Goal: Navigation & Orientation: Find specific page/section

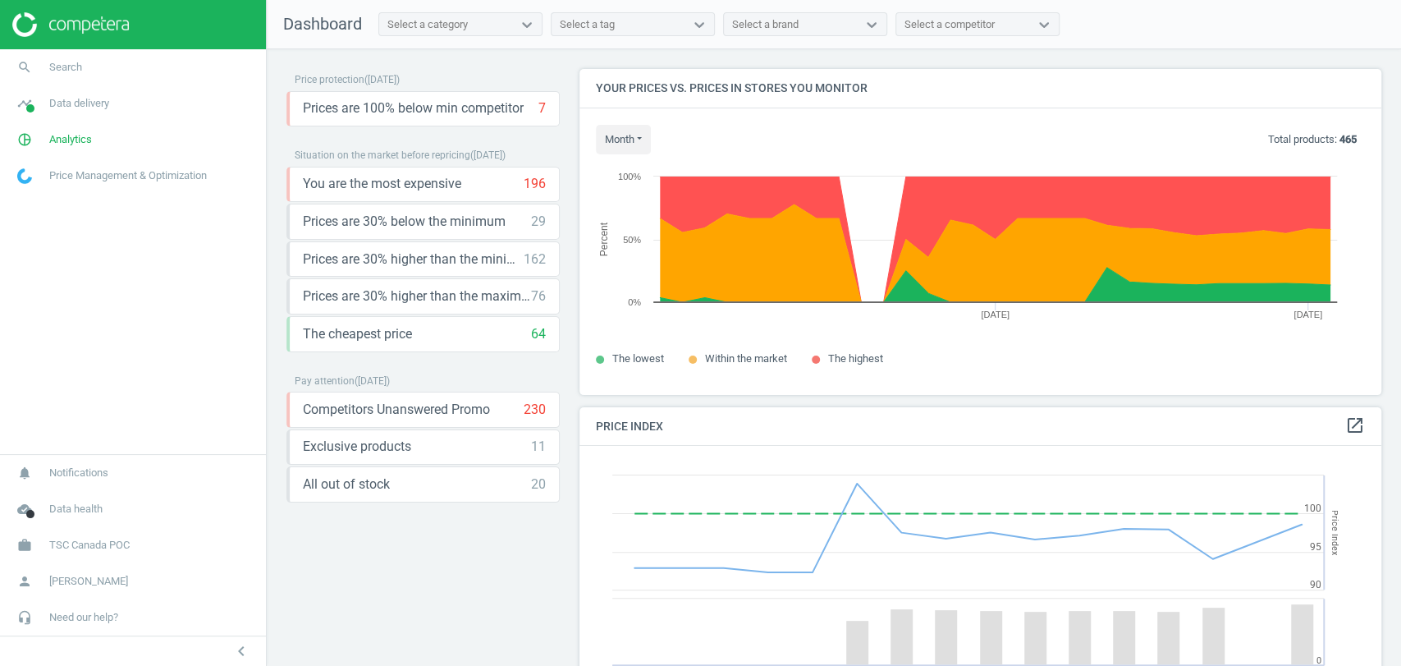
scroll to position [406, 816]
click at [90, 147] on link "pie_chart_outlined Analytics" at bounding box center [133, 139] width 266 height 36
click at [113, 107] on link "timeline Data delivery" at bounding box center [133, 103] width 266 height 36
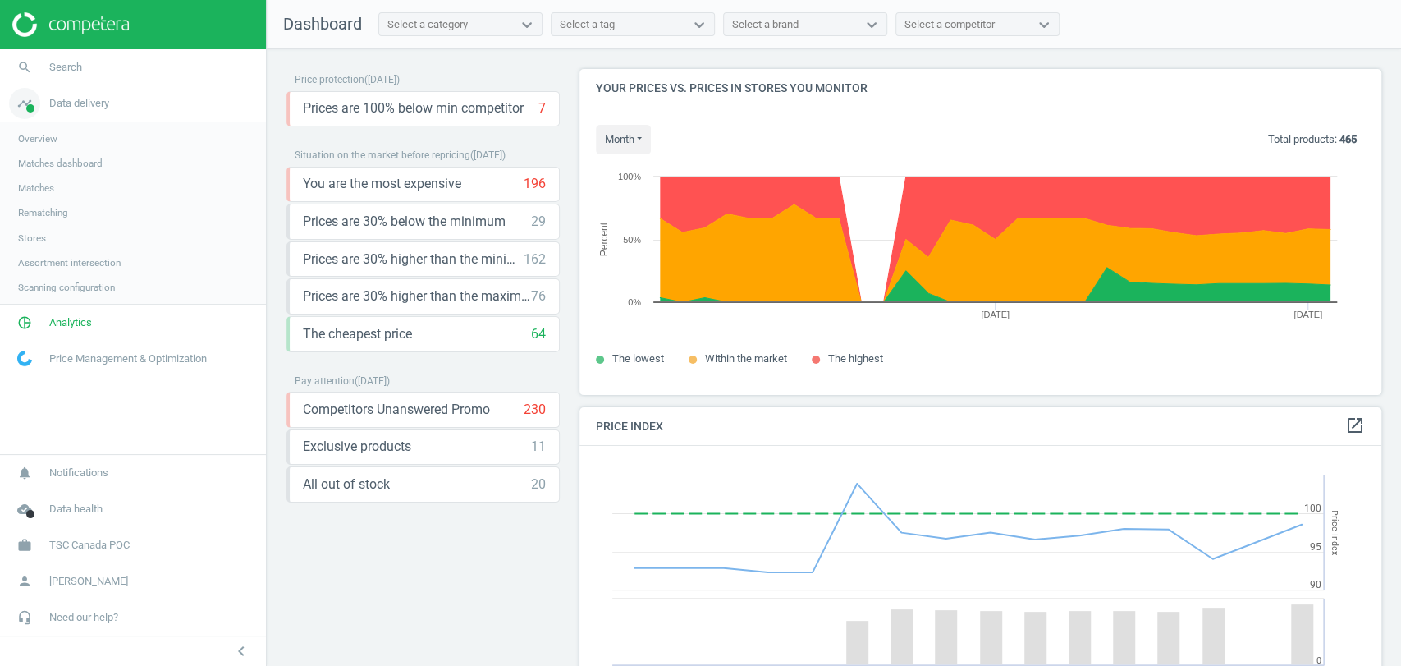
click at [91, 108] on span "Data delivery" at bounding box center [79, 103] width 60 height 15
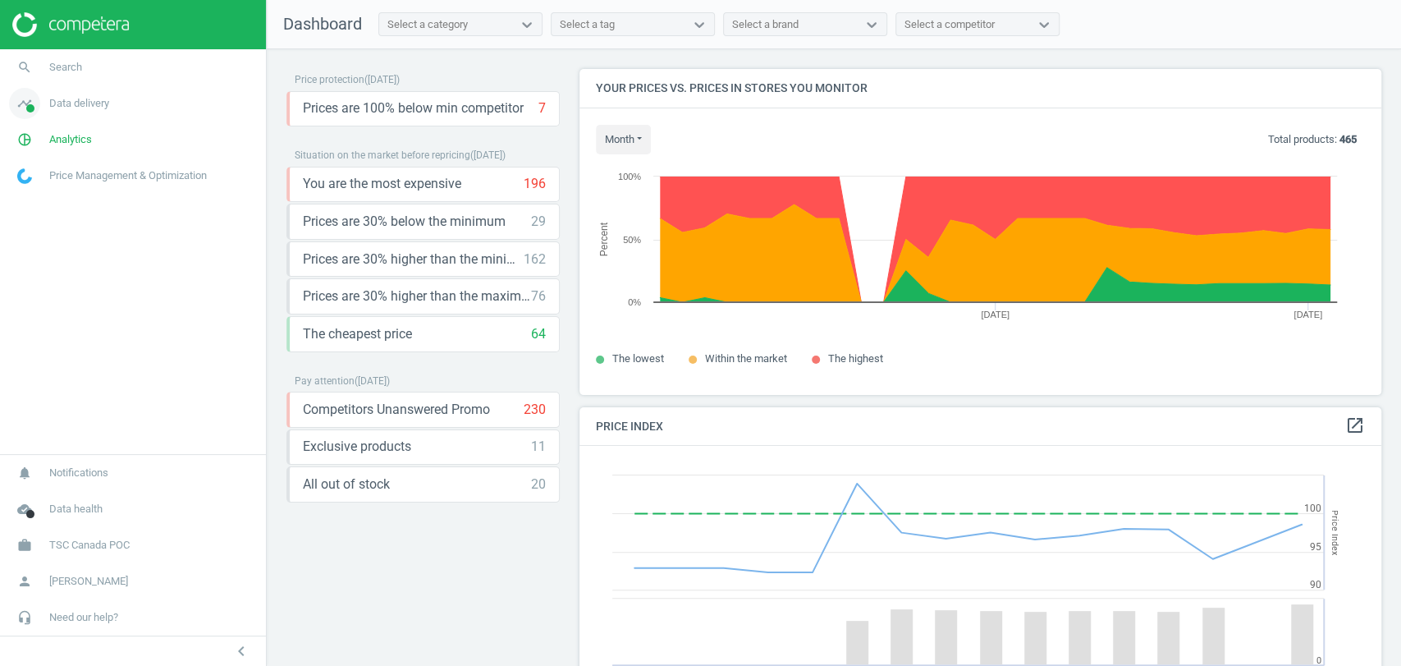
click at [91, 108] on span "Data delivery" at bounding box center [79, 103] width 60 height 15
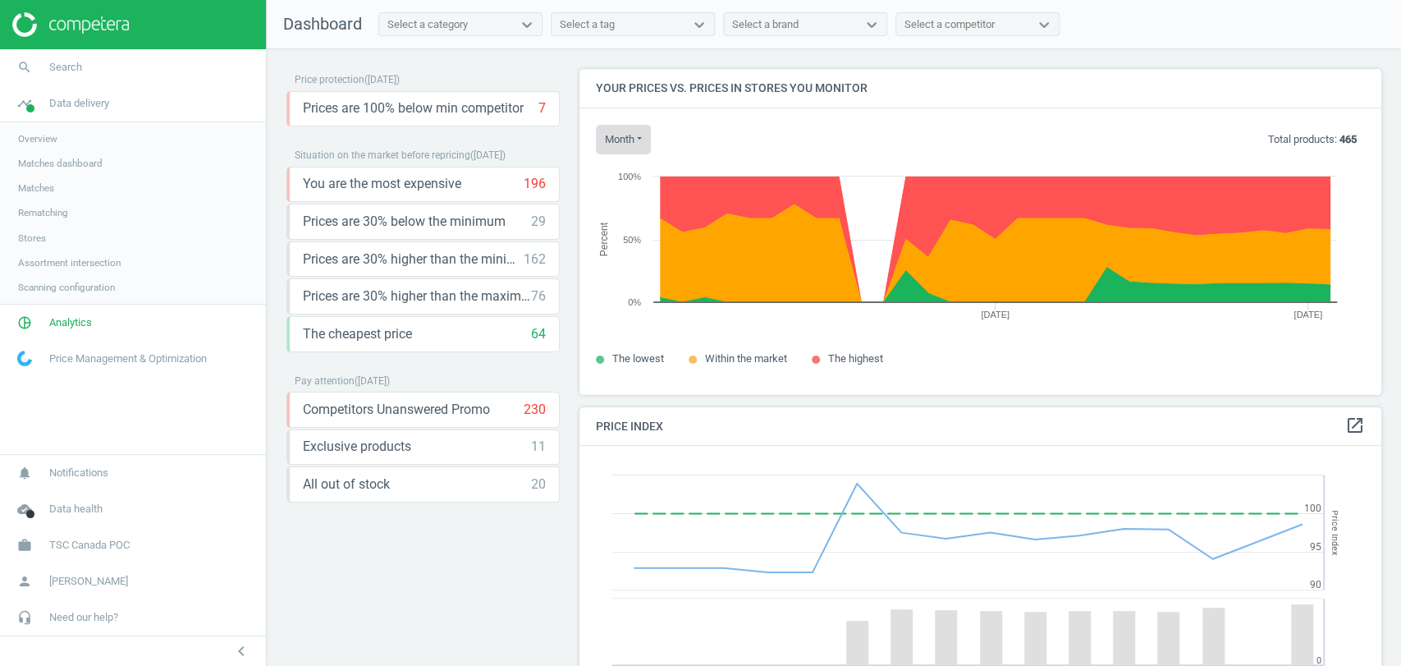
click at [637, 146] on button "month" at bounding box center [623, 140] width 55 height 30
click at [644, 172] on button "Today" at bounding box center [649, 171] width 105 height 20
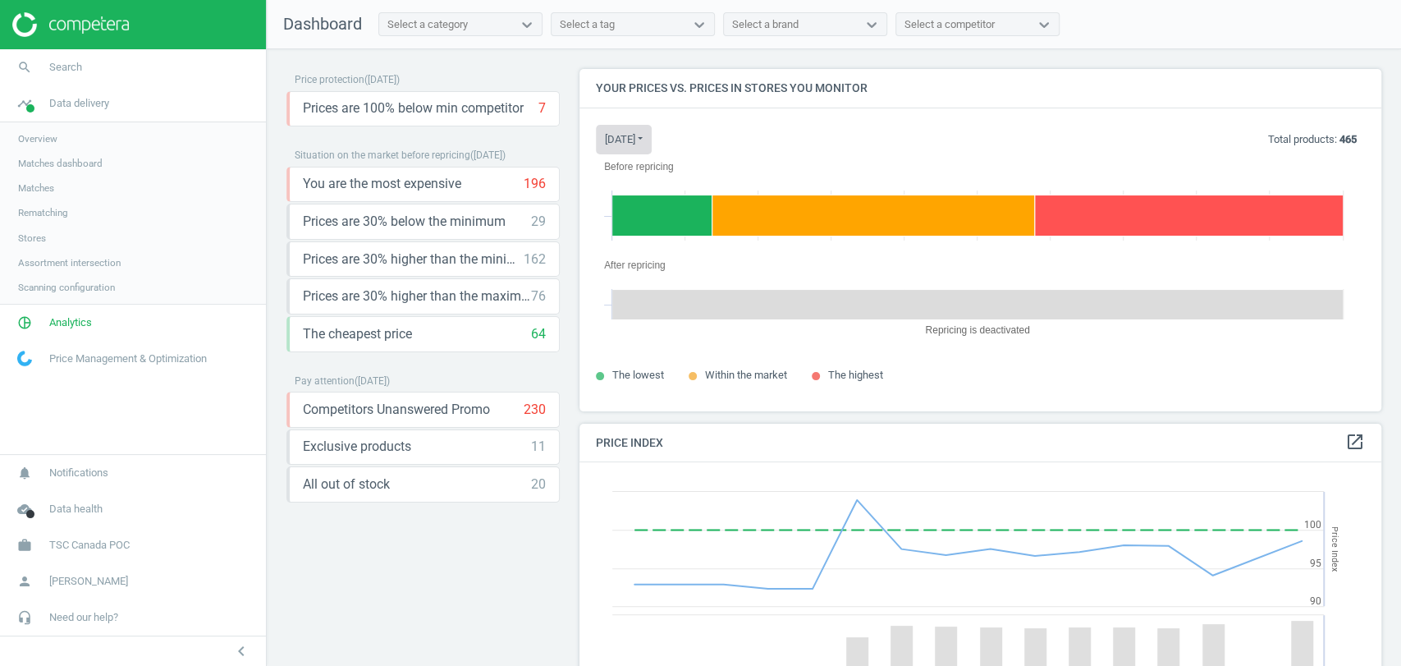
click at [639, 147] on button "today" at bounding box center [624, 140] width 56 height 30
click at [644, 183] on button "Last 30 days" at bounding box center [649, 191] width 105 height 20
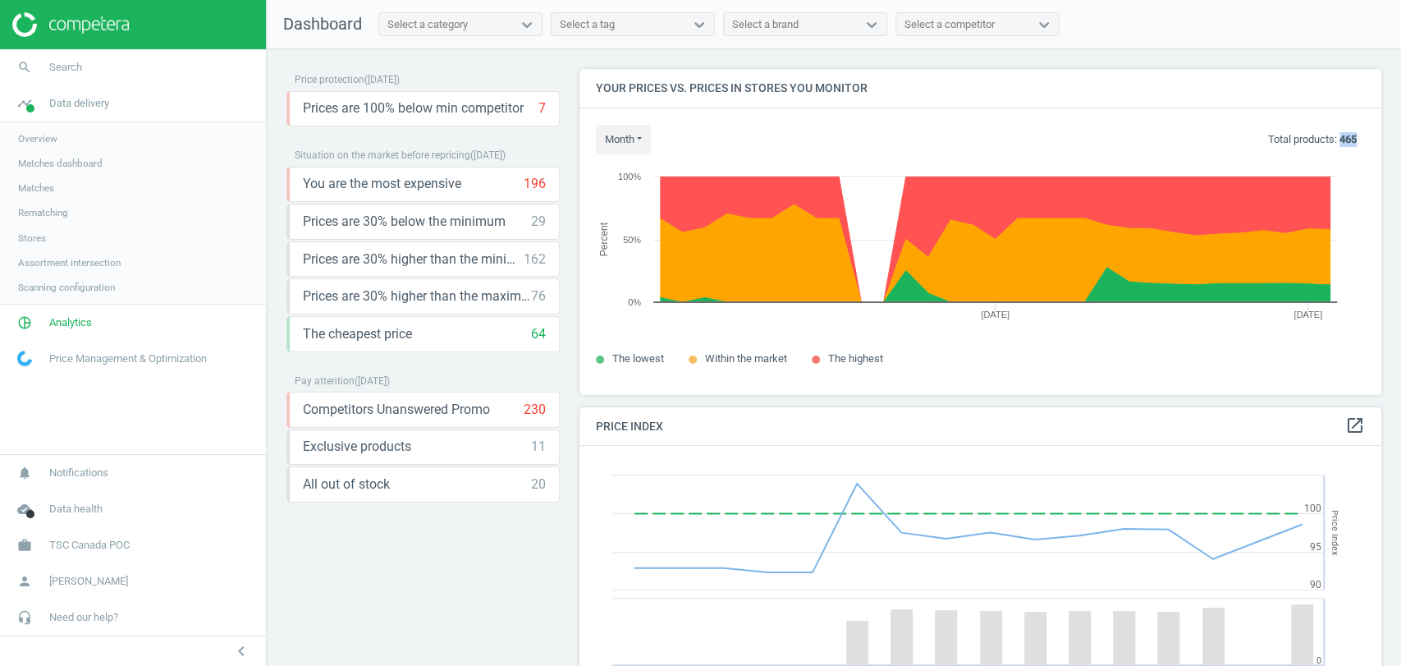
drag, startPoint x: 1343, startPoint y: 138, endPoint x: 1325, endPoint y: 140, distance: 18.2
click at [1325, 140] on div "month Today Last 30 days Total products: 465" at bounding box center [980, 140] width 769 height 30
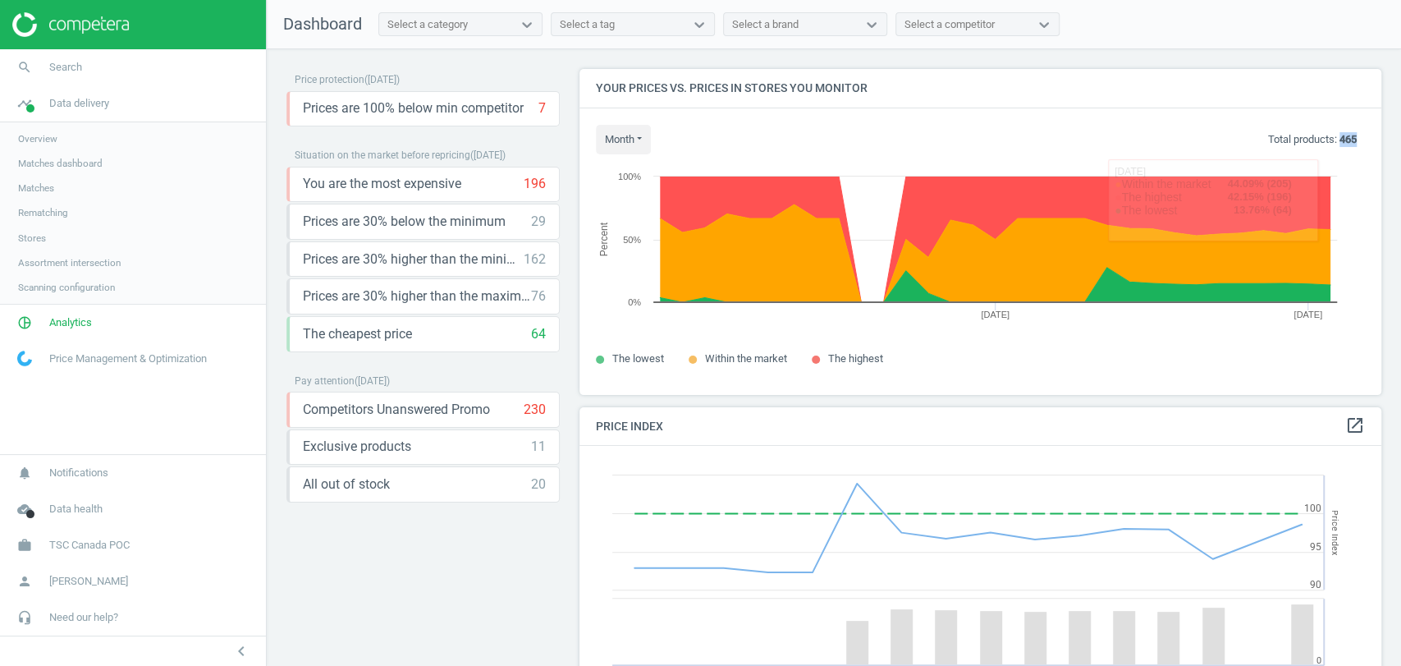
click at [1349, 144] on div "month Today Last 30 days Total products: 465" at bounding box center [980, 140] width 769 height 30
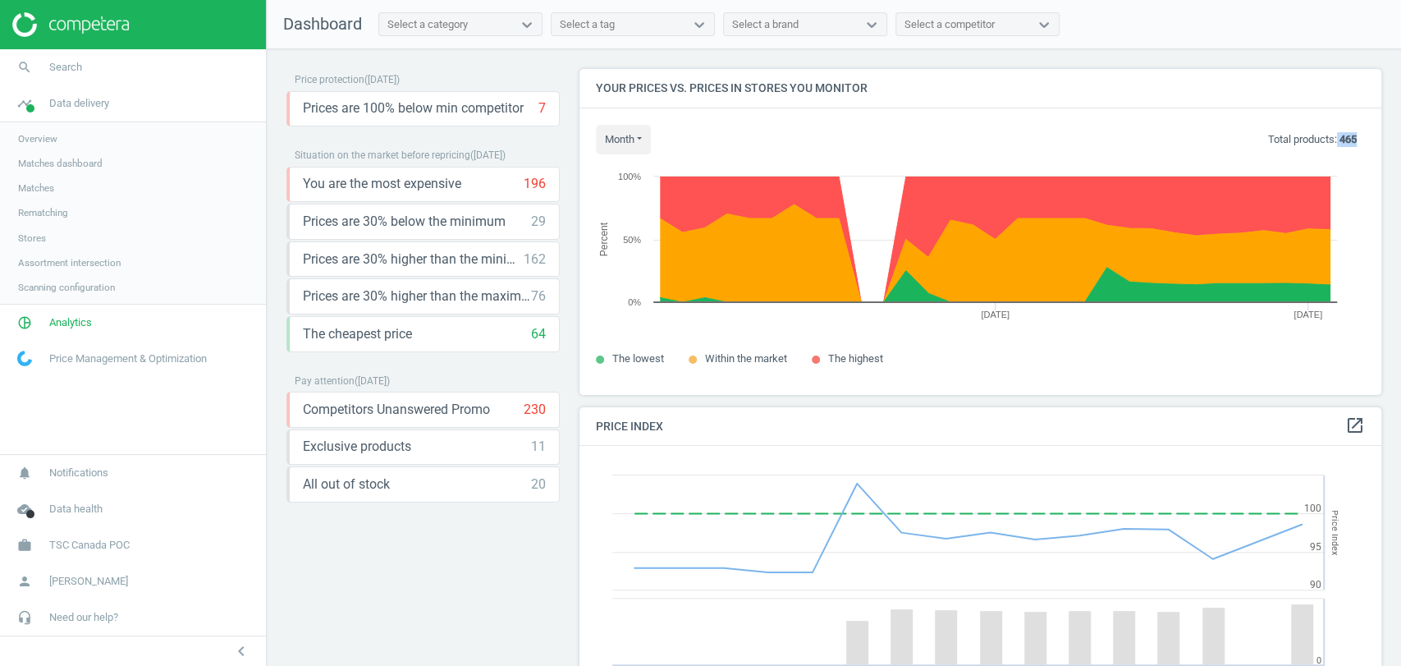
drag, startPoint x: 1349, startPoint y: 144, endPoint x: 1322, endPoint y: 143, distance: 26.3
click at [1322, 143] on div "month Today Last 30 days Total products: 465" at bounding box center [980, 140] width 769 height 30
copy p "465"
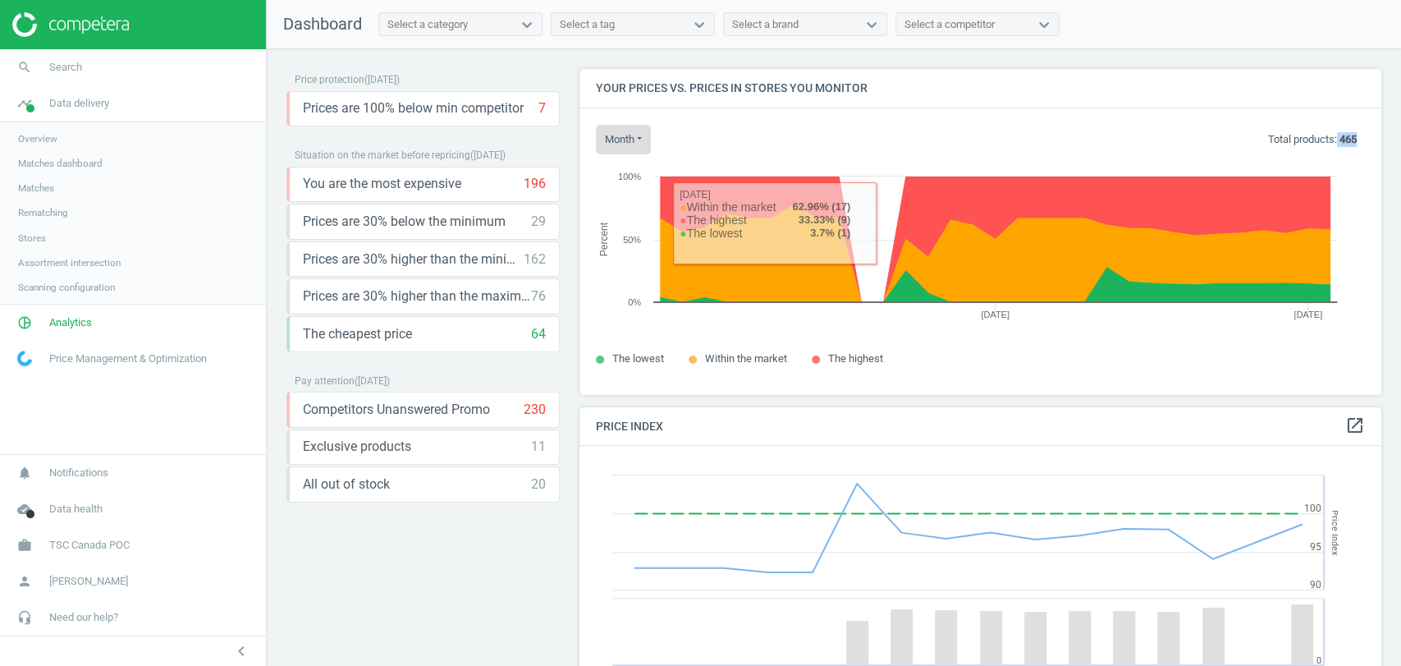
click at [607, 142] on button "month" at bounding box center [623, 140] width 55 height 30
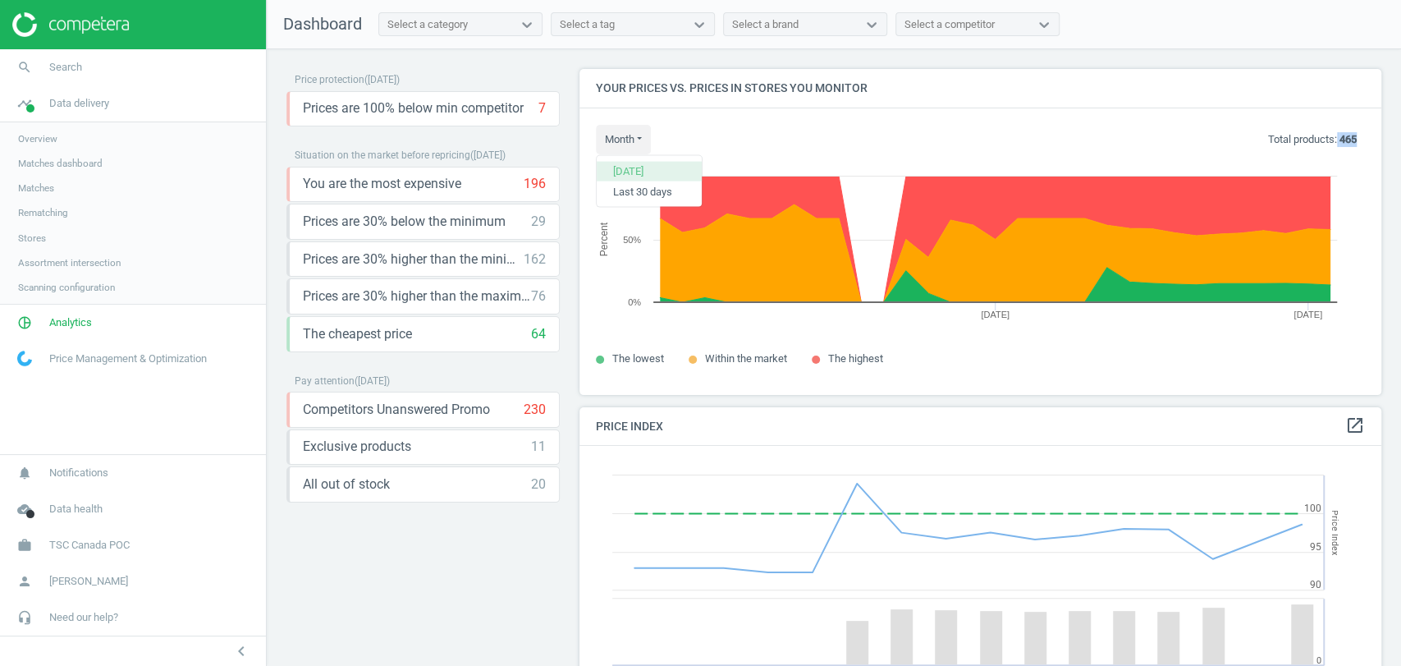
click at [644, 172] on button "Today" at bounding box center [649, 171] width 105 height 20
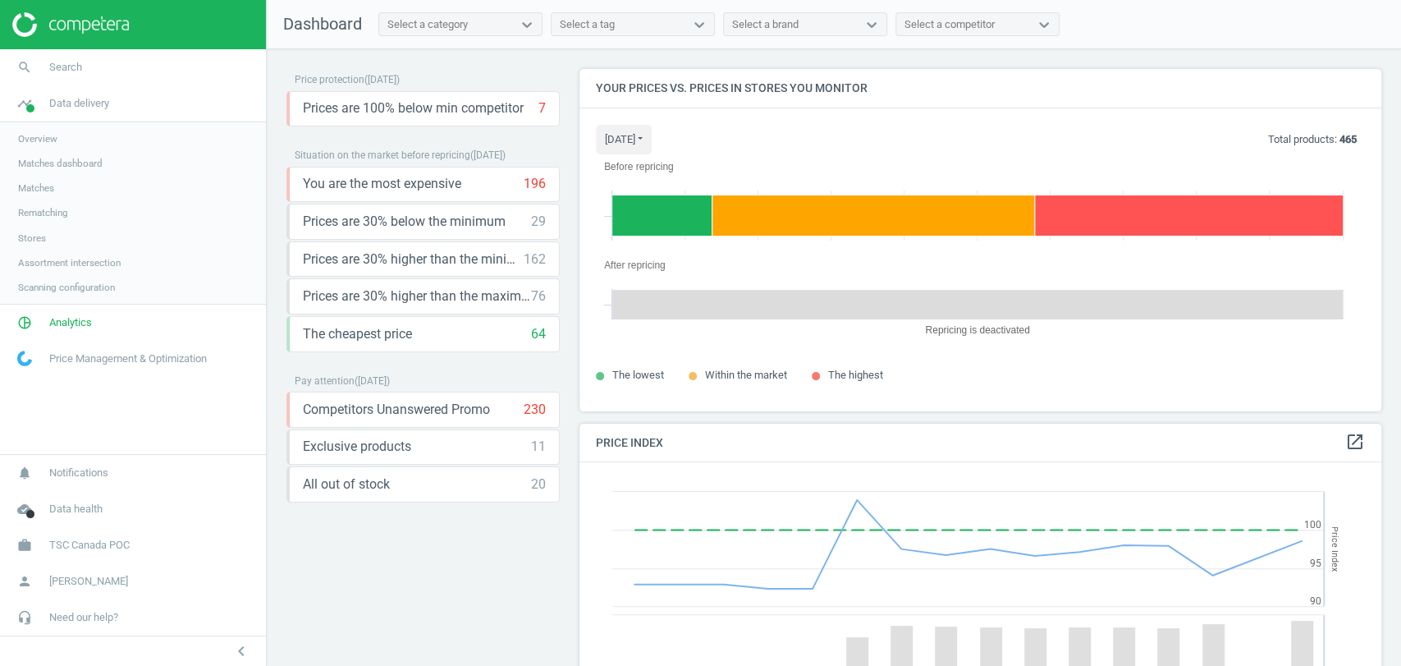
click at [866, 371] on span "The highest" at bounding box center [855, 375] width 55 height 12
click at [52, 325] on span "Analytics" at bounding box center [70, 322] width 43 height 15
click at [39, 202] on span "Products" at bounding box center [37, 199] width 39 height 13
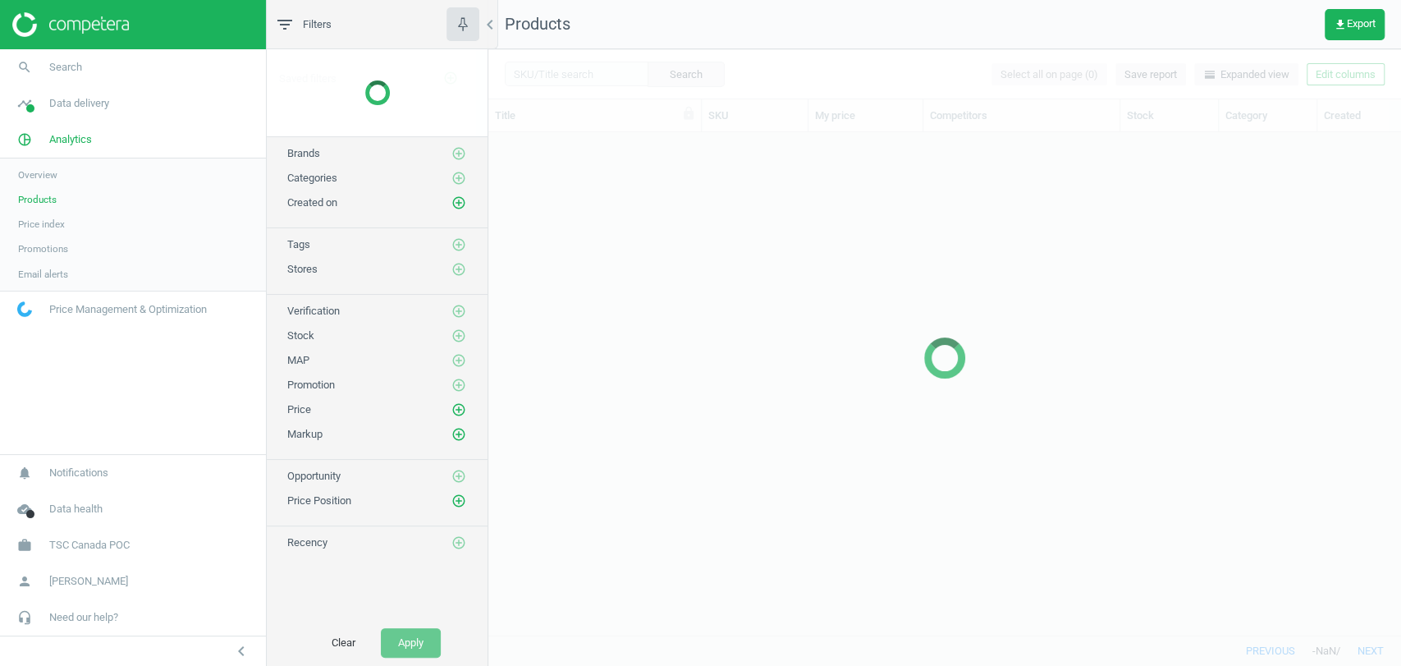
scroll to position [474, 898]
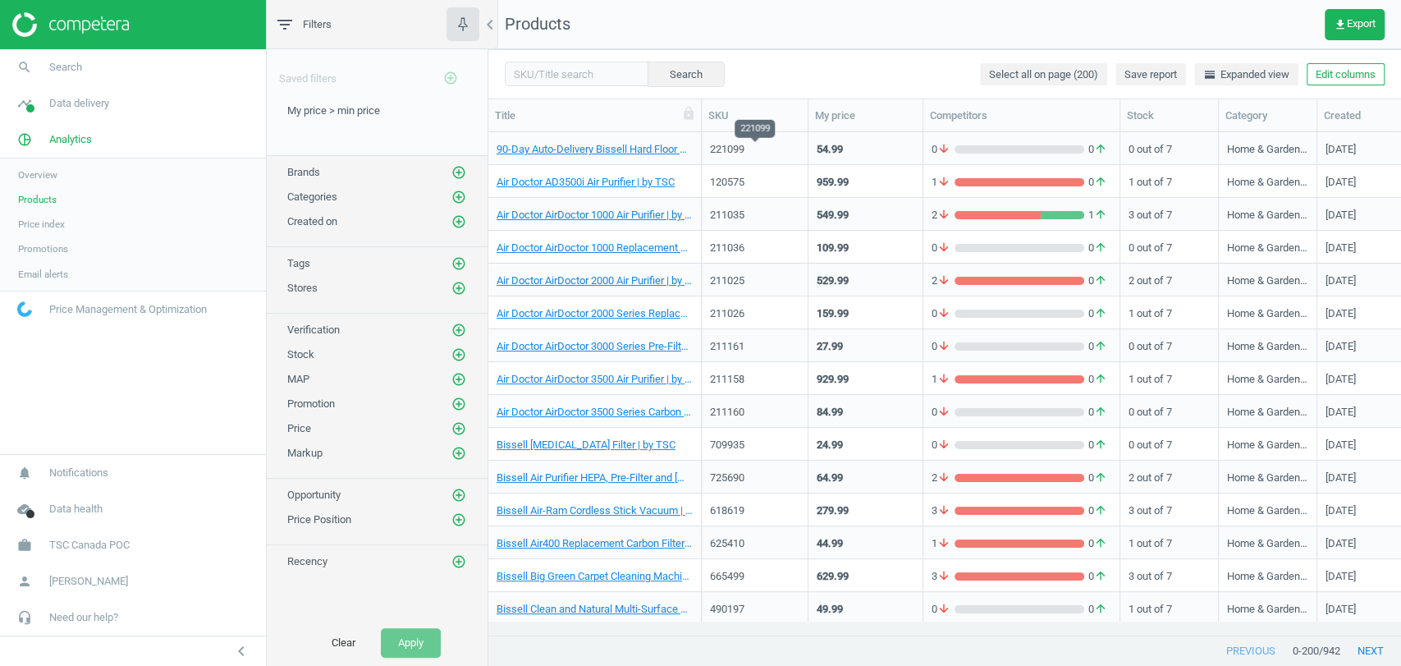
click at [788, 151] on div "221099" at bounding box center [754, 149] width 89 height 15
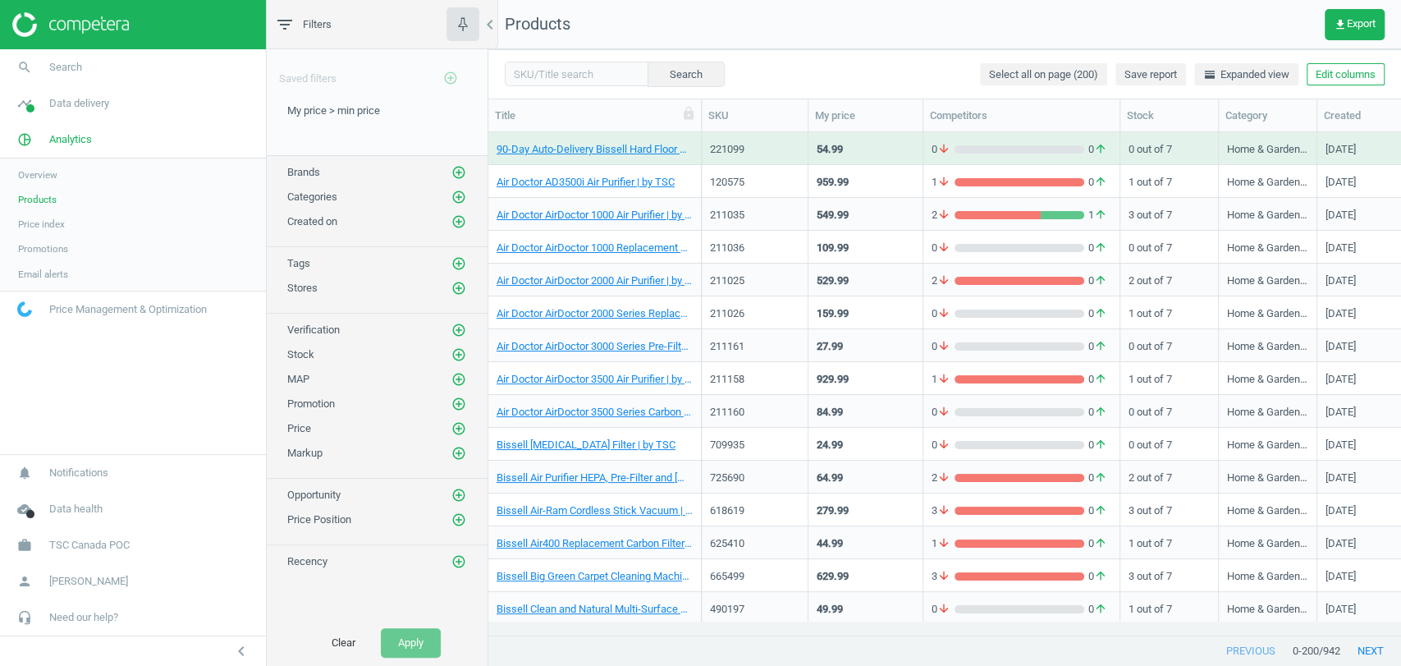
click at [867, 149] on div "54.99" at bounding box center [866, 148] width 98 height 29
click at [775, 157] on div "221099" at bounding box center [754, 152] width 89 height 21
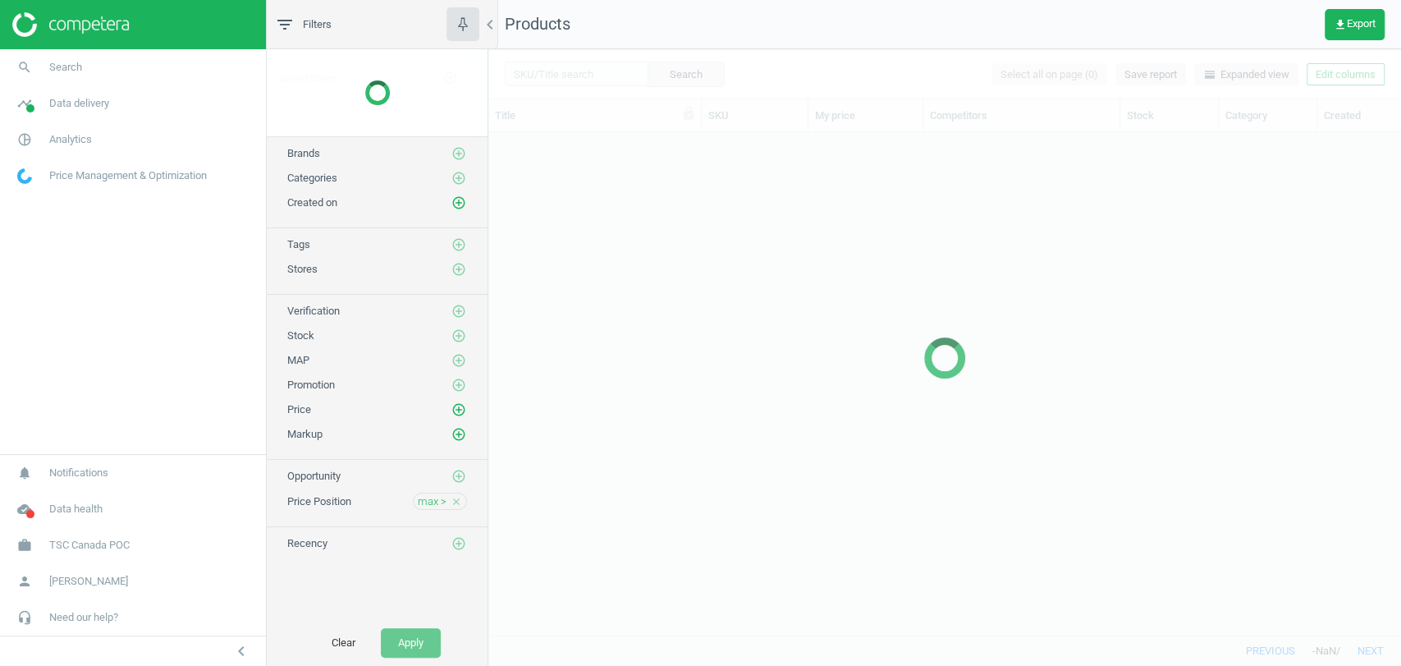
scroll to position [474, 898]
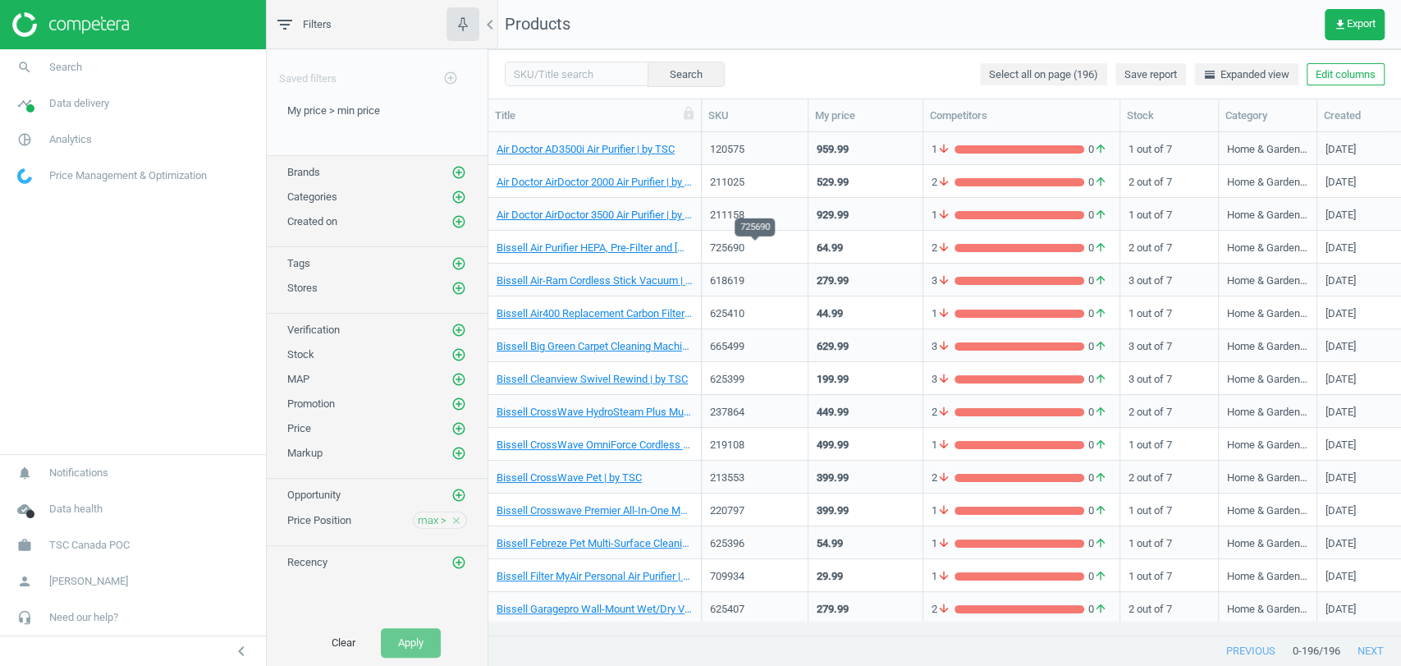
click at [772, 245] on div "725690" at bounding box center [754, 248] width 89 height 15
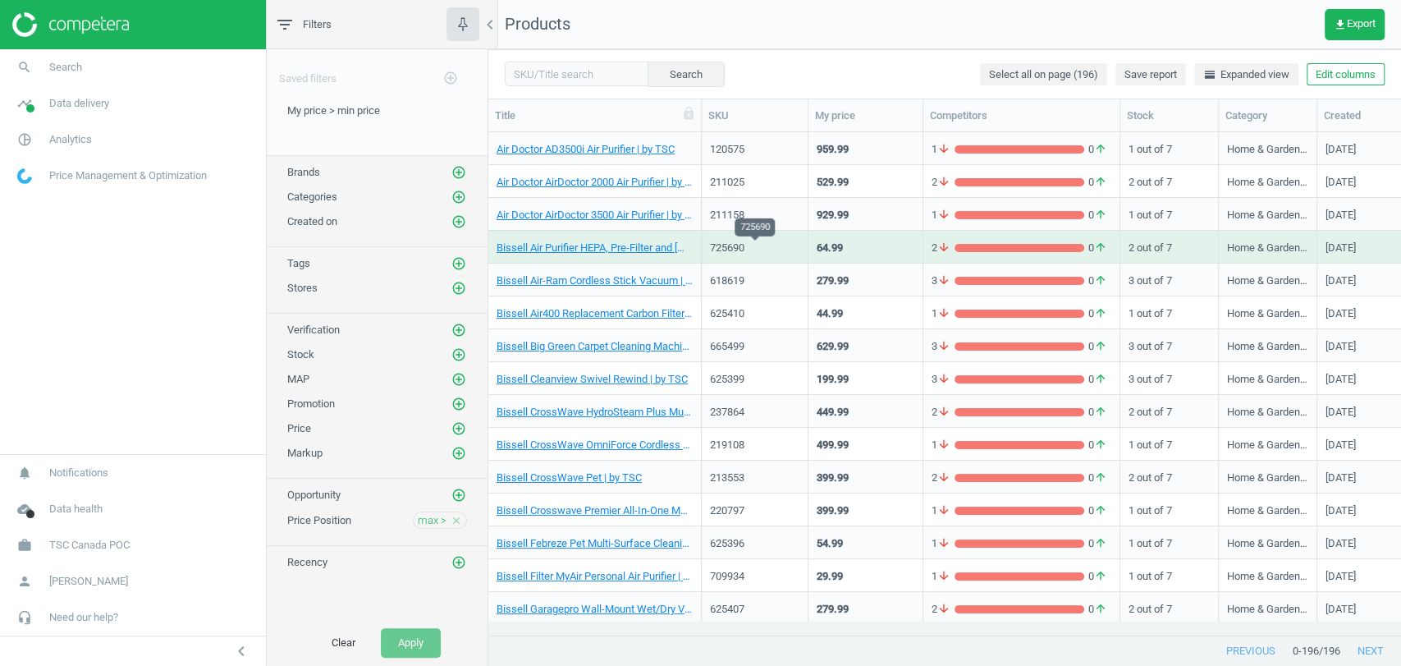
click at [772, 245] on div "725690" at bounding box center [754, 248] width 89 height 15
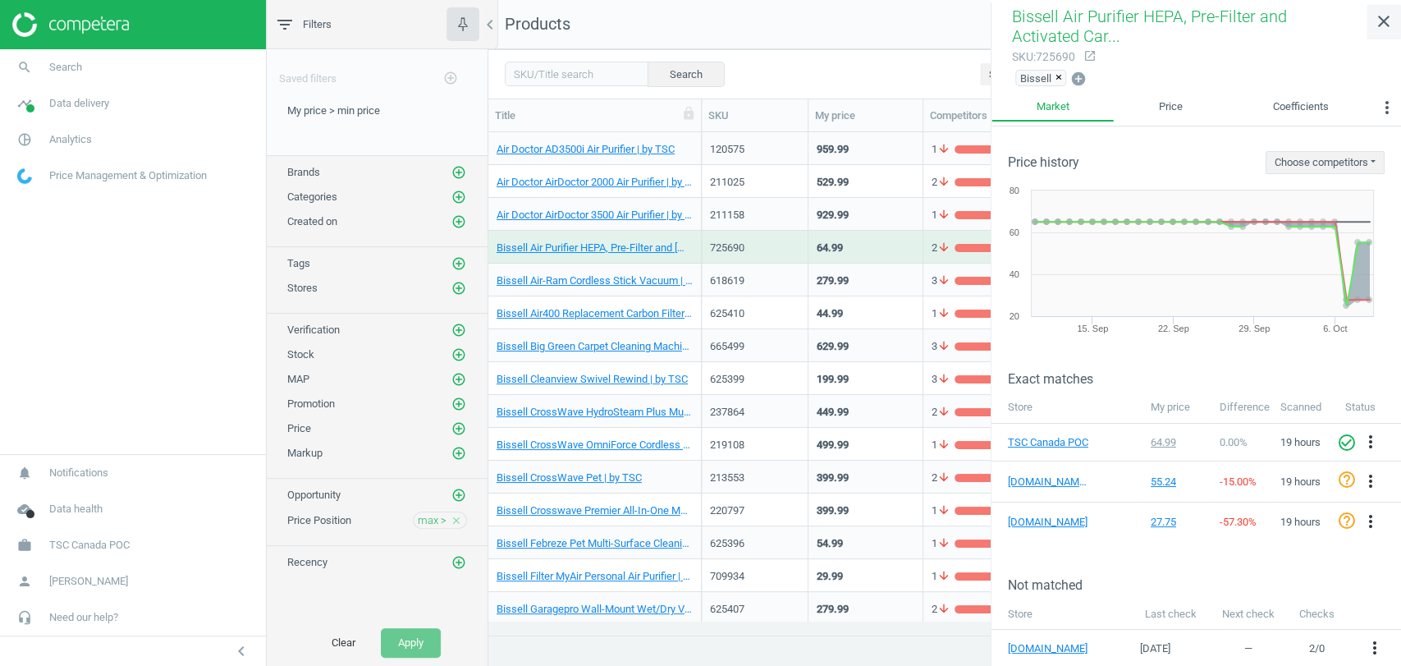
click at [1381, 4] on link "close" at bounding box center [1384, 21] width 34 height 35
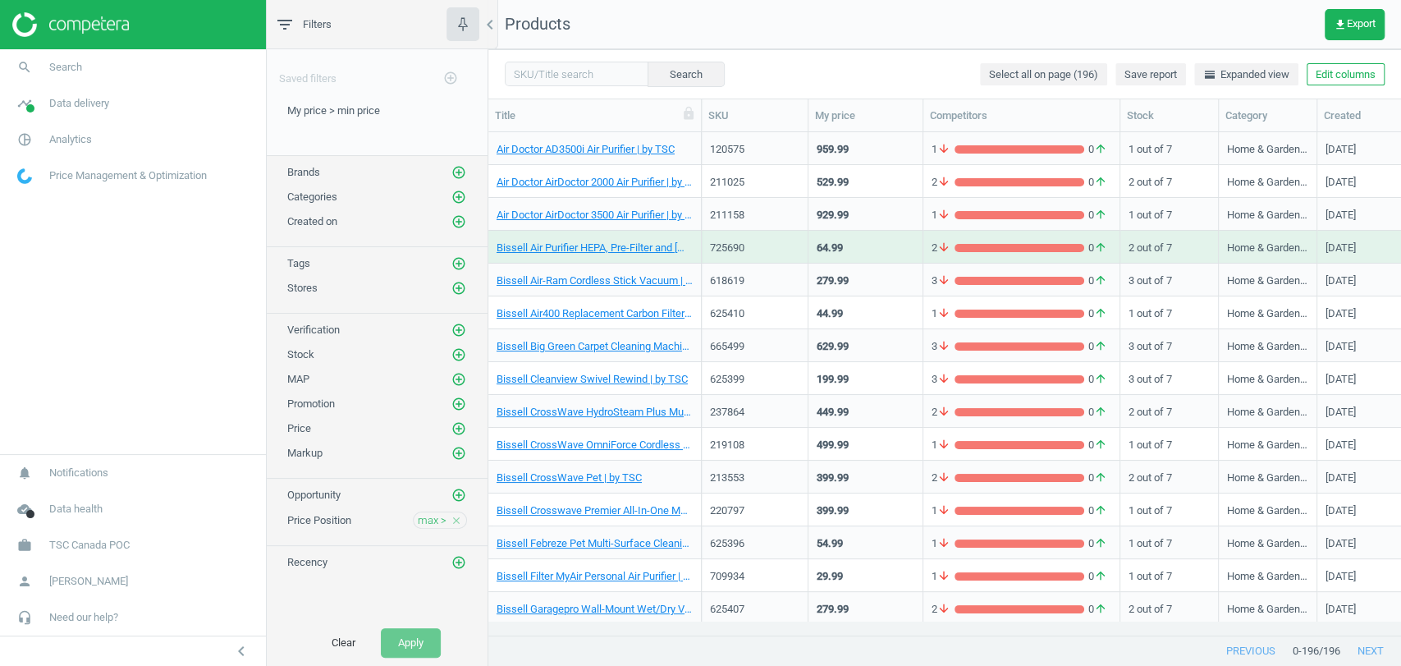
click at [1381, 4] on body "Group 2 Created with Sketch. ic/cloud_download/grey600 Created with Sketch. gra…" at bounding box center [700, 333] width 1401 height 666
click at [766, 216] on div "211158" at bounding box center [754, 215] width 89 height 15
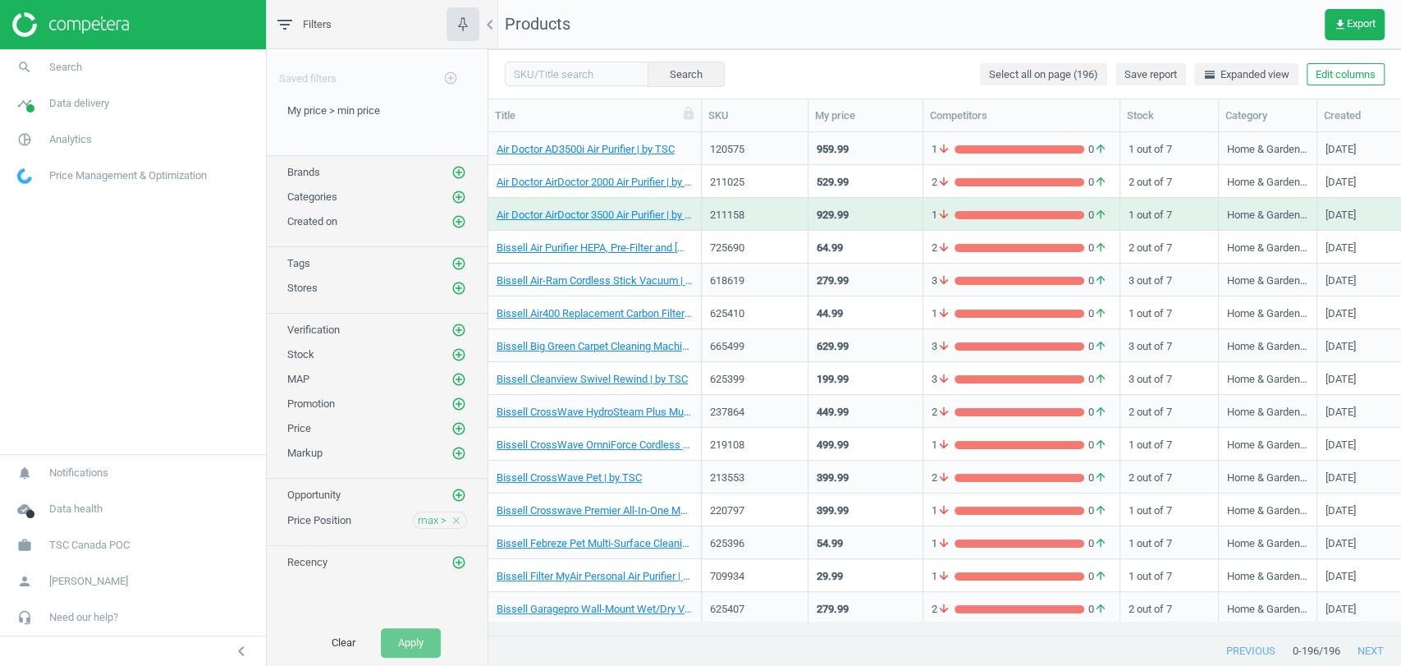
click at [766, 216] on div "211158" at bounding box center [754, 215] width 89 height 15
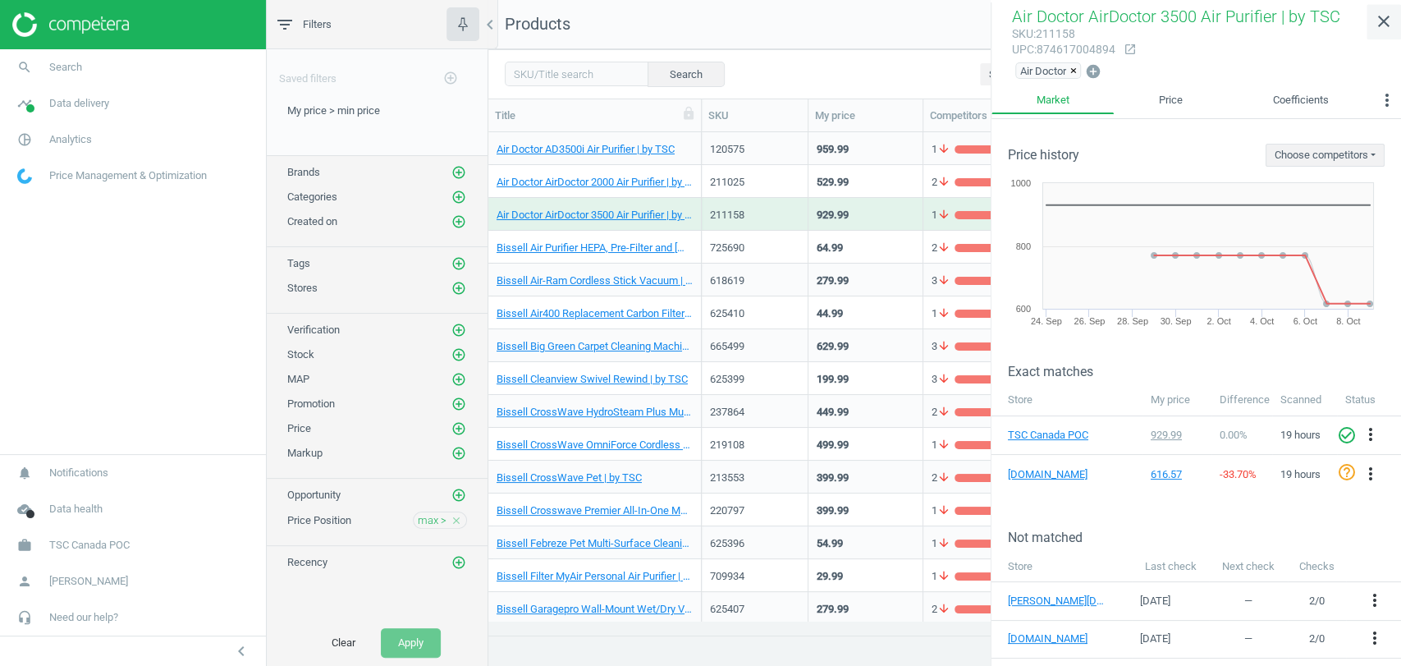
click at [1382, 30] on icon "close" at bounding box center [1384, 21] width 20 height 20
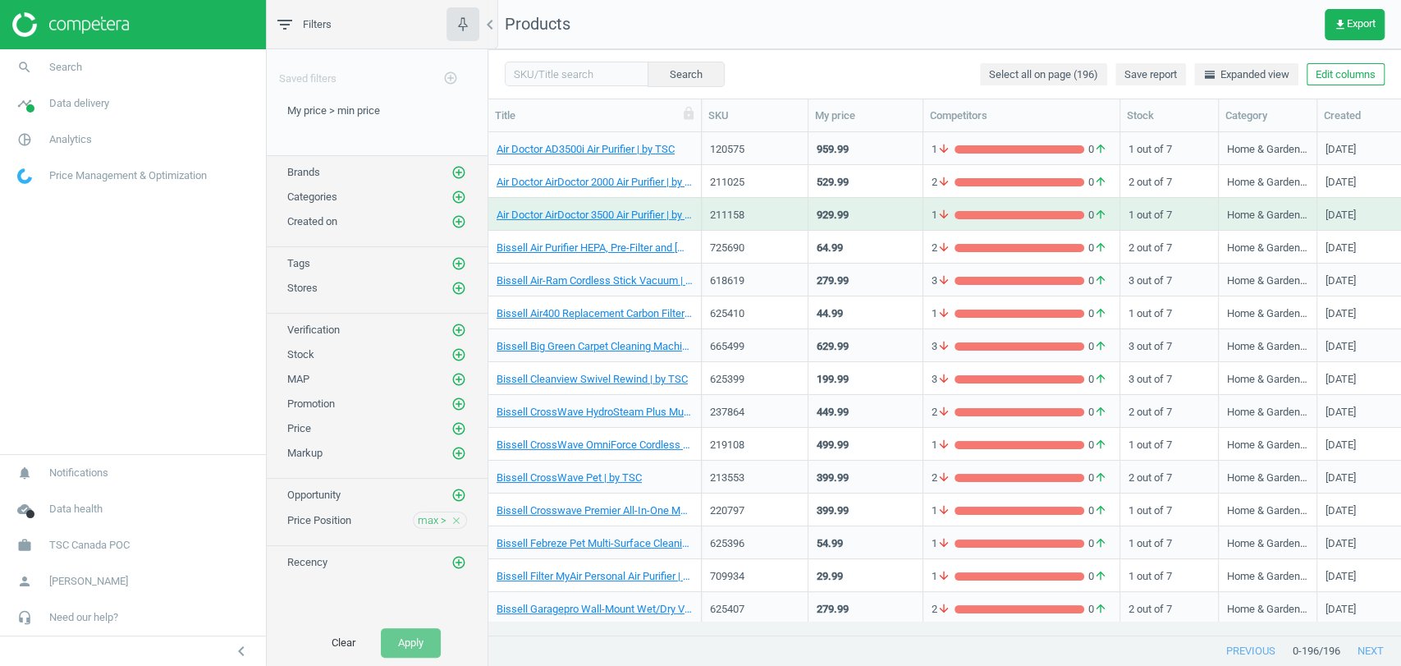
click at [768, 194] on div "211025" at bounding box center [754, 185] width 89 height 21
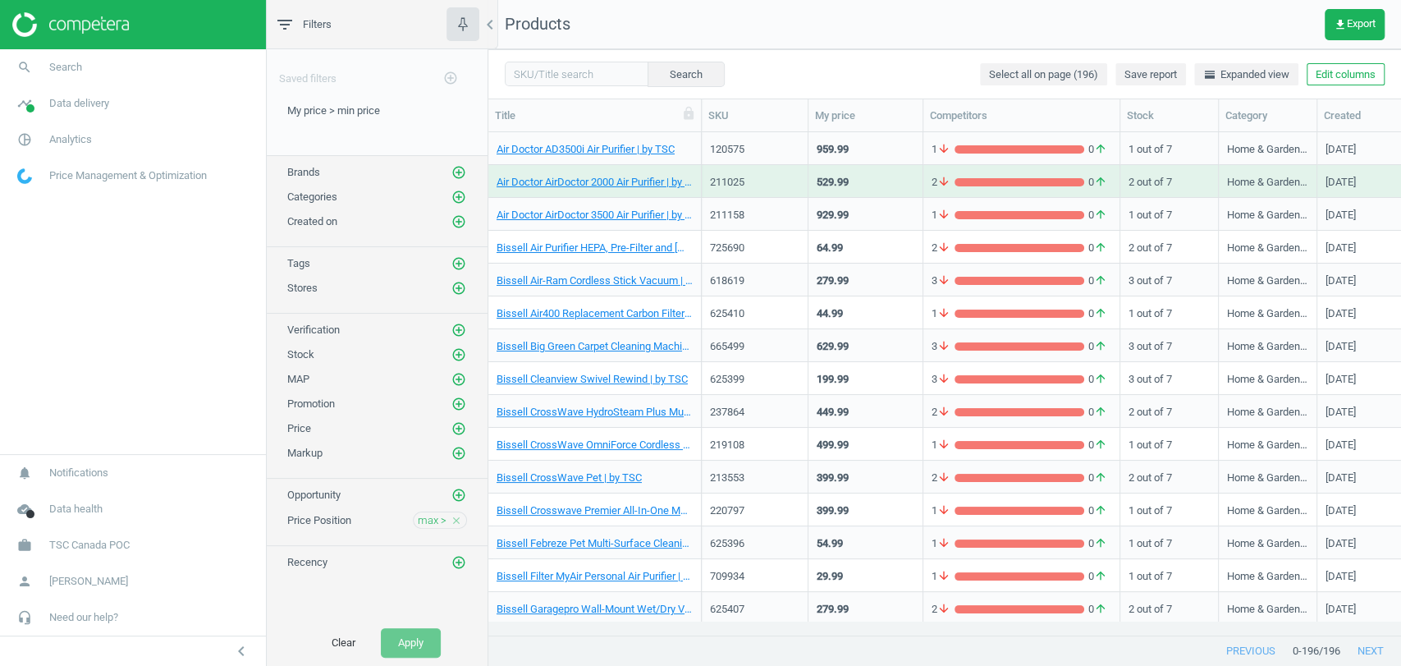
click at [768, 194] on div "211025" at bounding box center [754, 185] width 89 height 21
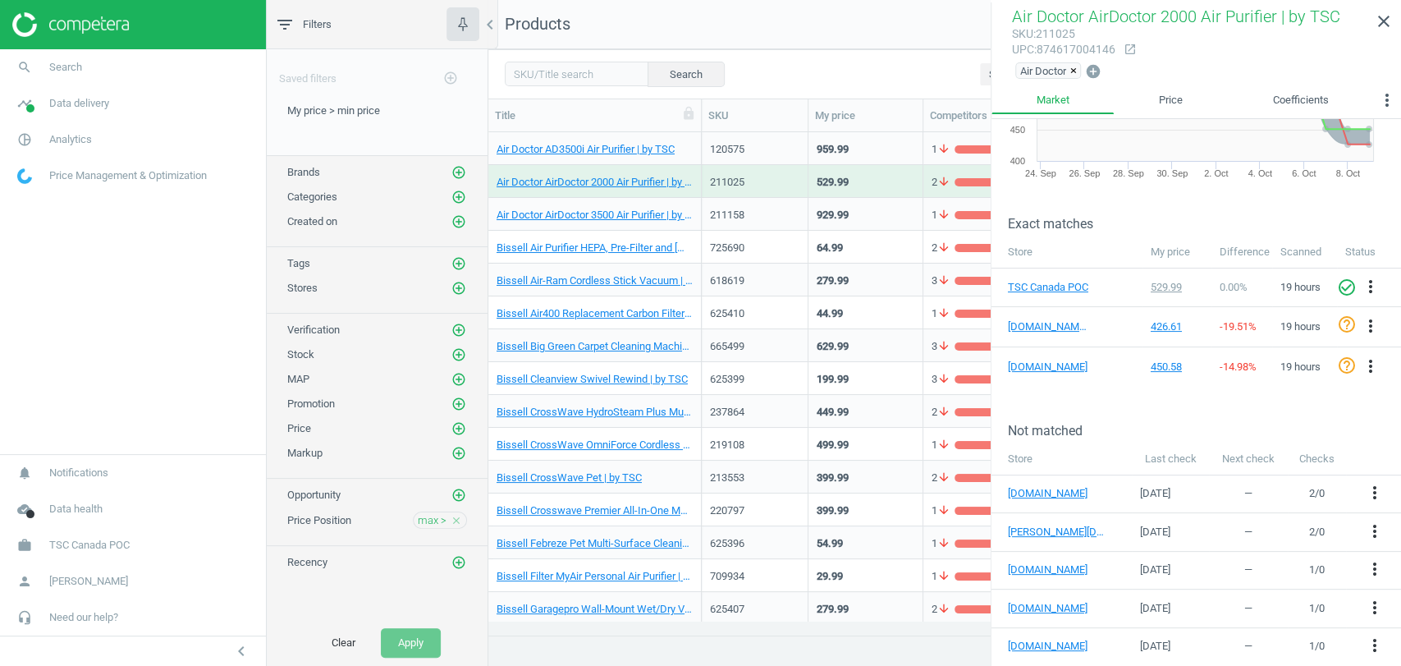
scroll to position [0, 0]
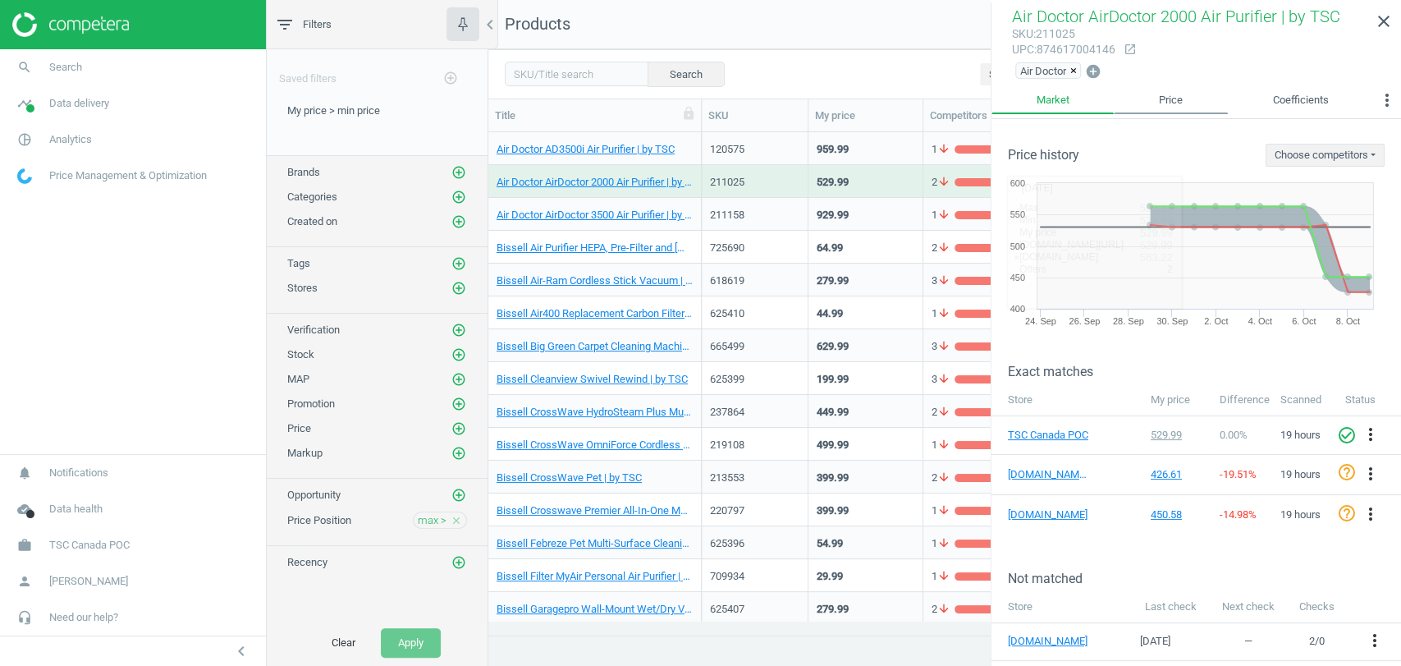
click at [1182, 103] on link "Price" at bounding box center [1170, 100] width 113 height 28
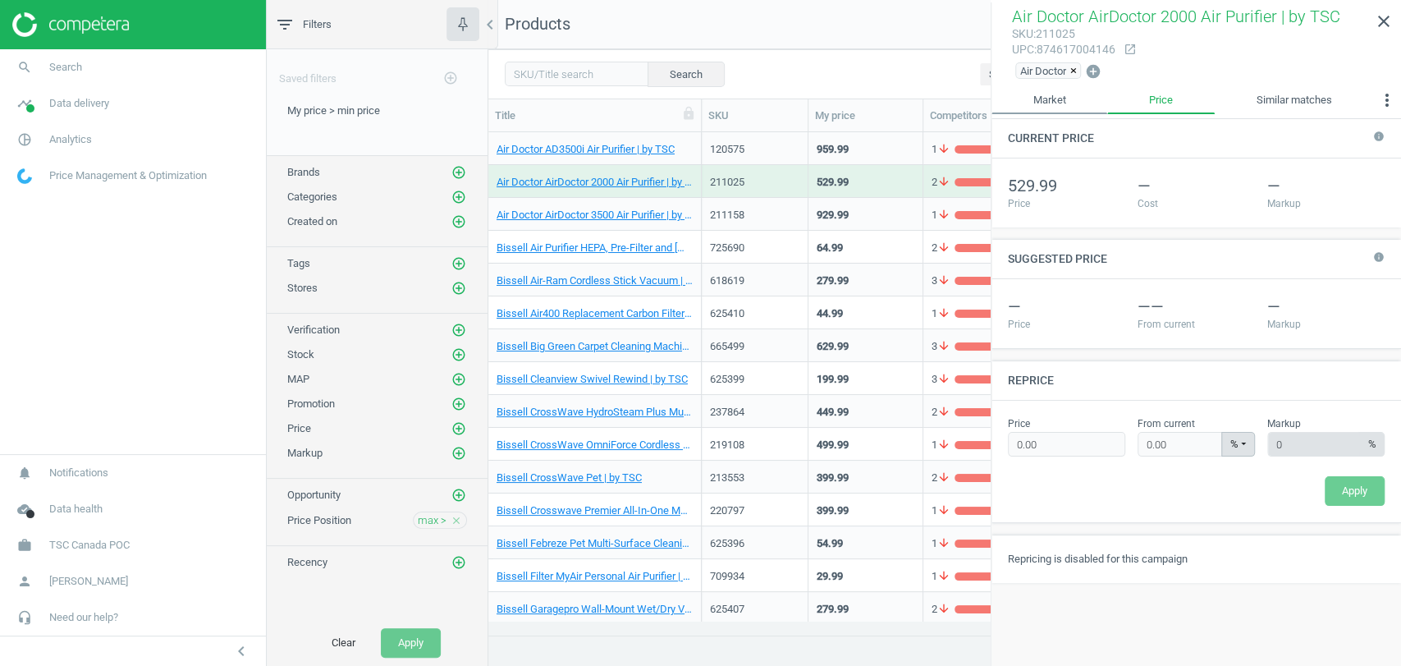
click at [1062, 106] on link "Market" at bounding box center [1050, 100] width 116 height 28
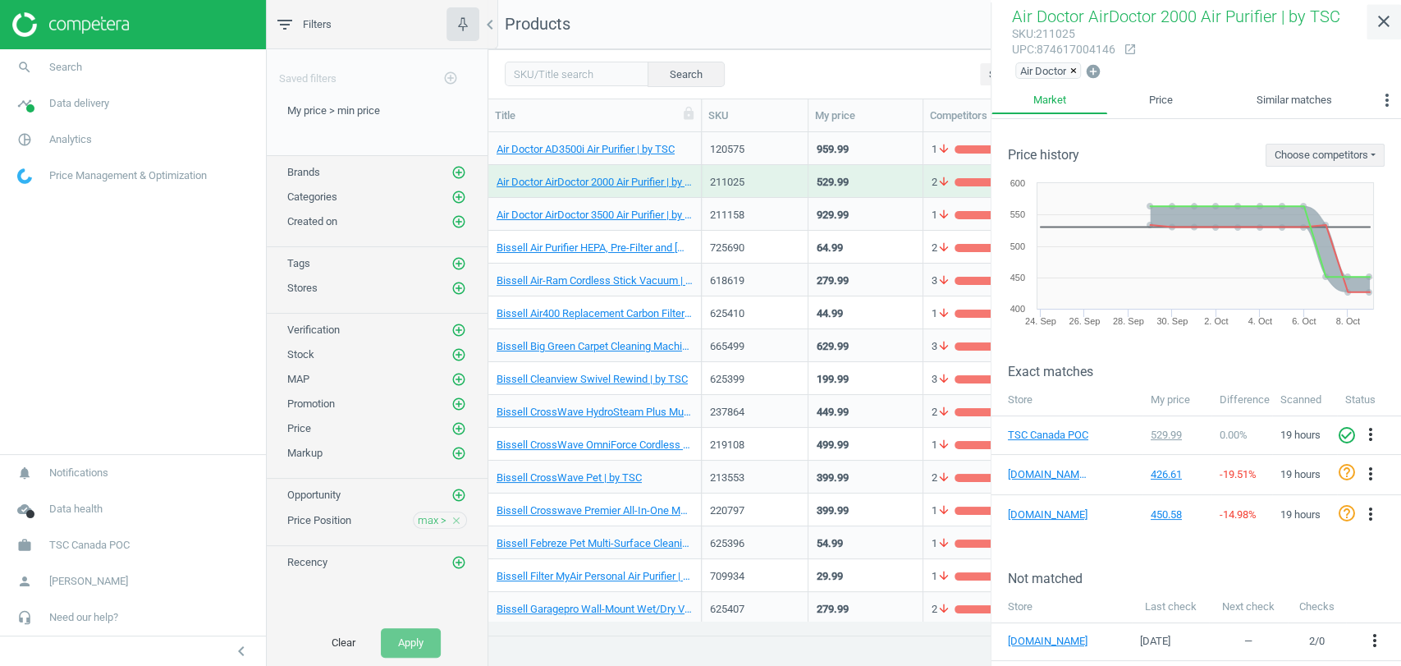
click at [1379, 30] on icon "close" at bounding box center [1384, 21] width 20 height 20
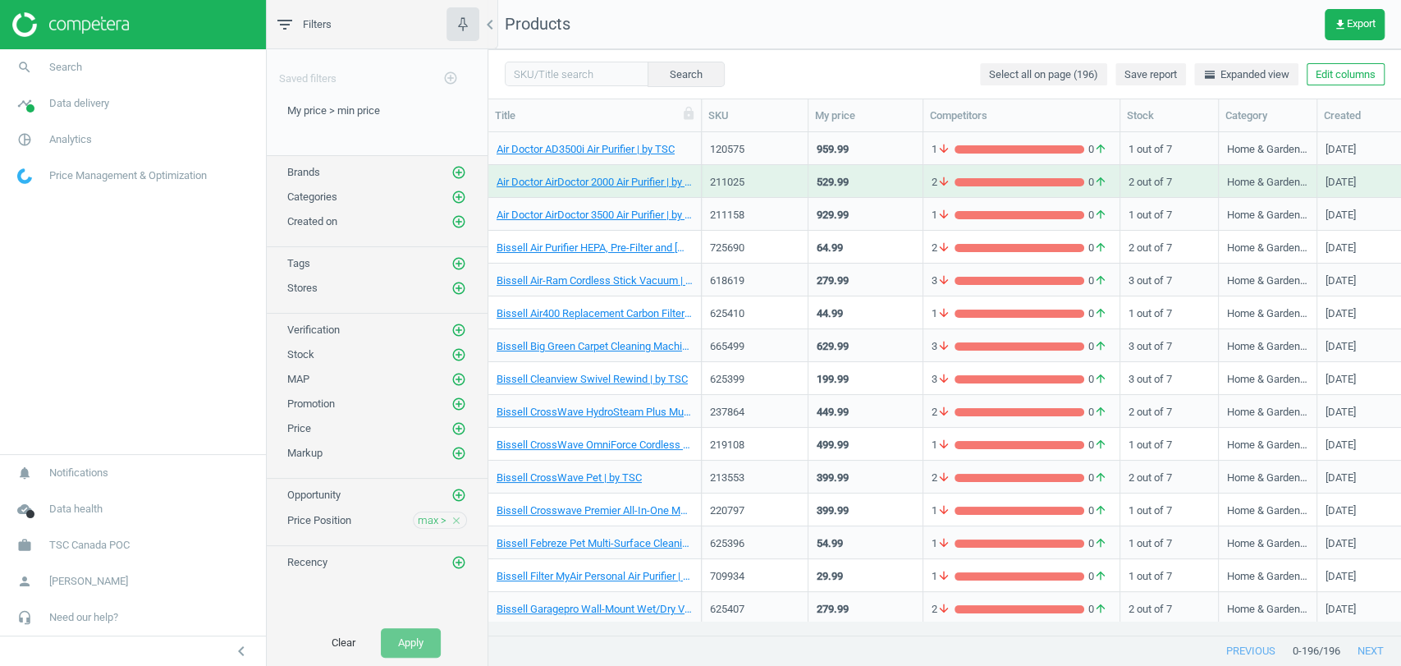
click at [872, 147] on div "959.99" at bounding box center [866, 148] width 98 height 29
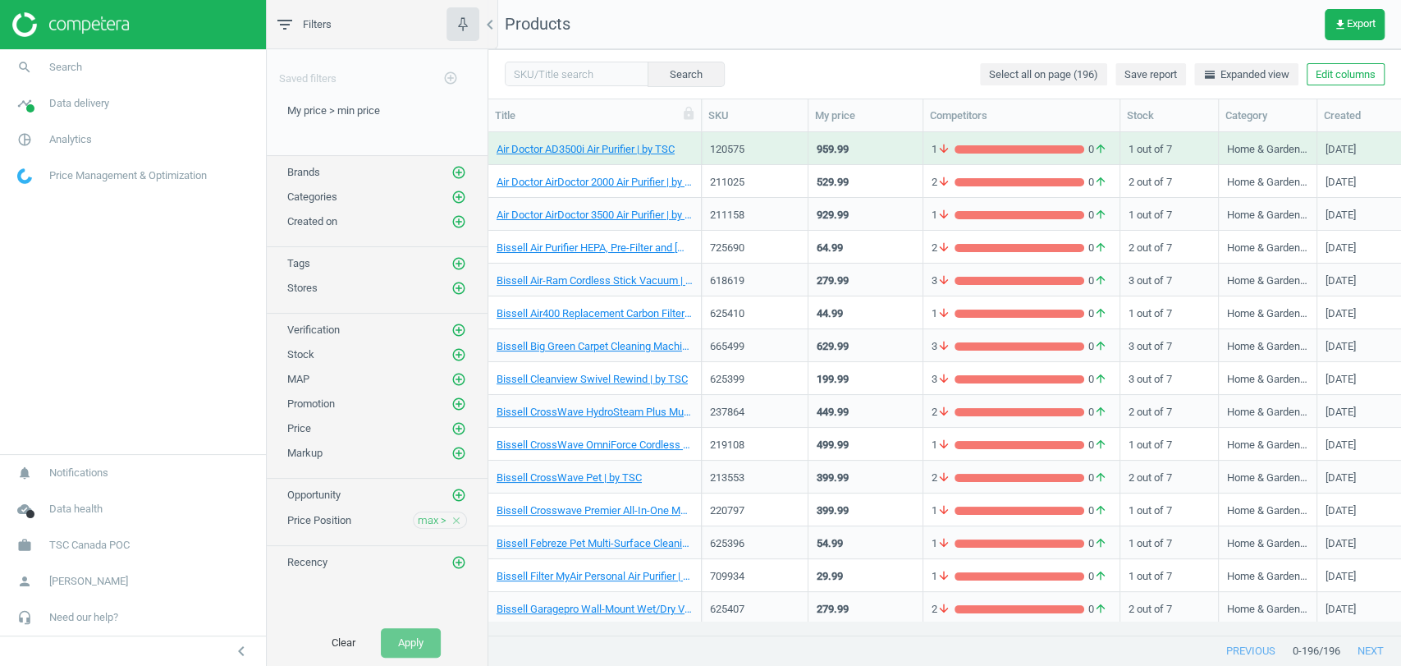
click at [872, 147] on div "959.99" at bounding box center [866, 148] width 98 height 29
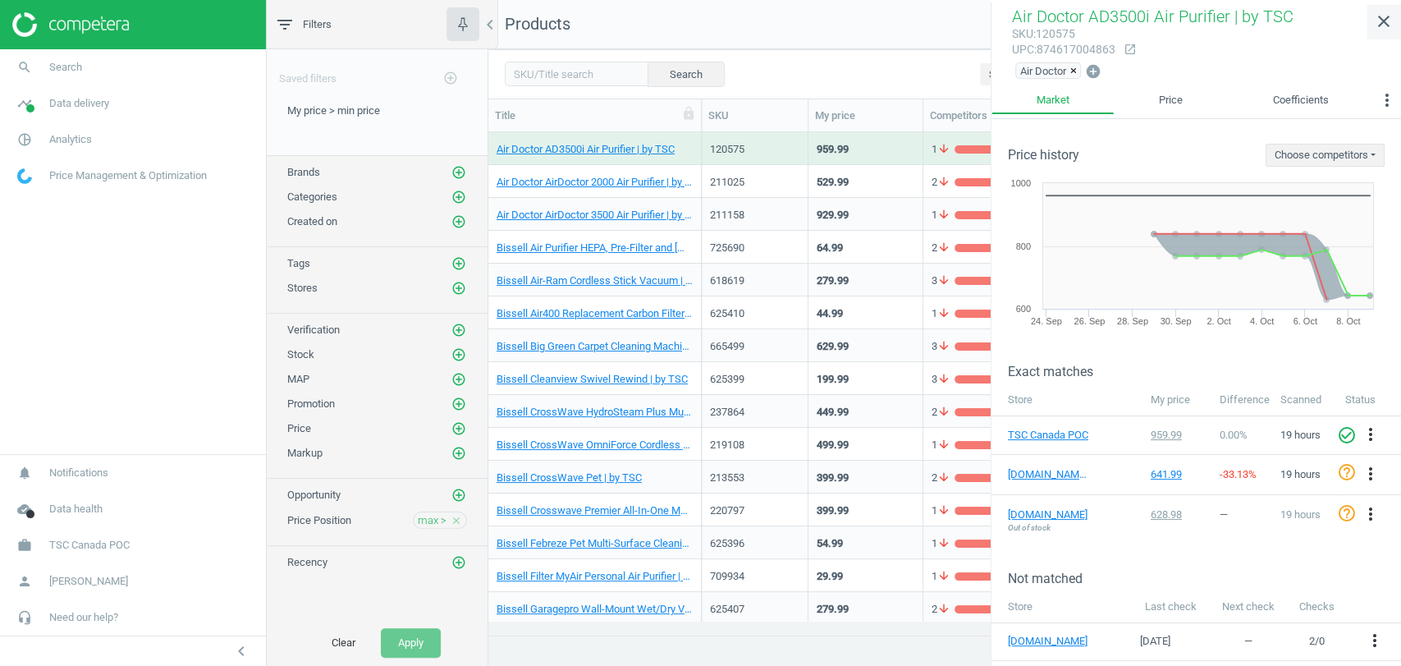
click at [1378, 16] on icon "close" at bounding box center [1384, 21] width 20 height 20
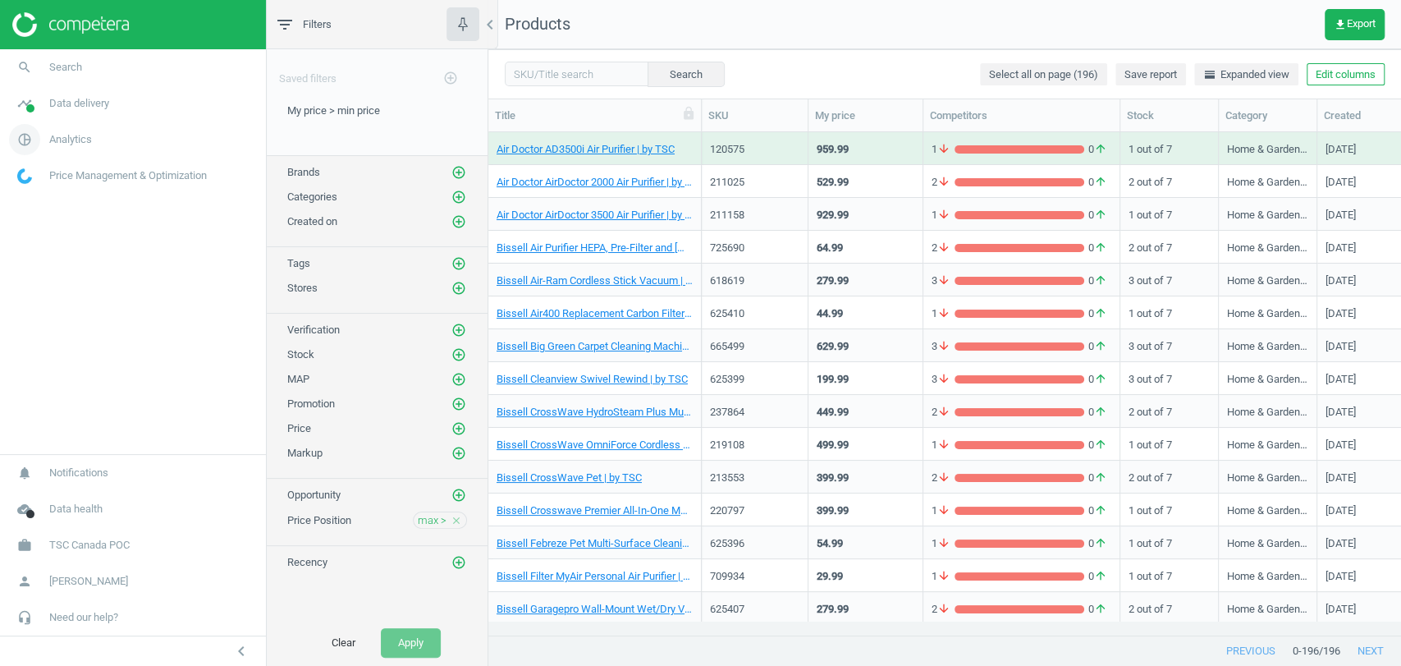
click at [54, 132] on span "Analytics" at bounding box center [70, 139] width 43 height 15
click at [50, 176] on span "Overview" at bounding box center [37, 174] width 39 height 13
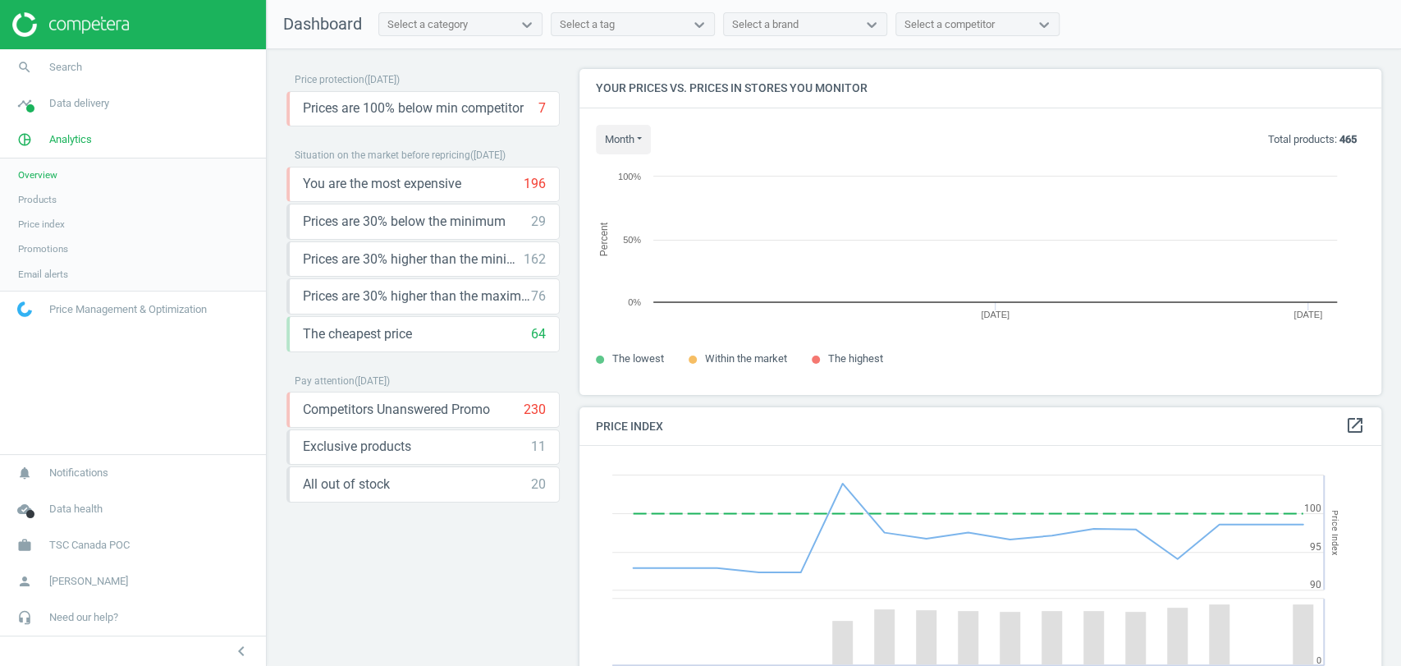
scroll to position [406, 816]
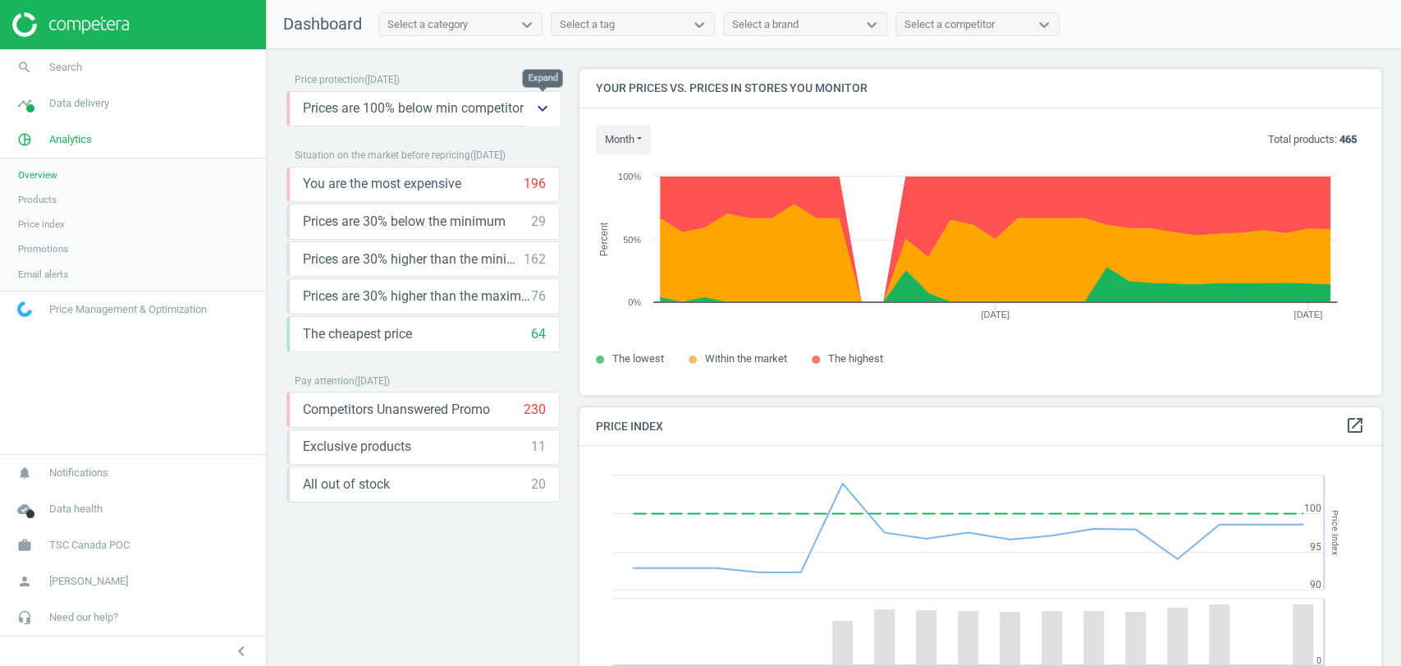
click at [540, 109] on icon "keyboard_arrow_down" at bounding box center [543, 108] width 20 height 20
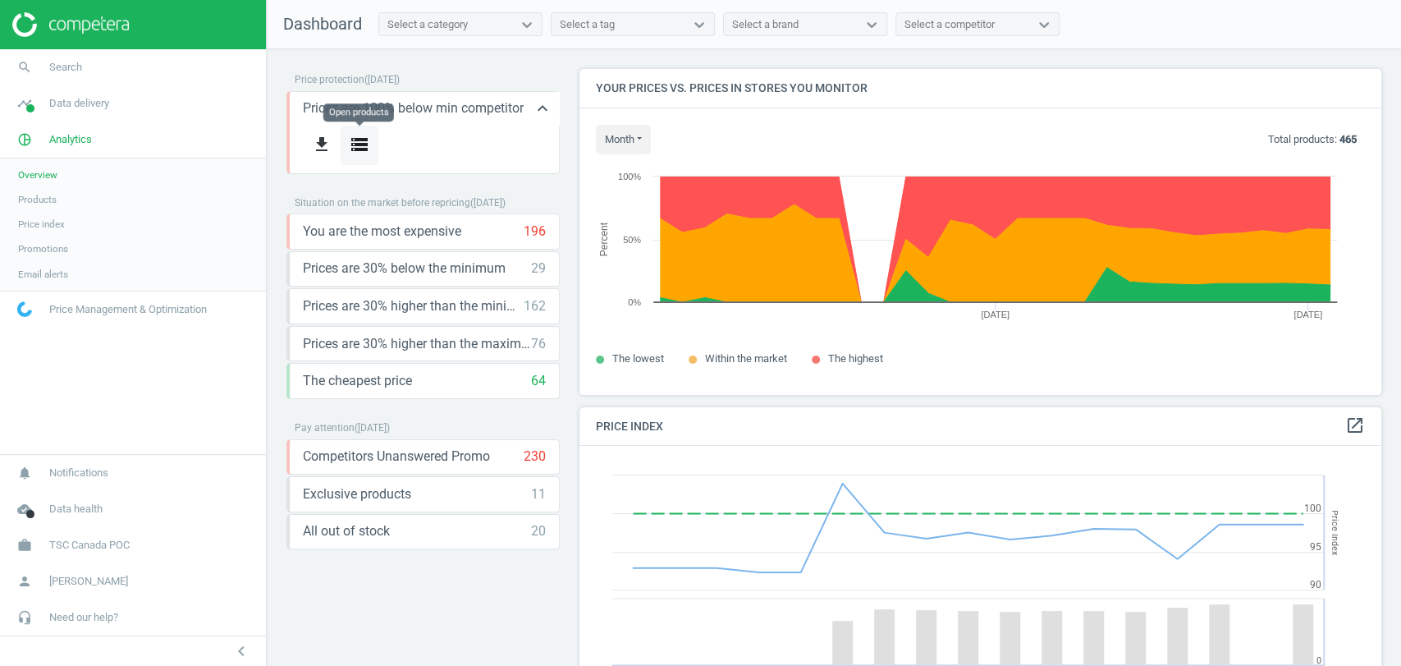
click at [358, 147] on icon "storage" at bounding box center [360, 145] width 20 height 20
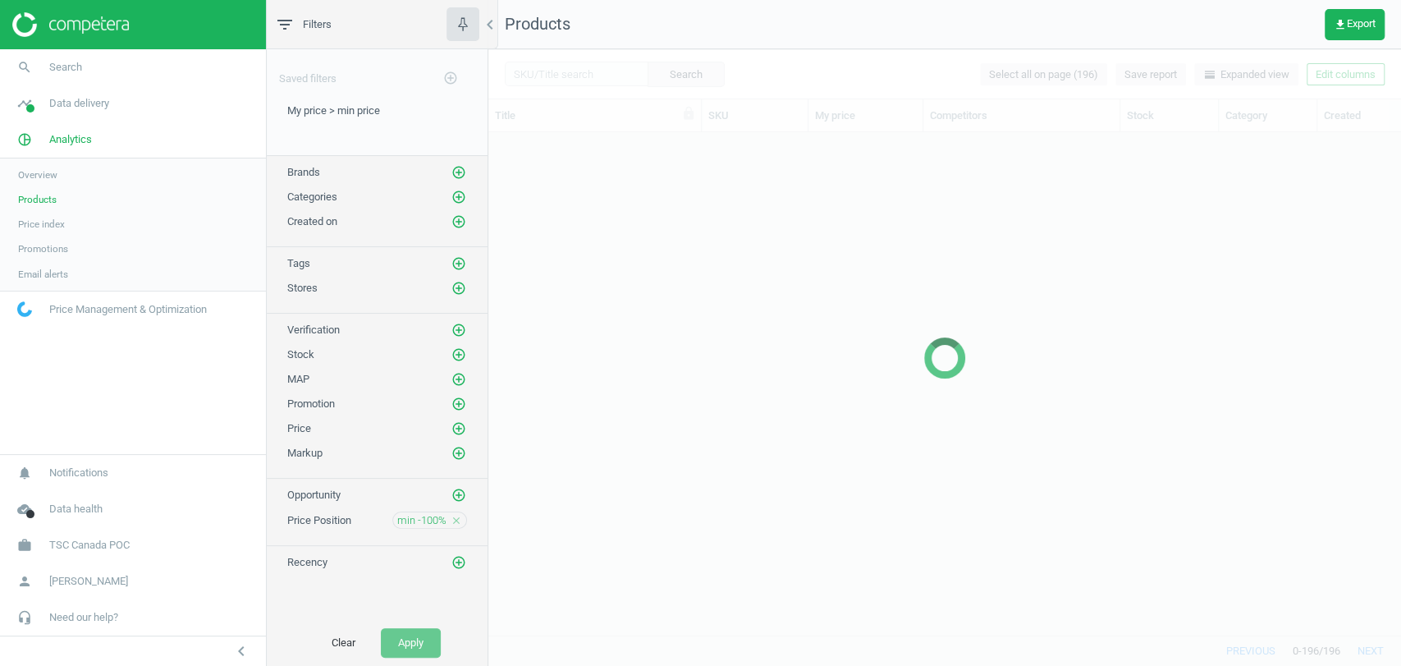
scroll to position [474, 898]
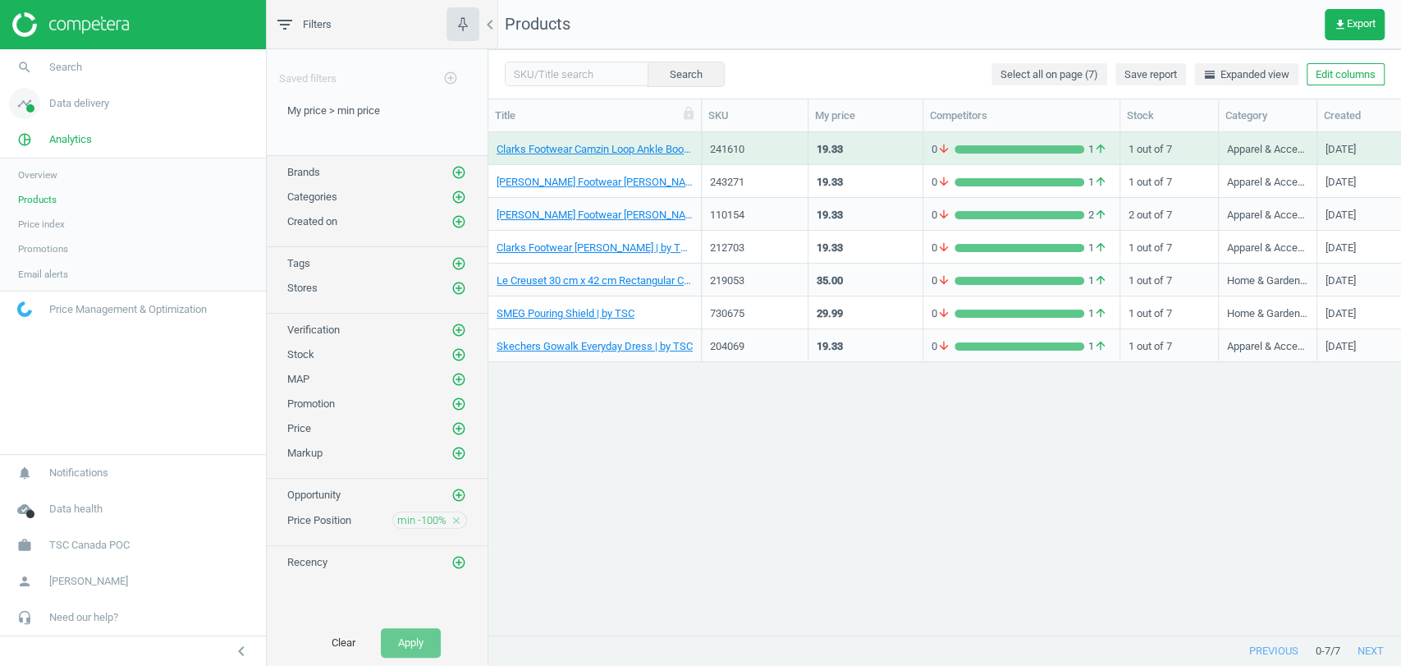
click at [94, 107] on span "Data delivery" at bounding box center [79, 103] width 60 height 15
click at [46, 137] on span "Overview" at bounding box center [37, 138] width 39 height 13
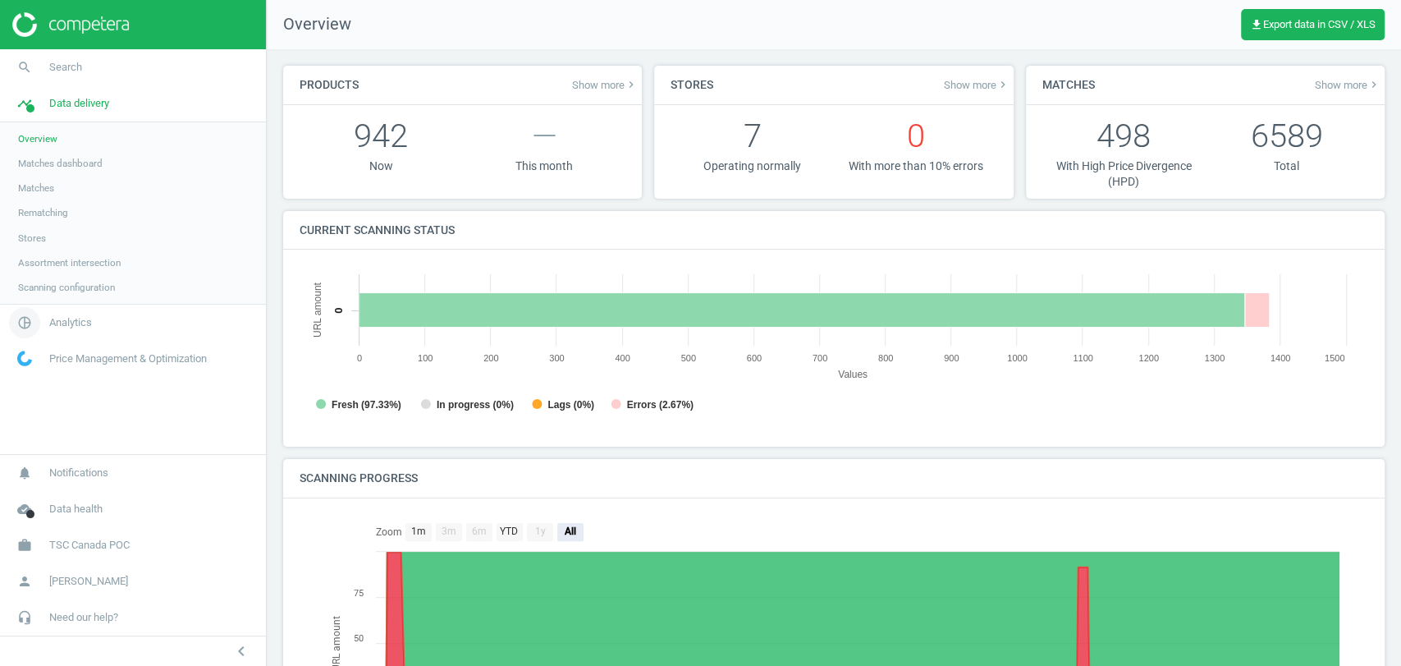
scroll to position [8, 7]
click at [66, 323] on span "Analytics" at bounding box center [70, 322] width 43 height 15
click at [44, 176] on span "Overview" at bounding box center [37, 174] width 39 height 13
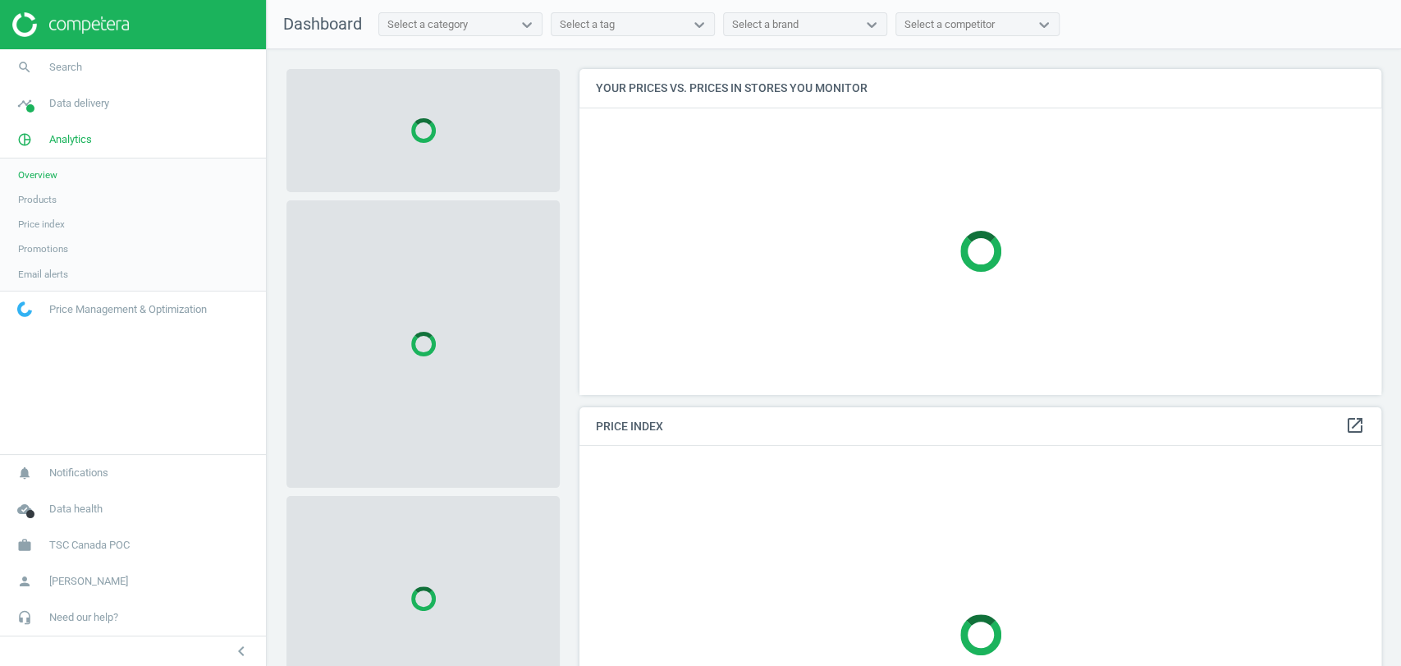
scroll to position [406, 816]
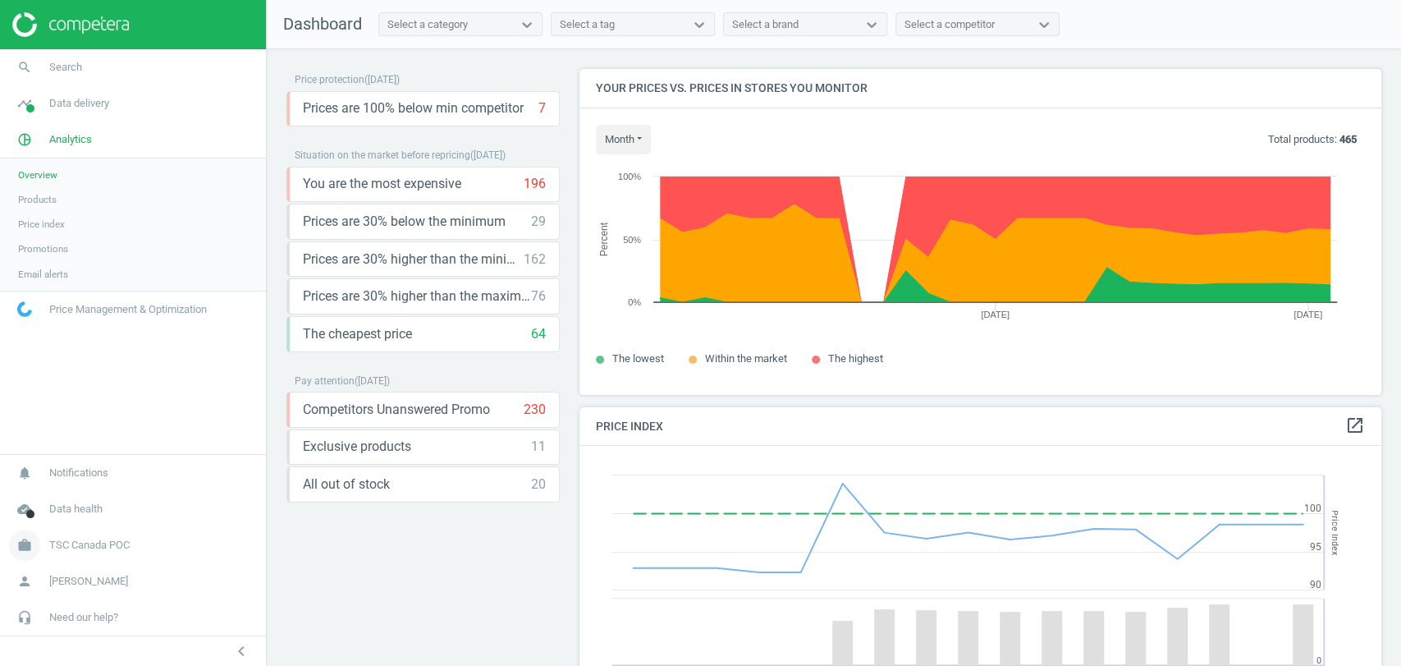
click at [67, 547] on span "TSC Canada POC" at bounding box center [89, 545] width 80 height 15
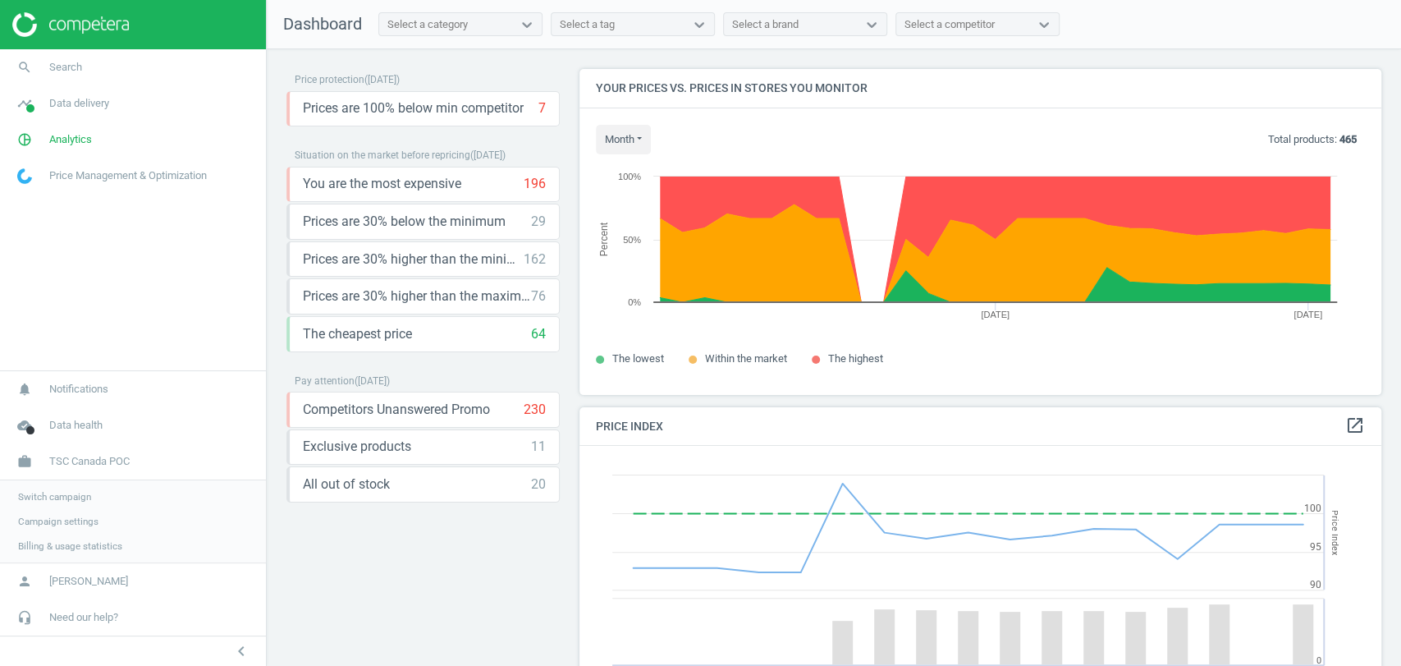
click at [55, 490] on span "Switch campaign" at bounding box center [54, 496] width 73 height 13
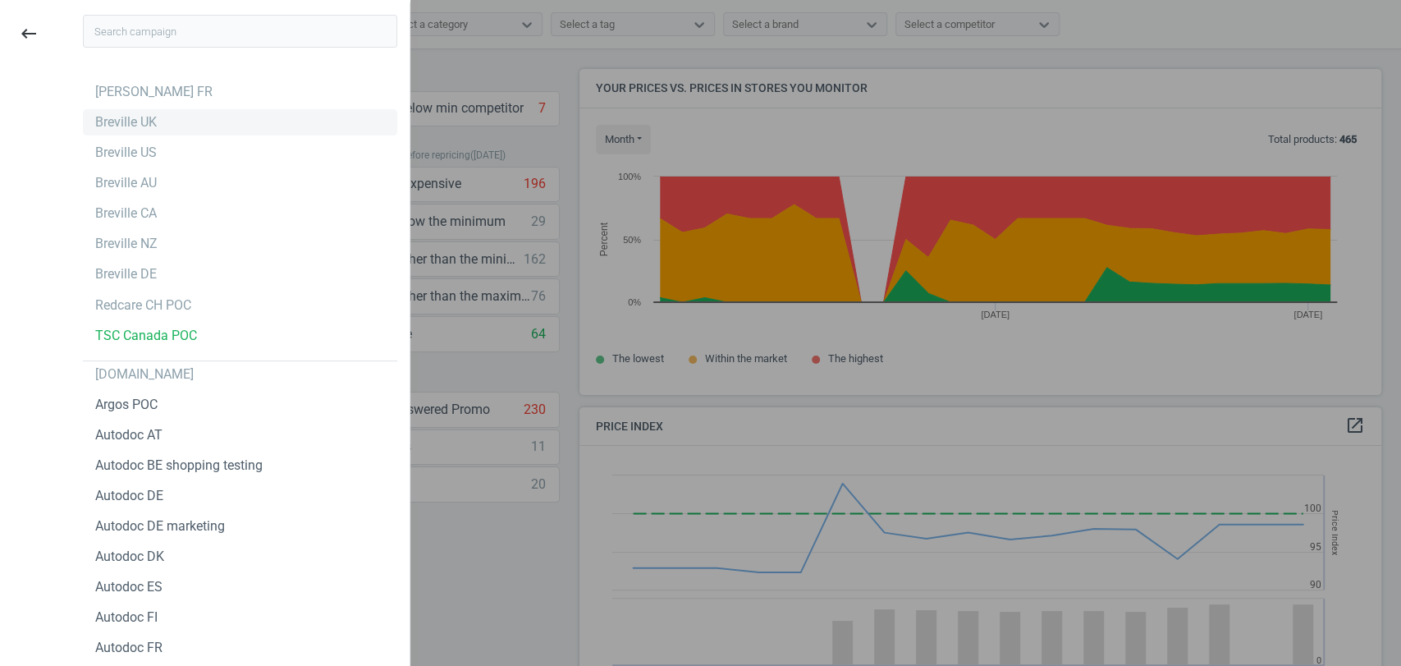
click at [148, 125] on div "Breville UK" at bounding box center [126, 122] width 62 height 18
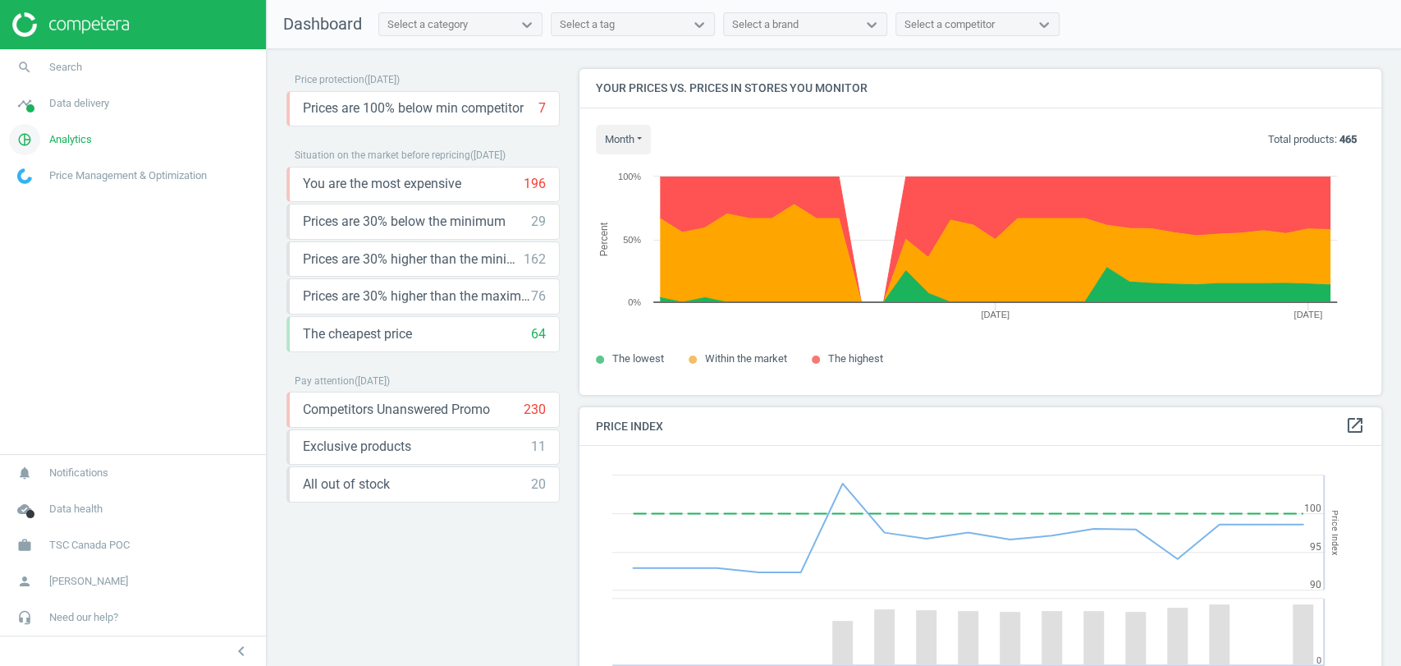
scroll to position [406, 816]
click at [72, 139] on span "Analytics" at bounding box center [70, 139] width 43 height 15
click at [51, 199] on span "Products" at bounding box center [37, 199] width 39 height 13
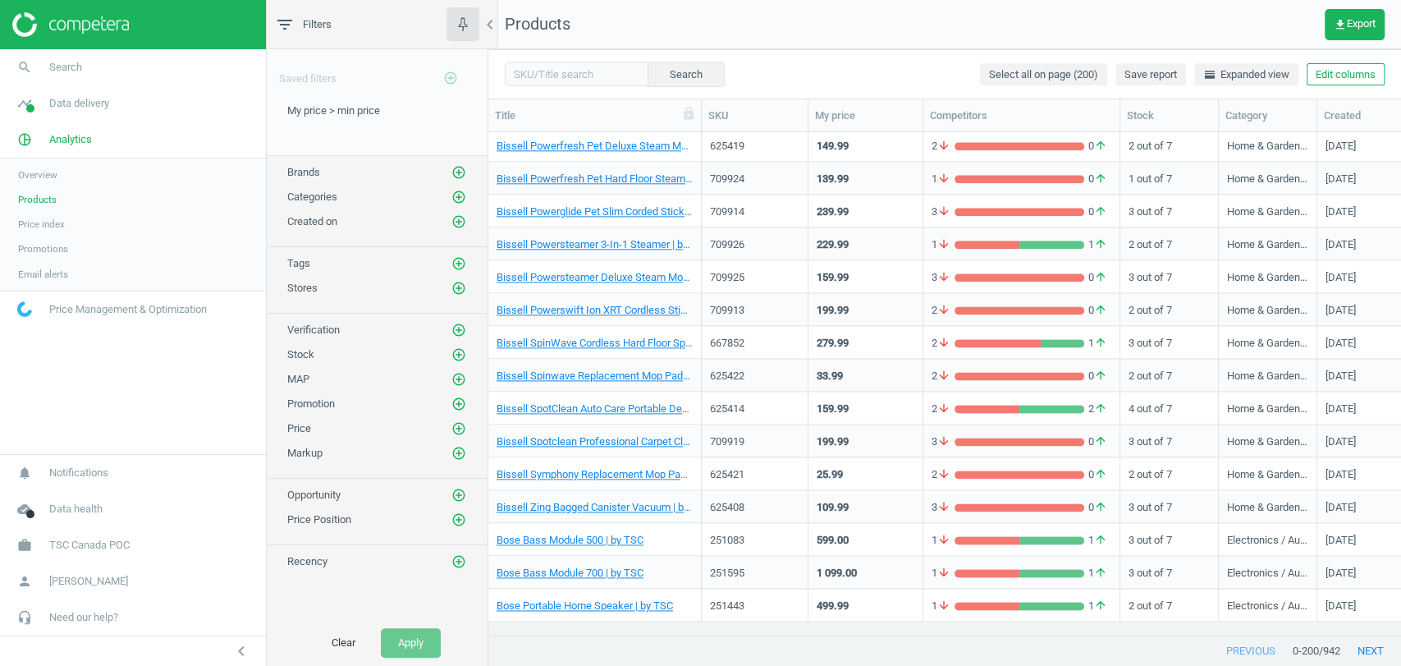
scroll to position [2648, 0]
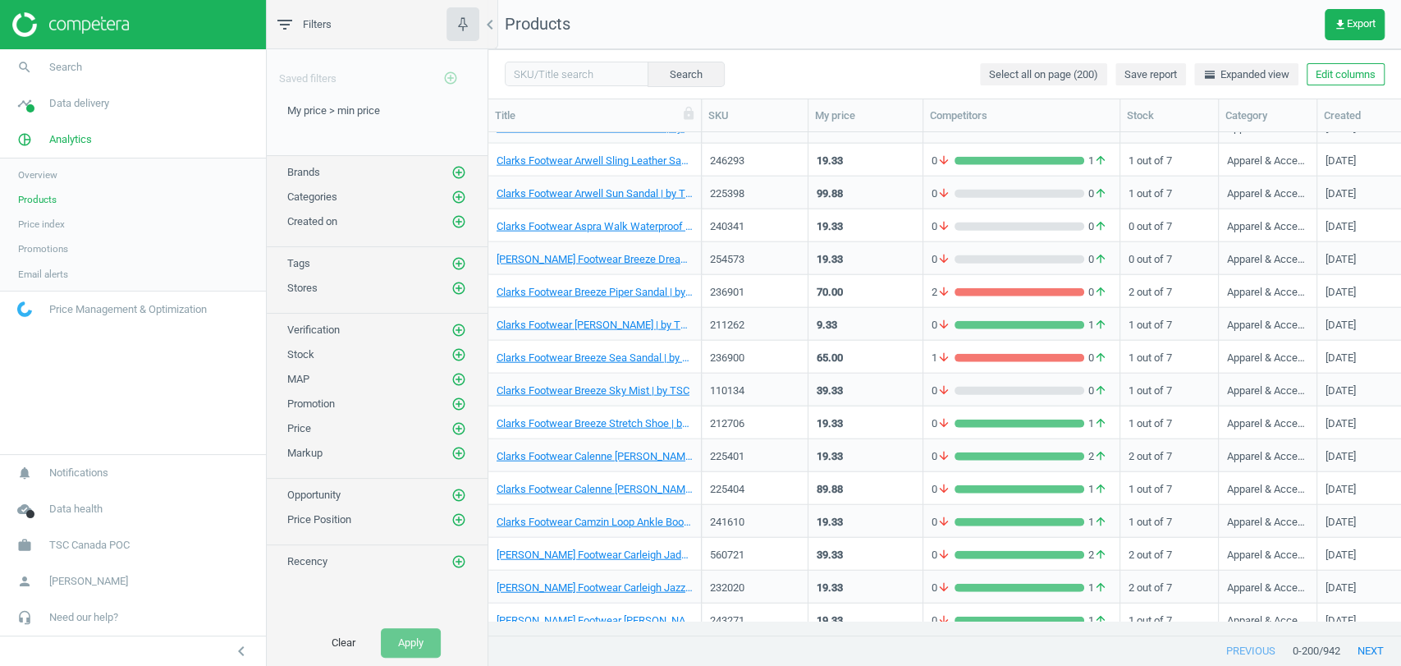
click at [34, 172] on span "Overview" at bounding box center [37, 174] width 39 height 13
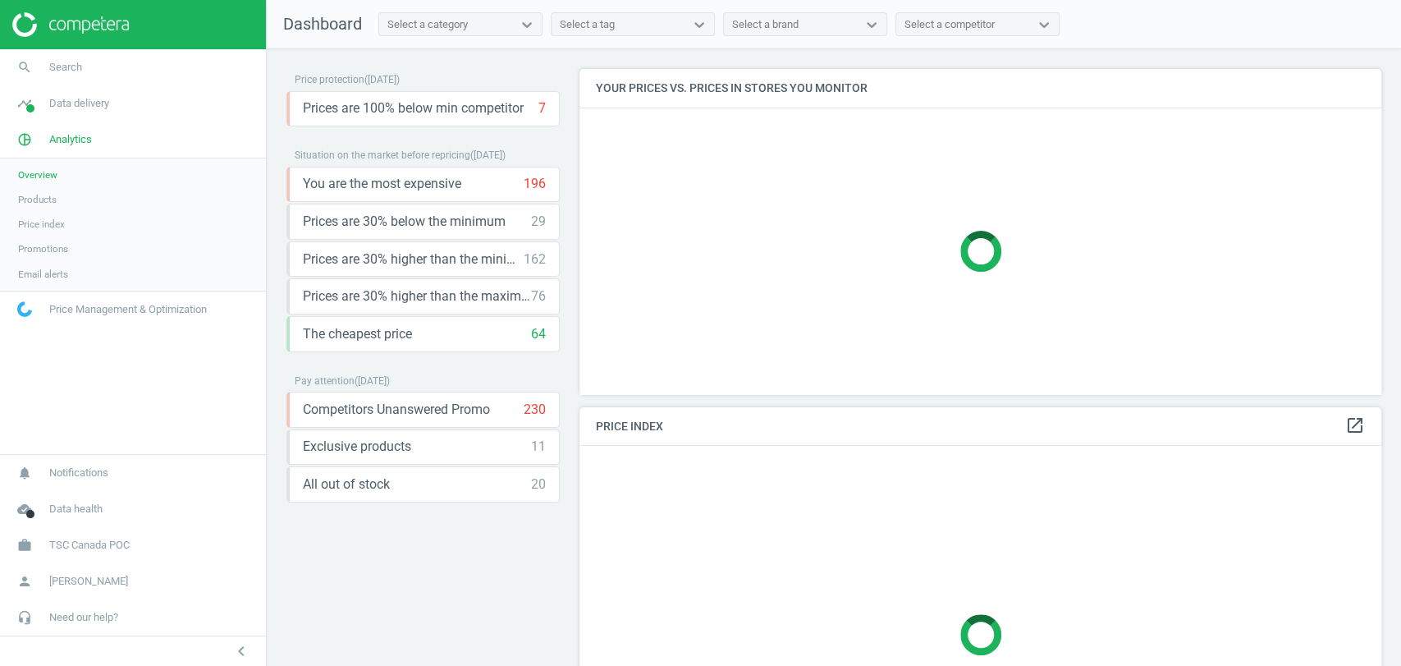
scroll to position [379, 0]
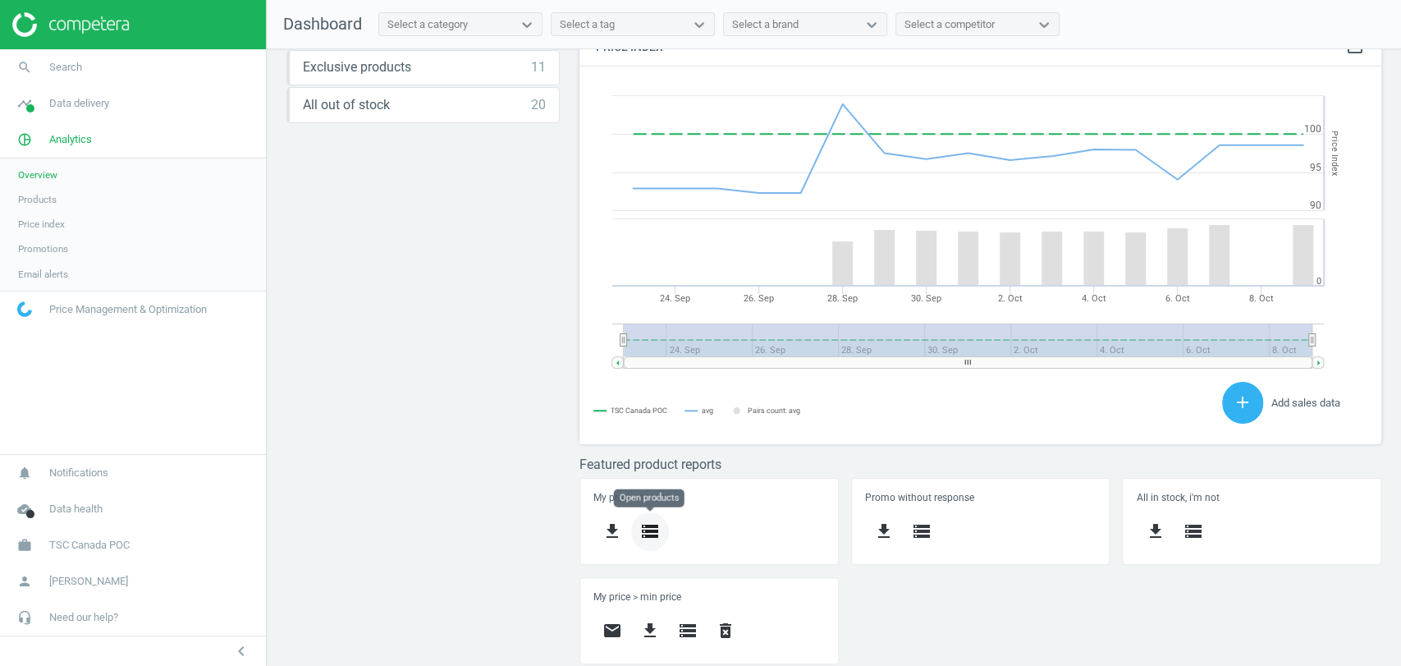
click at [655, 534] on icon "storage" at bounding box center [650, 531] width 20 height 20
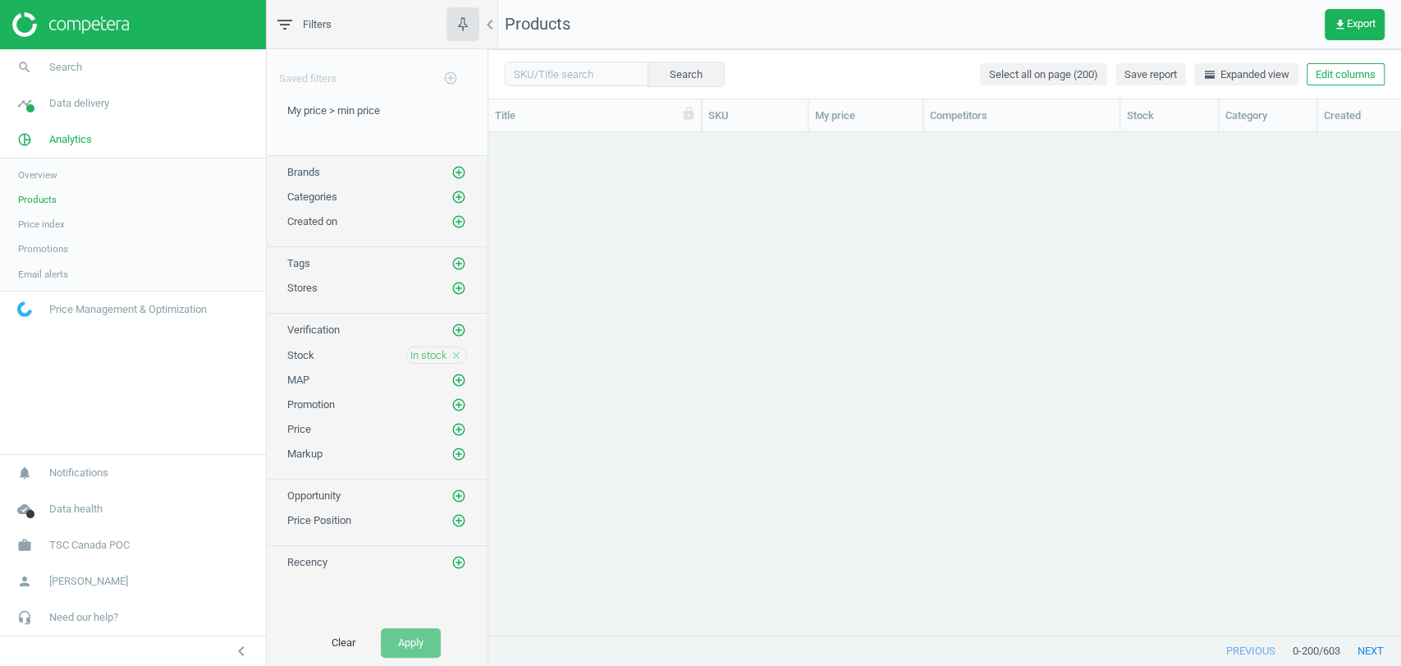
scroll to position [474, 898]
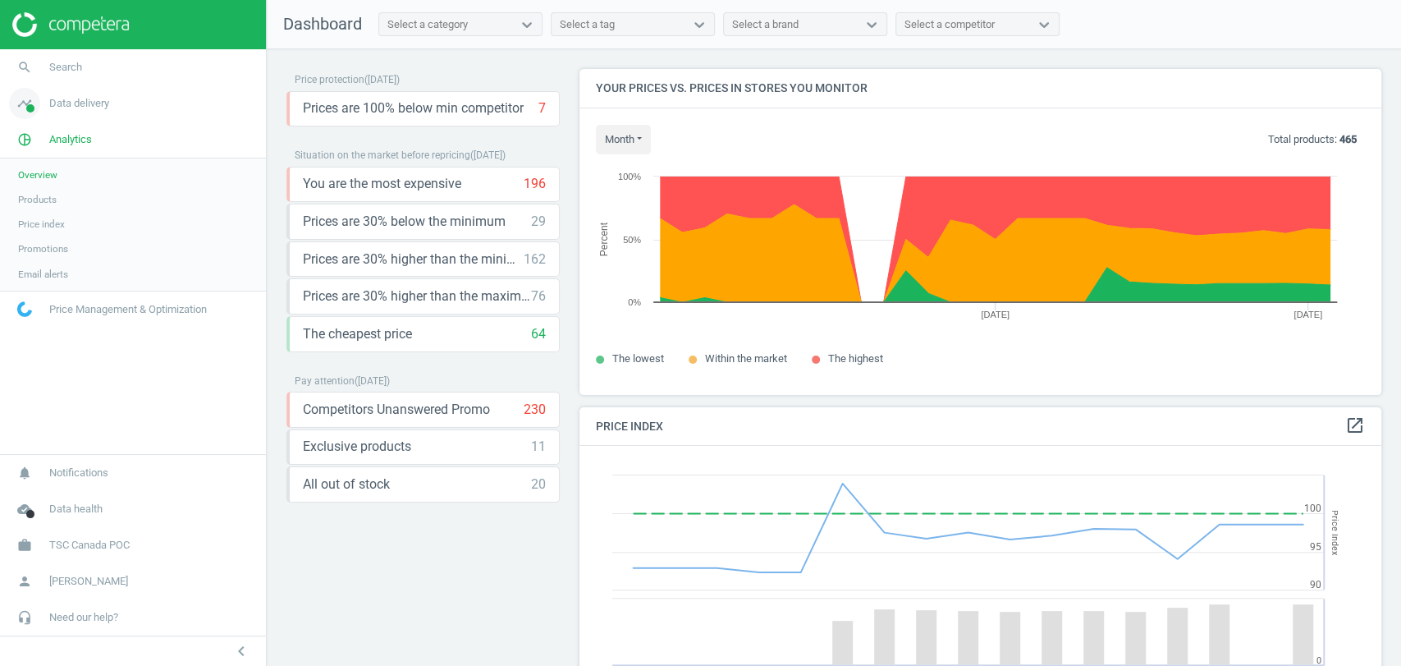
click at [85, 109] on span "Data delivery" at bounding box center [79, 103] width 60 height 15
click at [75, 281] on span "Scanning configuration" at bounding box center [66, 287] width 97 height 13
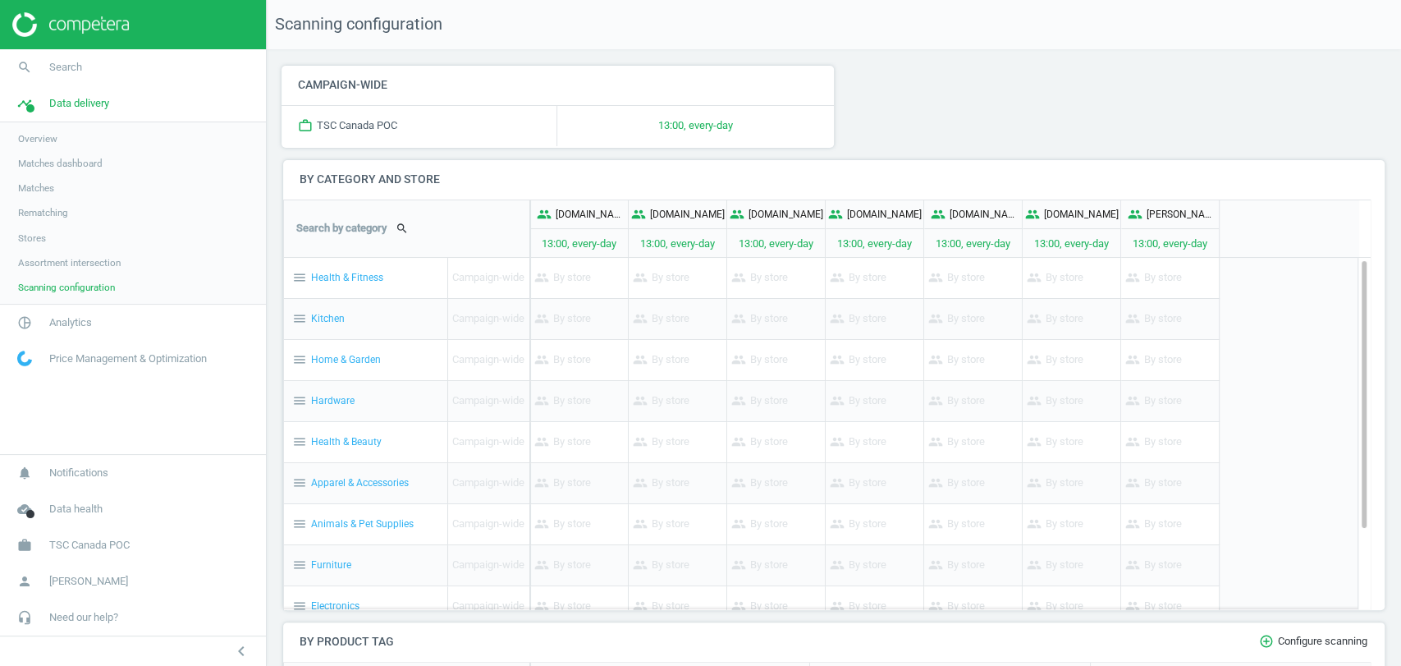
click at [39, 144] on span "Overview" at bounding box center [37, 138] width 39 height 13
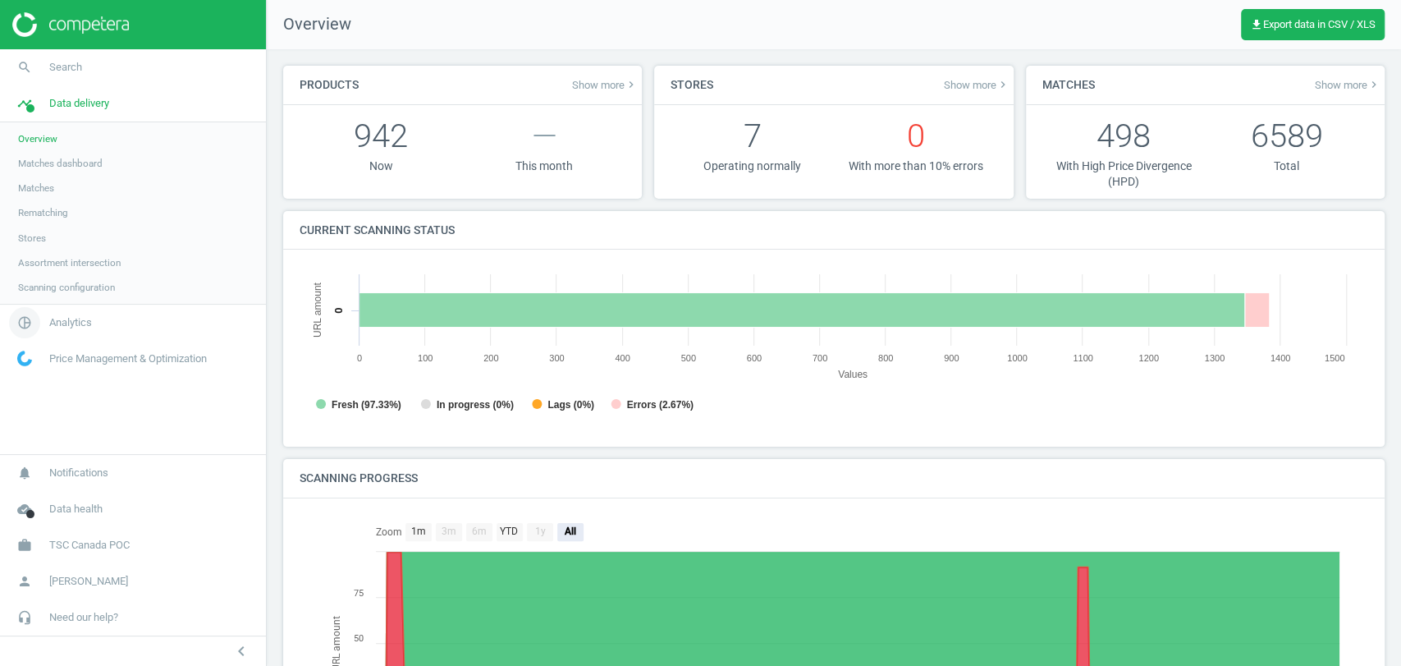
click at [85, 327] on span "Analytics" at bounding box center [70, 322] width 43 height 15
click at [40, 204] on span "Products" at bounding box center [37, 199] width 39 height 13
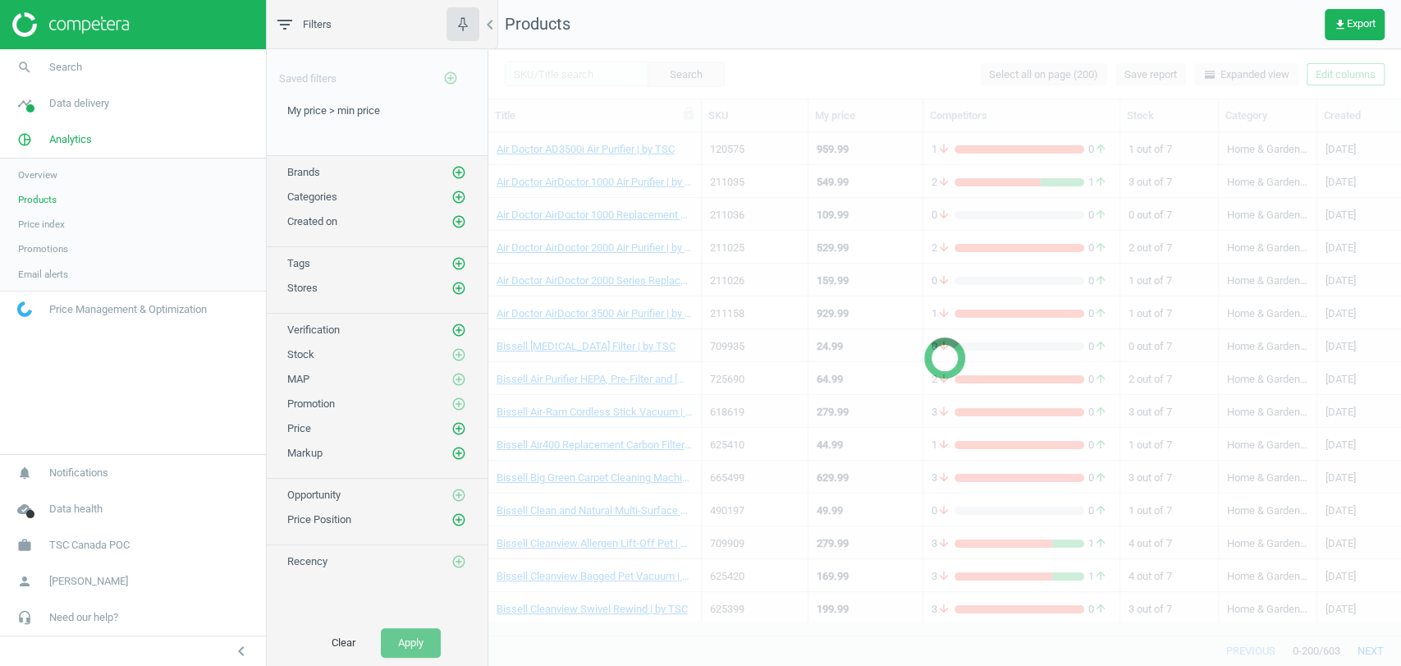
scroll to position [474, 898]
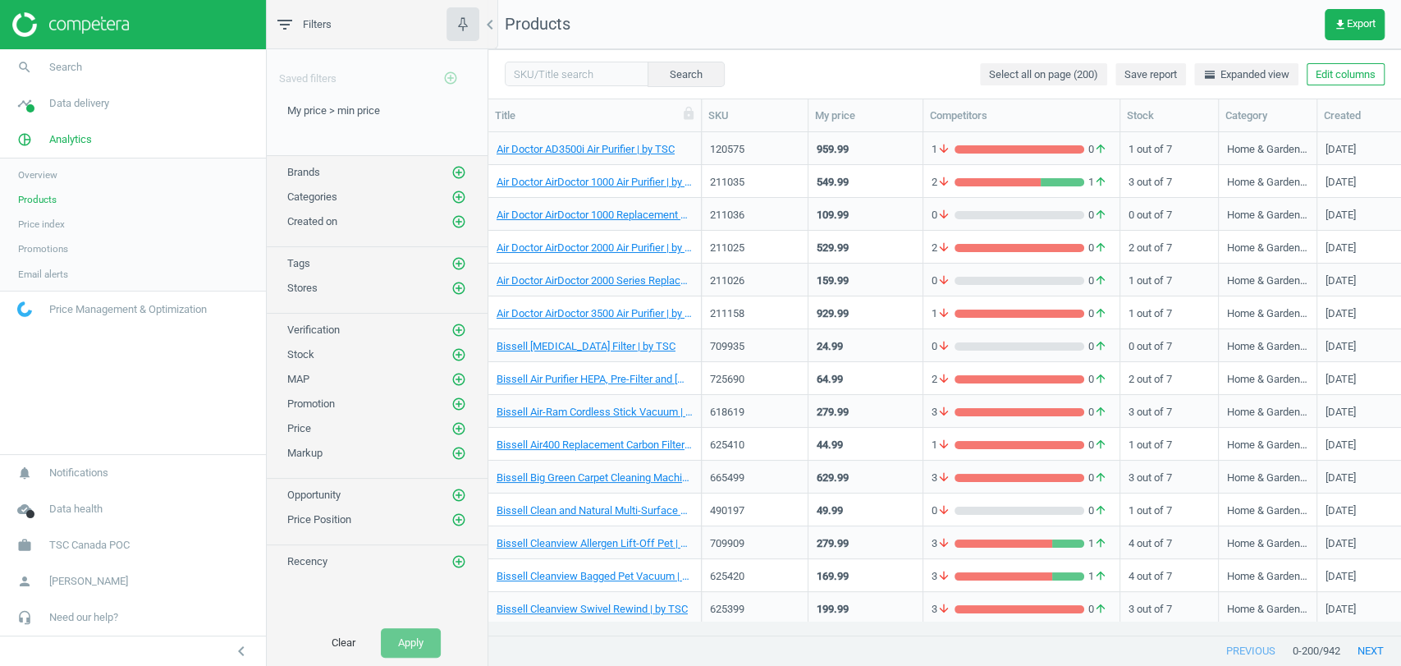
click at [33, 172] on span "Overview" at bounding box center [37, 174] width 39 height 13
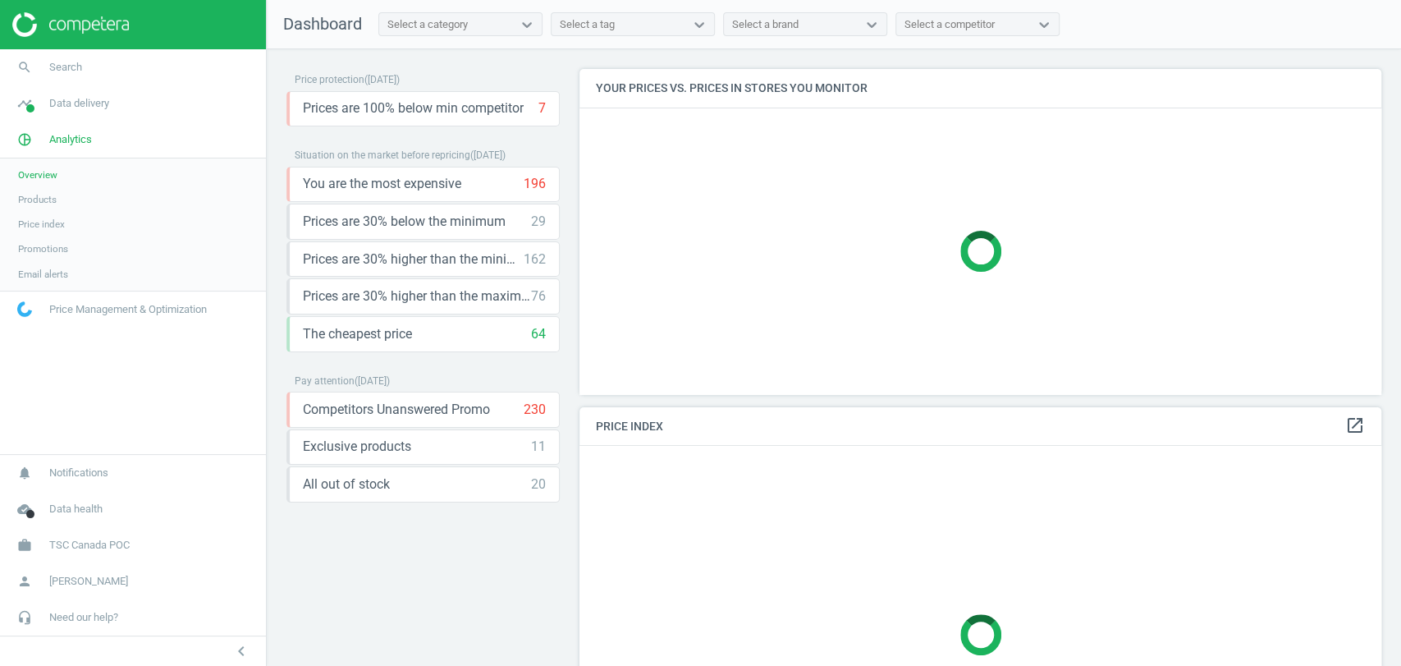
scroll to position [406, 816]
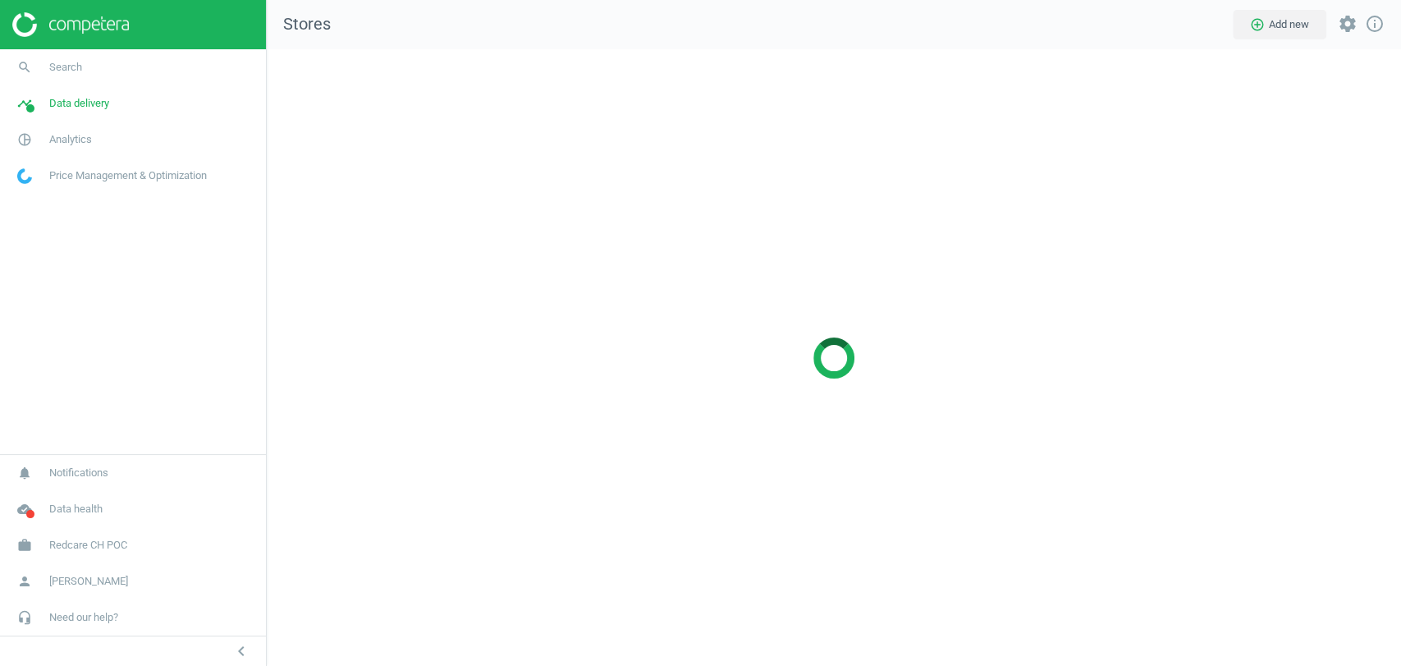
scroll to position [644, 1162]
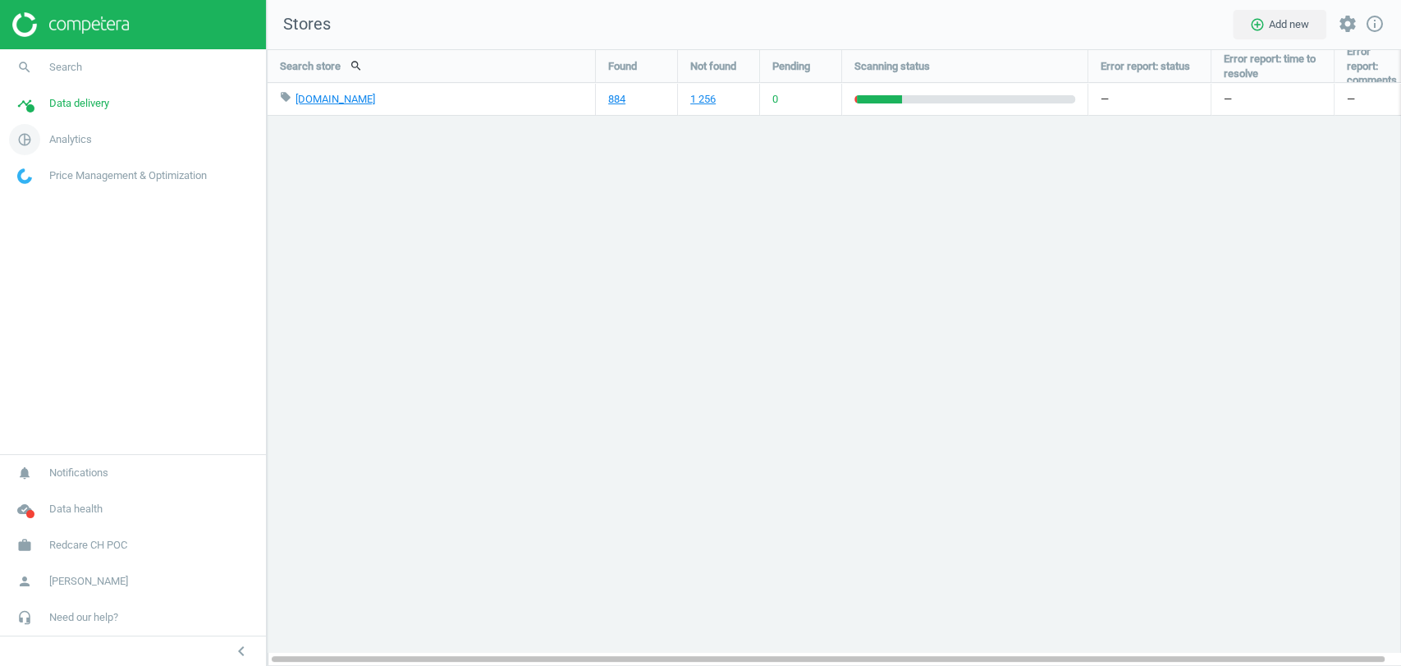
click at [77, 133] on span "Analytics" at bounding box center [70, 139] width 43 height 15
click at [58, 203] on link "Products" at bounding box center [133, 199] width 266 height 25
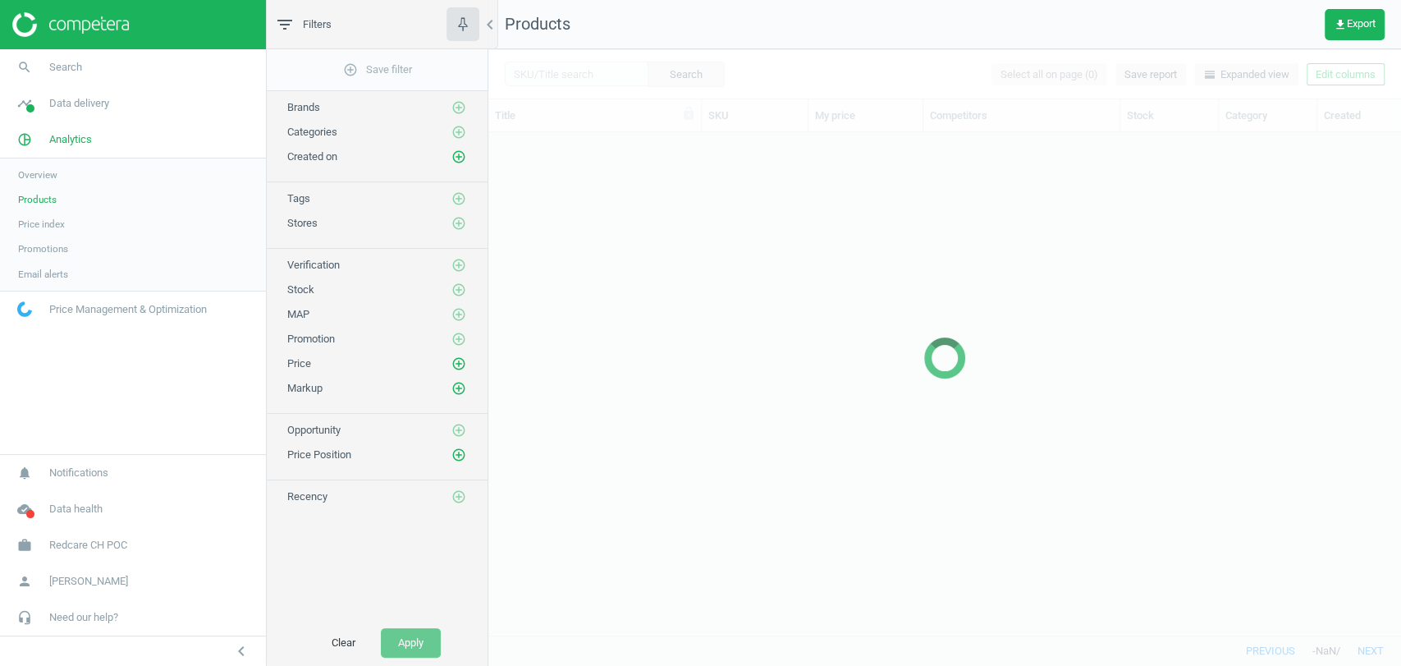
scroll to position [474, 898]
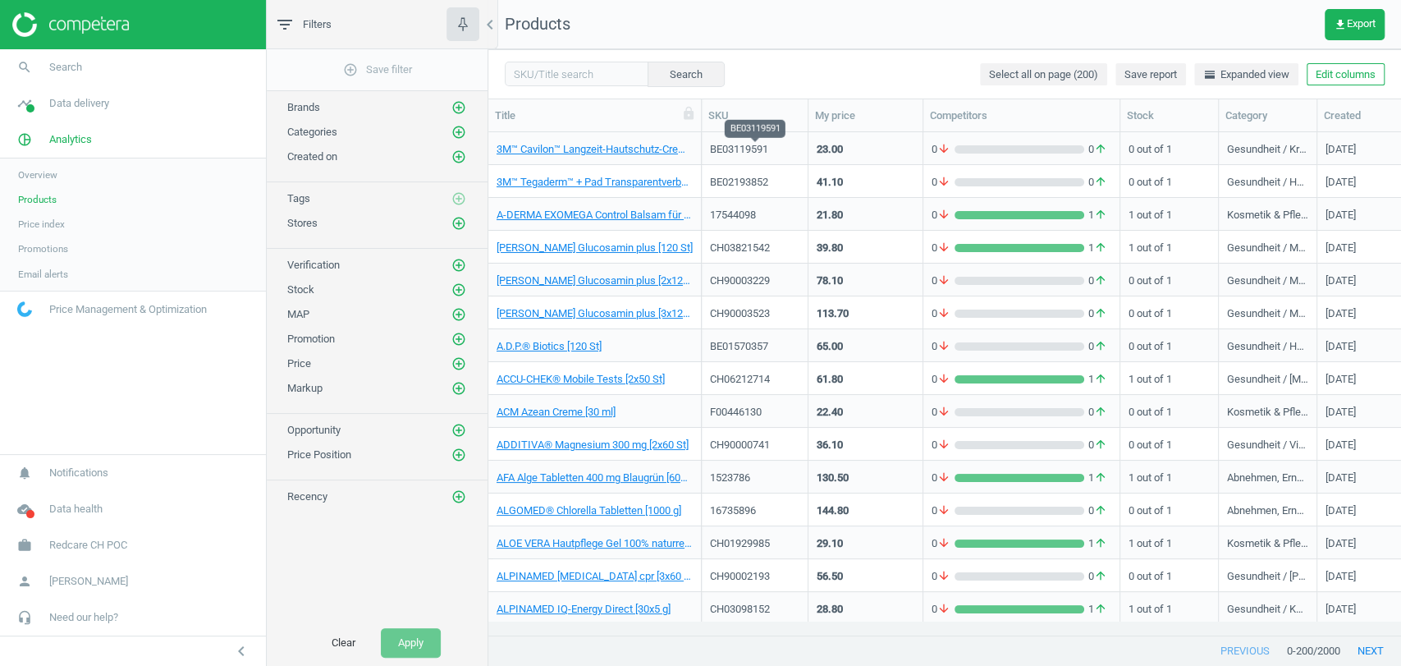
click at [770, 153] on div "BE03119591" at bounding box center [754, 149] width 89 height 15
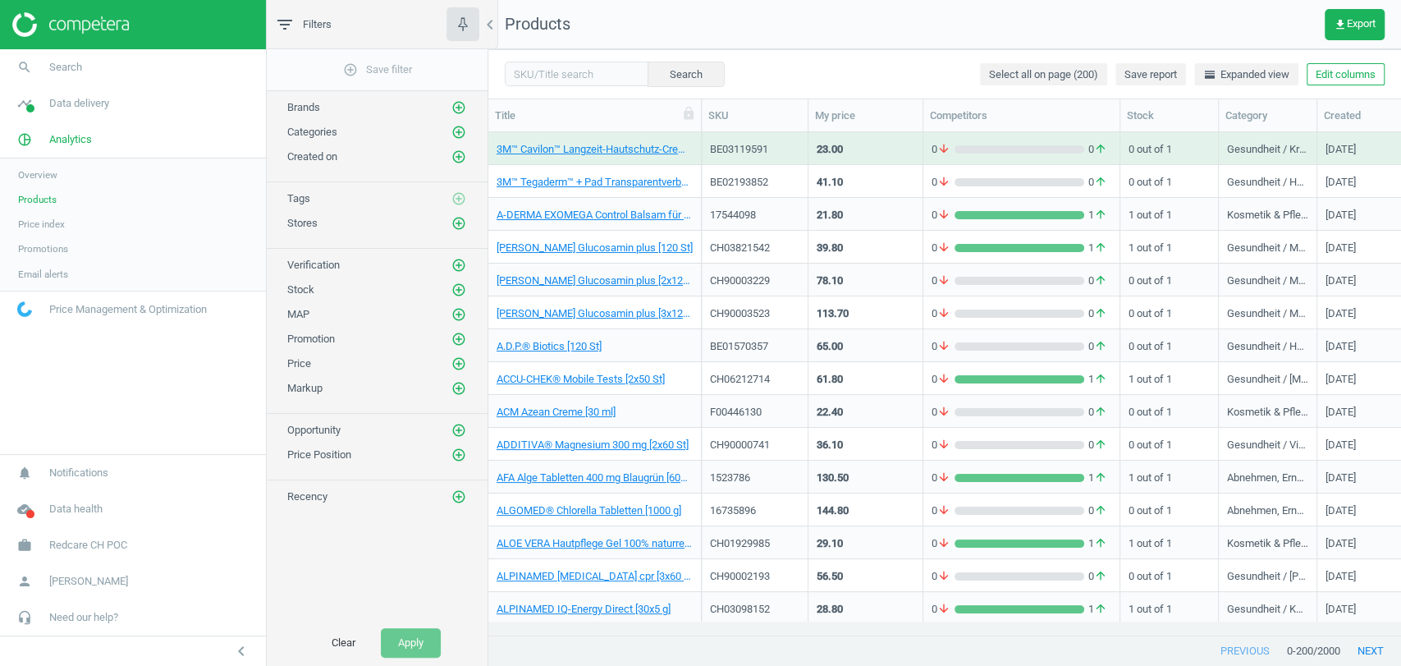
click at [770, 153] on div "BE03119591" at bounding box center [754, 149] width 89 height 15
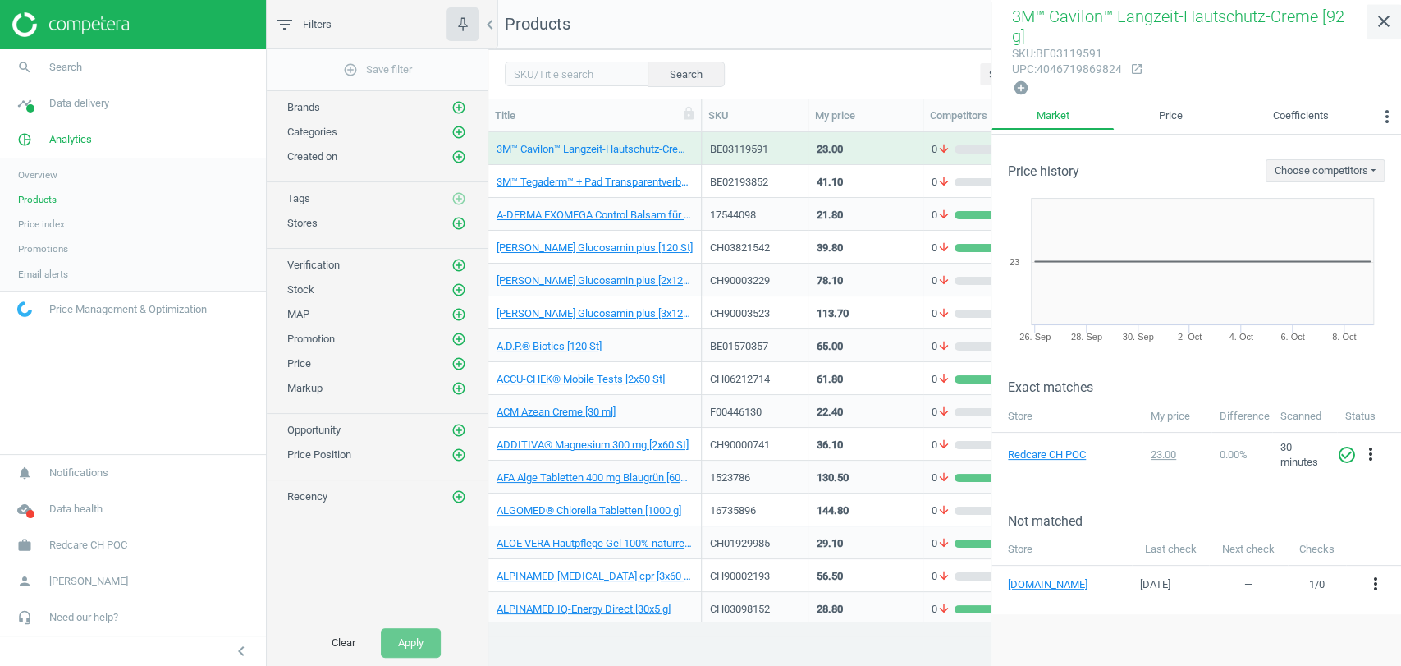
click at [1385, 26] on icon "close" at bounding box center [1384, 21] width 20 height 20
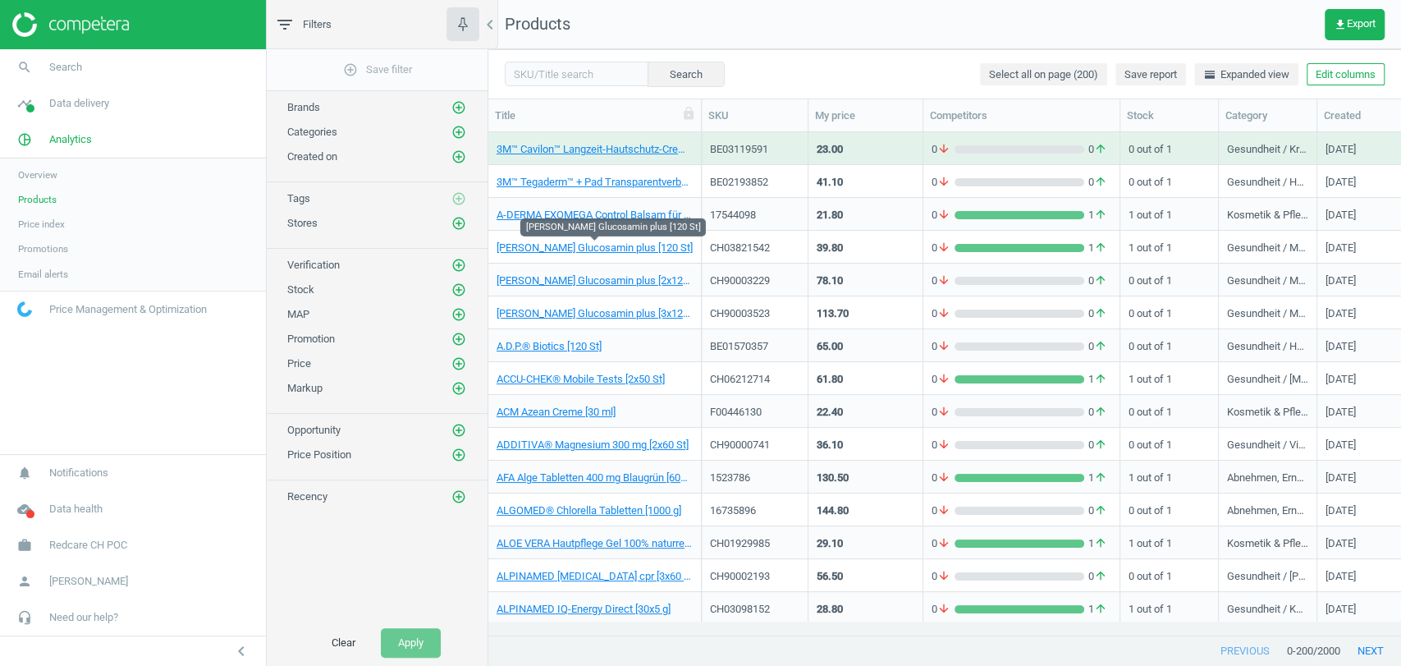
click at [686, 251] on span "[PERSON_NAME] Glucosamin plus [120 St]" at bounding box center [595, 248] width 196 height 15
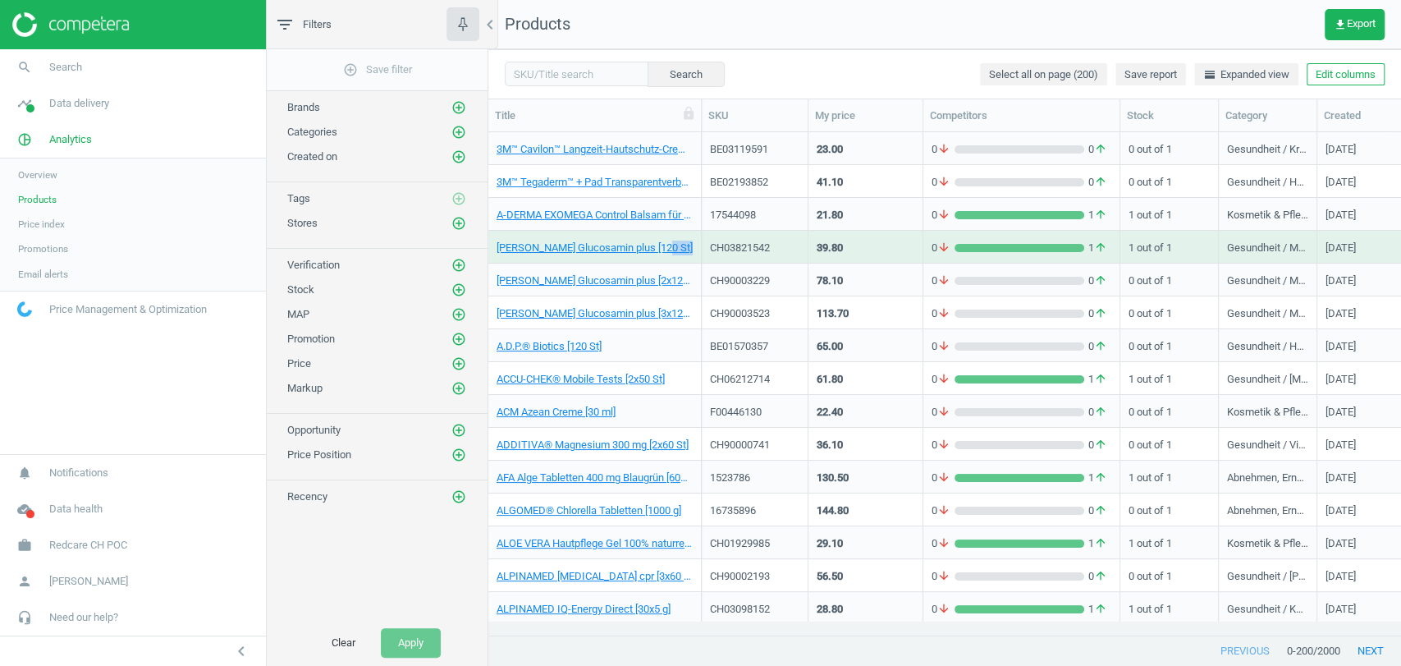
click at [686, 251] on span "[PERSON_NAME] Glucosamin plus [120 St]" at bounding box center [595, 248] width 196 height 15
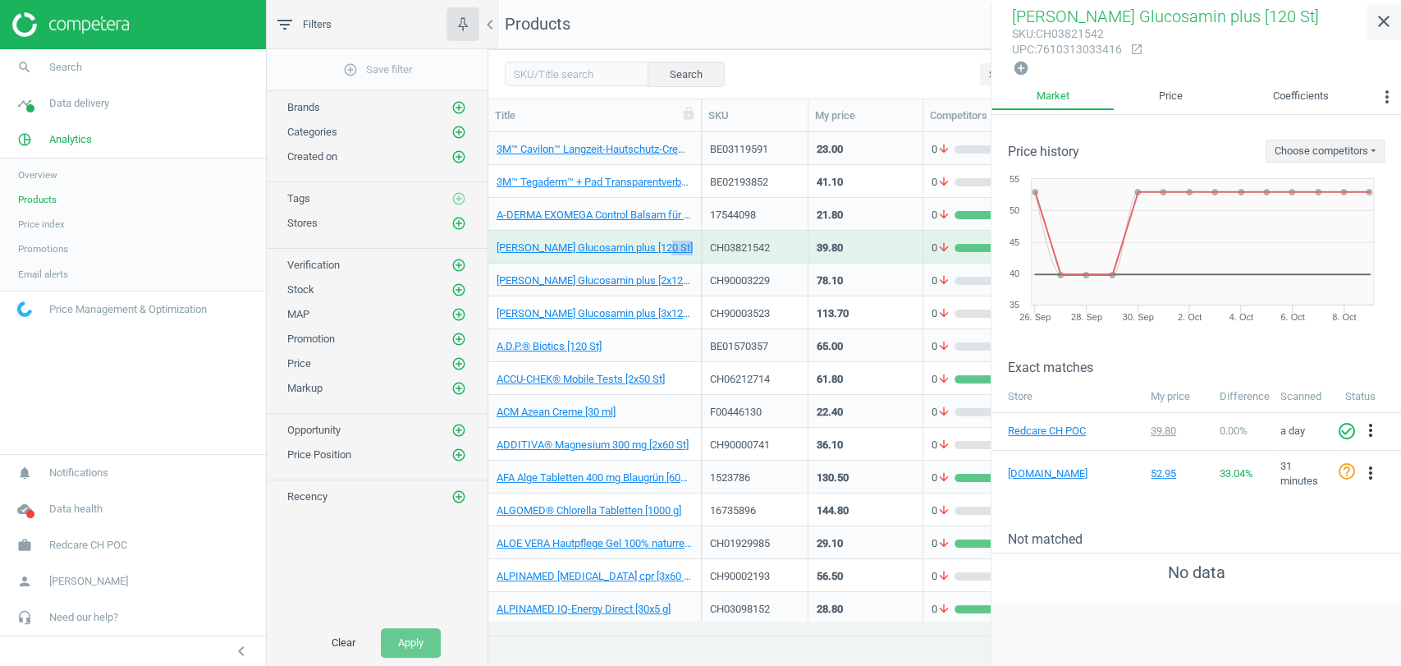
click at [1382, 21] on icon "close" at bounding box center [1384, 21] width 20 height 20
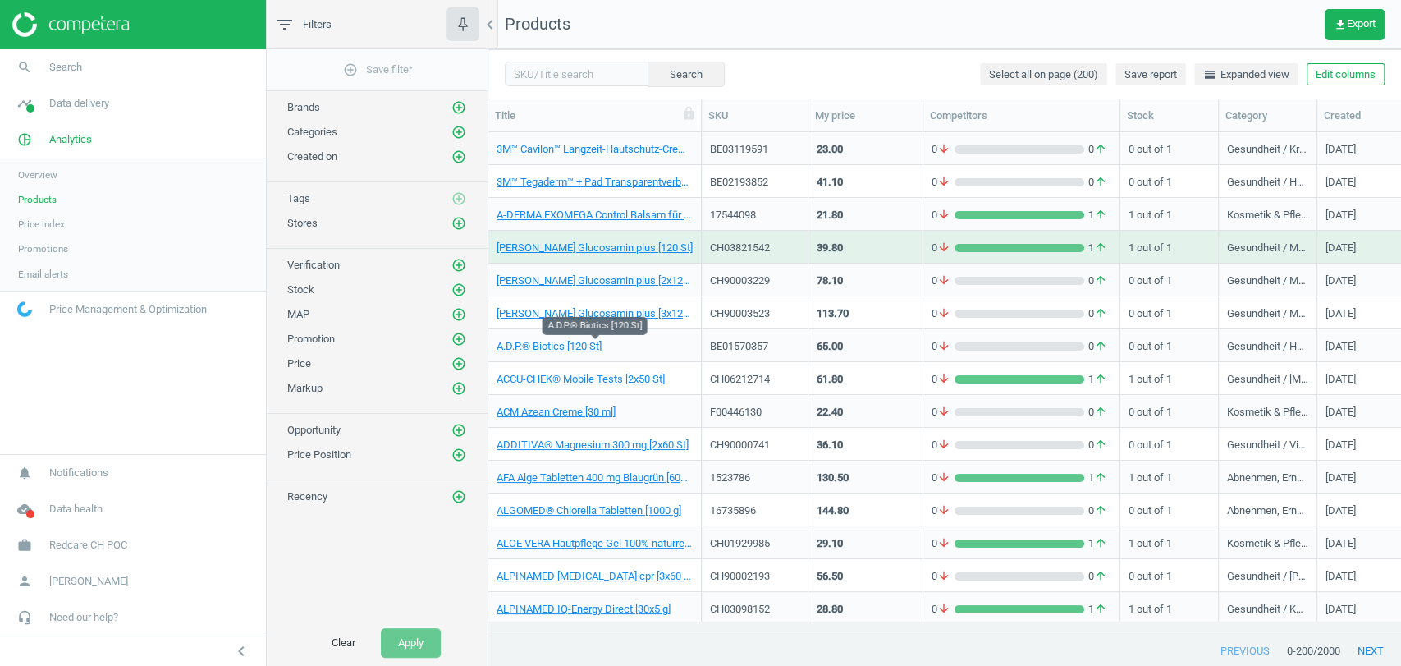
click at [655, 344] on span "A.D.P.® Biotics [120 St]" at bounding box center [595, 346] width 196 height 15
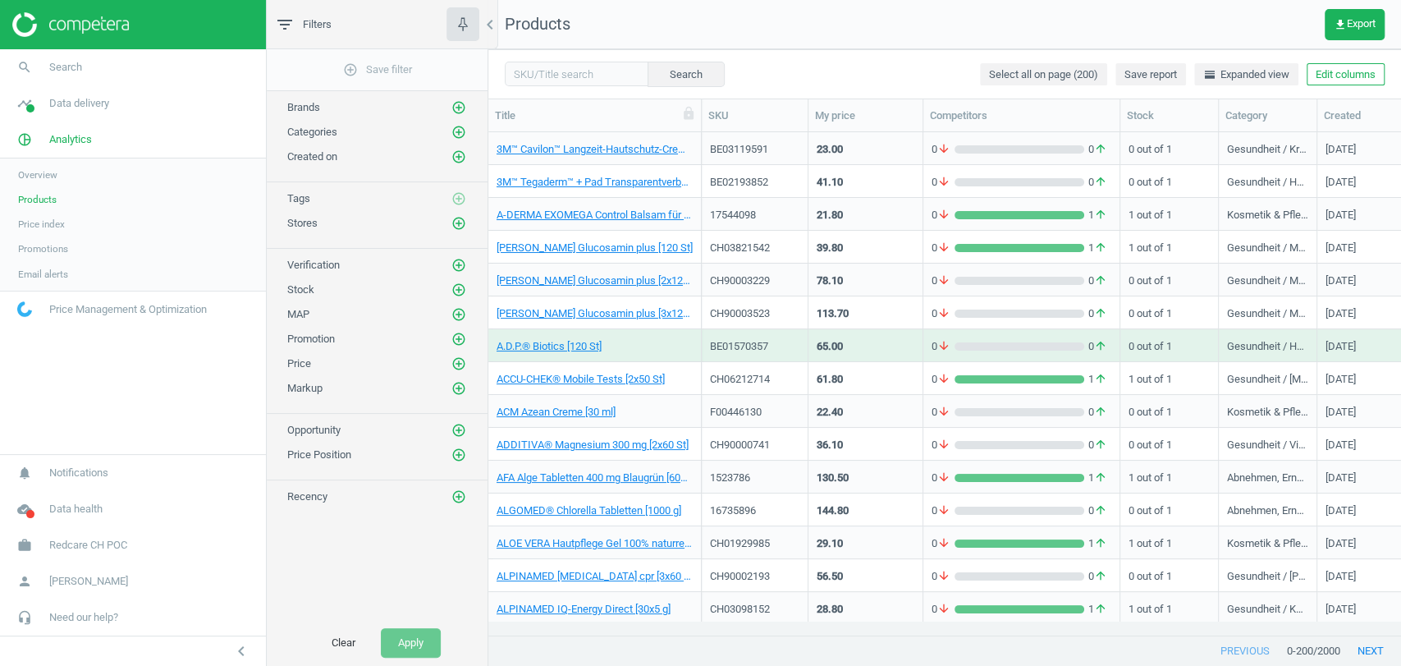
click at [655, 344] on span "A.D.P.® Biotics [120 St]" at bounding box center [595, 346] width 196 height 15
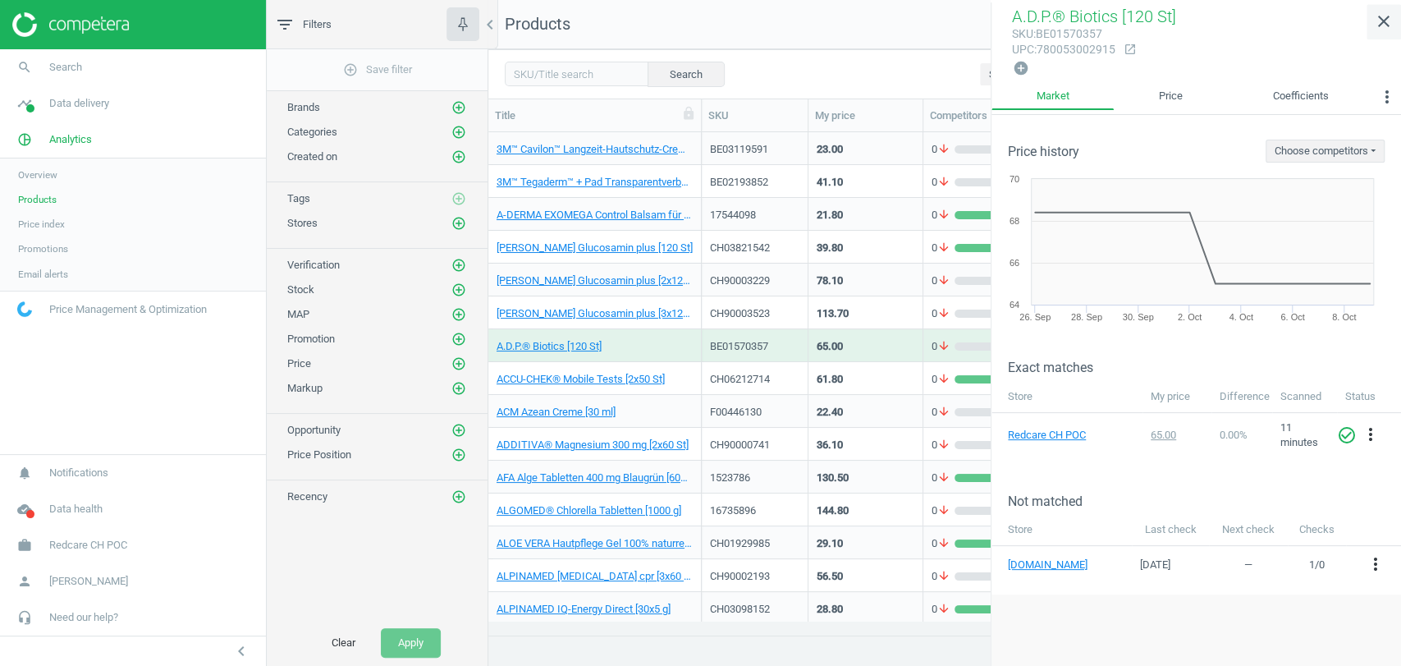
click at [1385, 21] on icon "close" at bounding box center [1384, 21] width 20 height 20
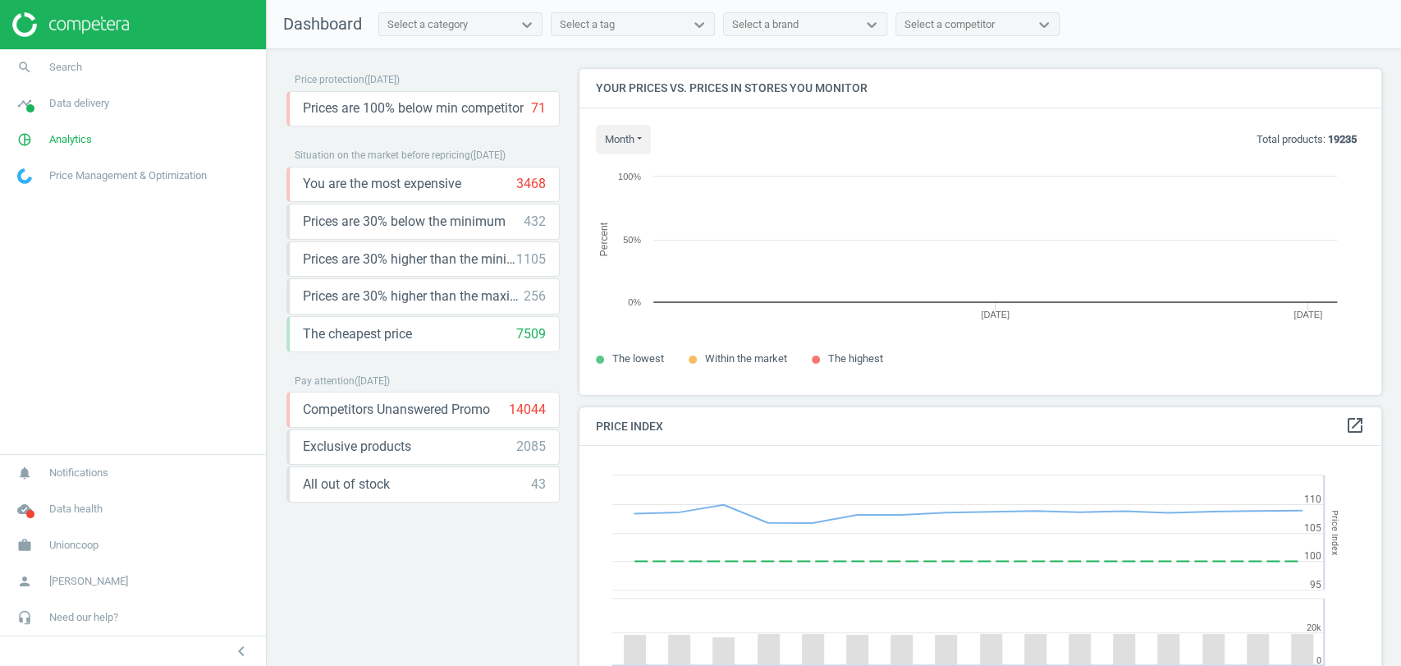
scroll to position [354, 816]
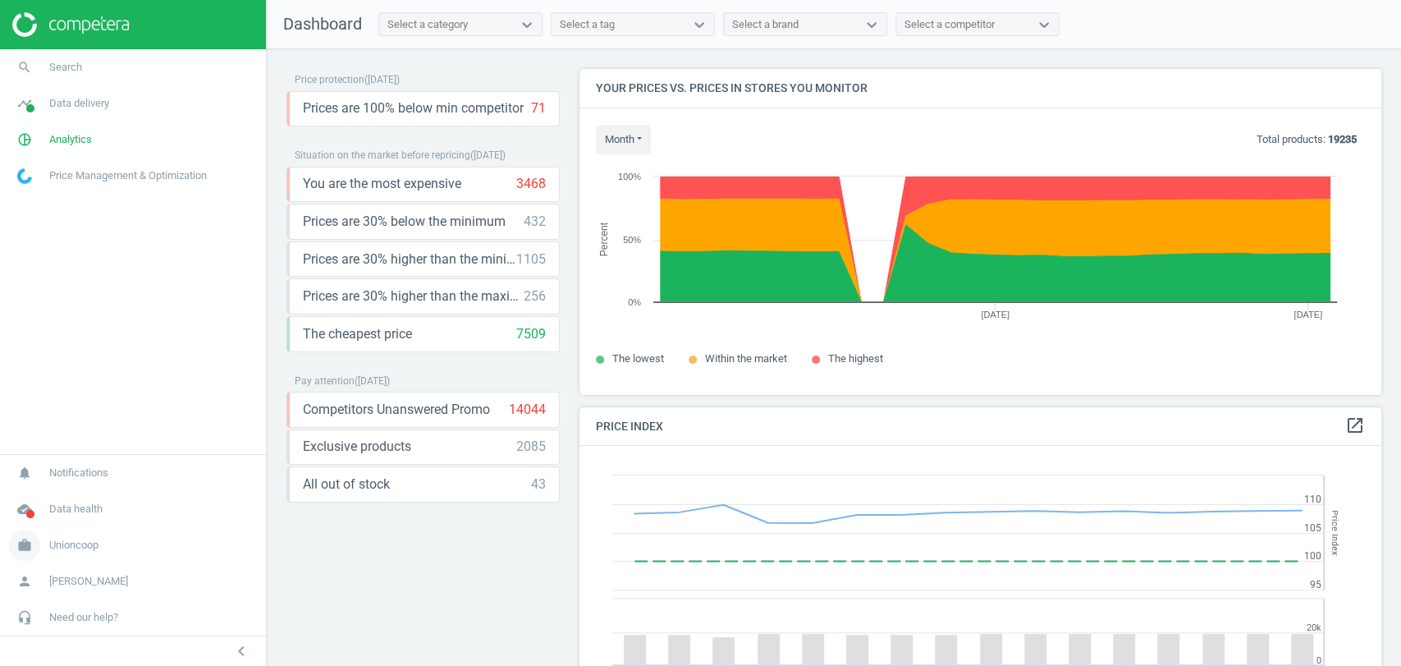
click at [115, 559] on link "work Unioncoop" at bounding box center [133, 545] width 266 height 36
click at [49, 499] on span "Switch campaign" at bounding box center [54, 496] width 73 height 13
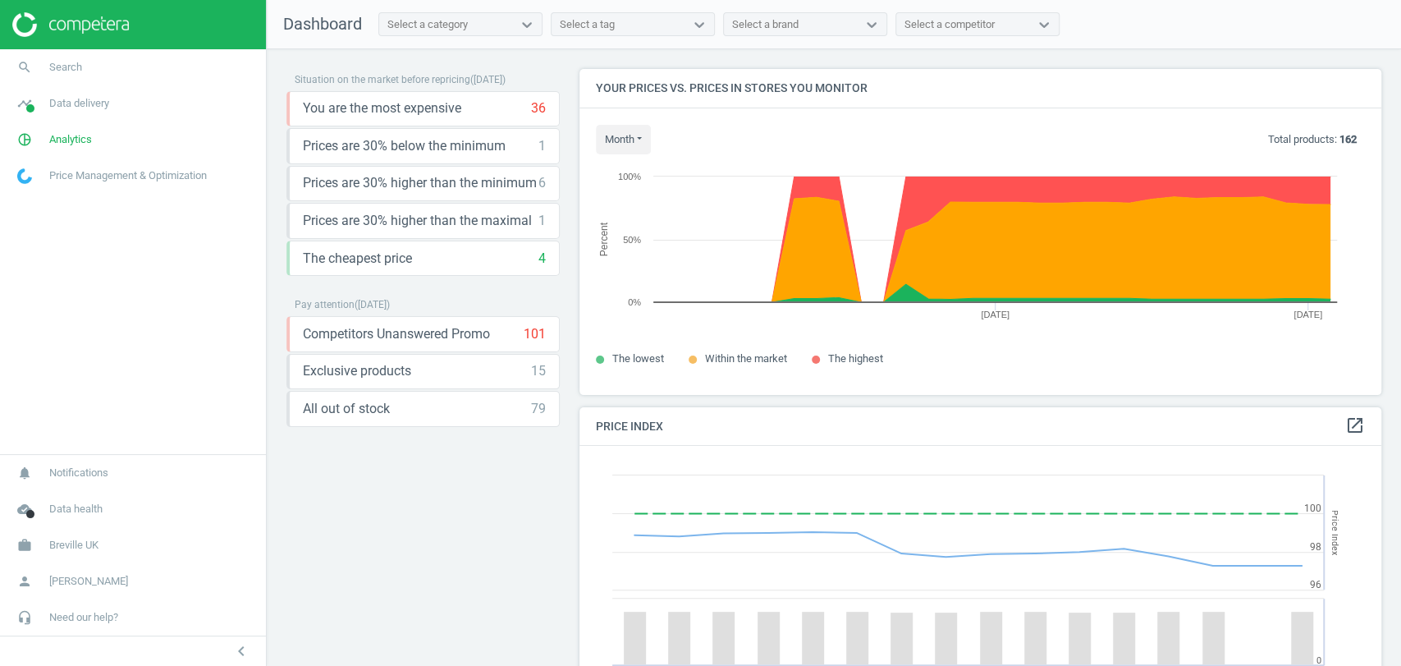
scroll to position [406, 816]
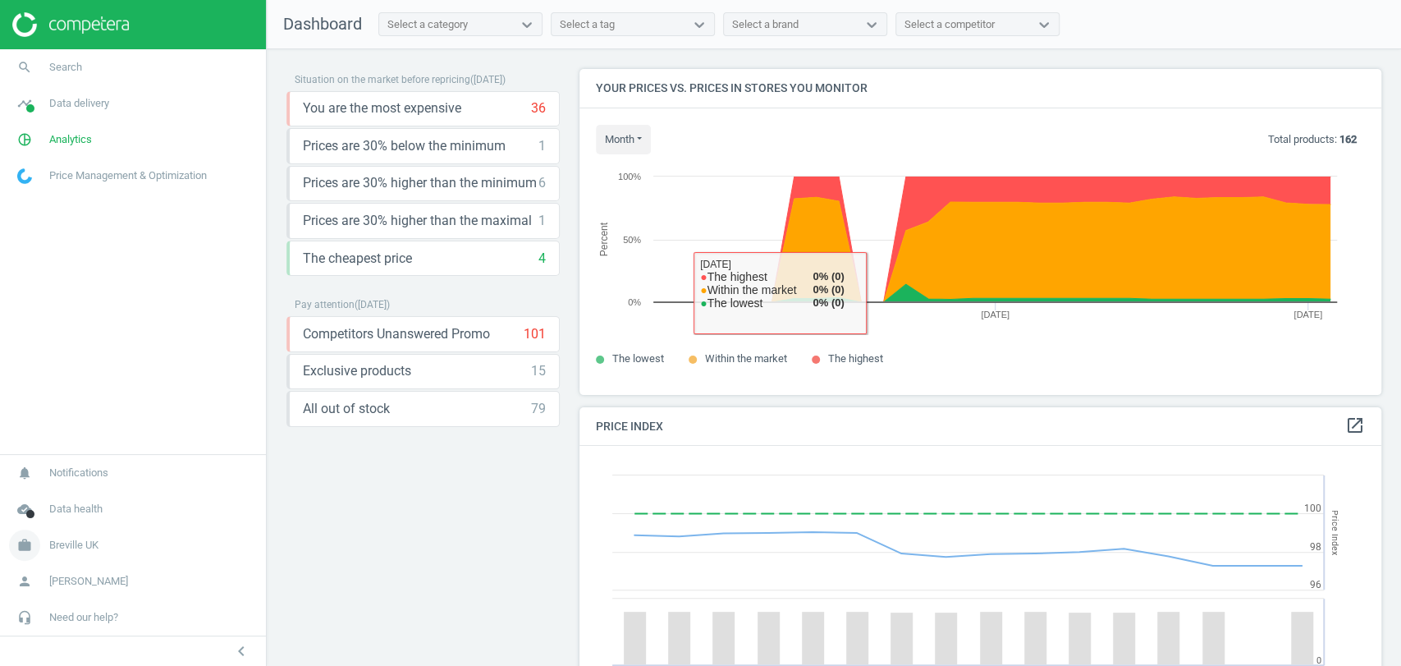
click at [72, 544] on span "Breville UK" at bounding box center [73, 545] width 49 height 15
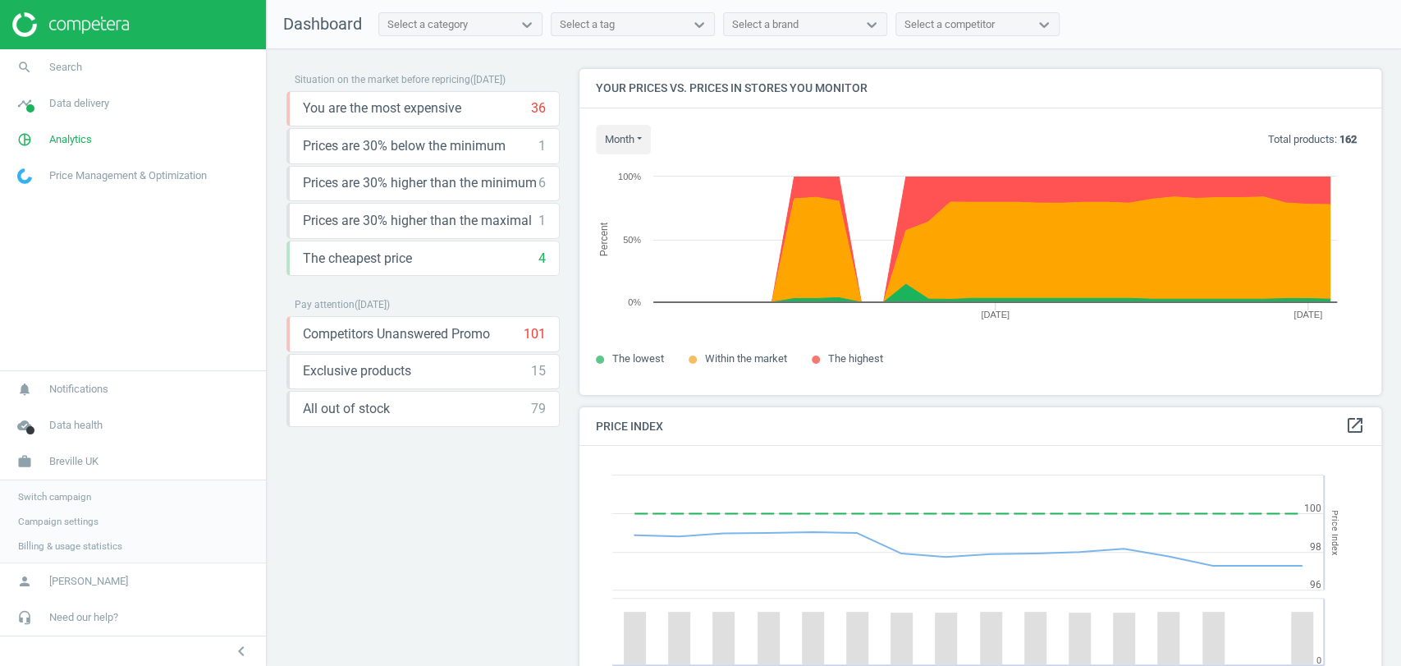
click at [59, 496] on span "Switch campaign" at bounding box center [54, 496] width 73 height 13
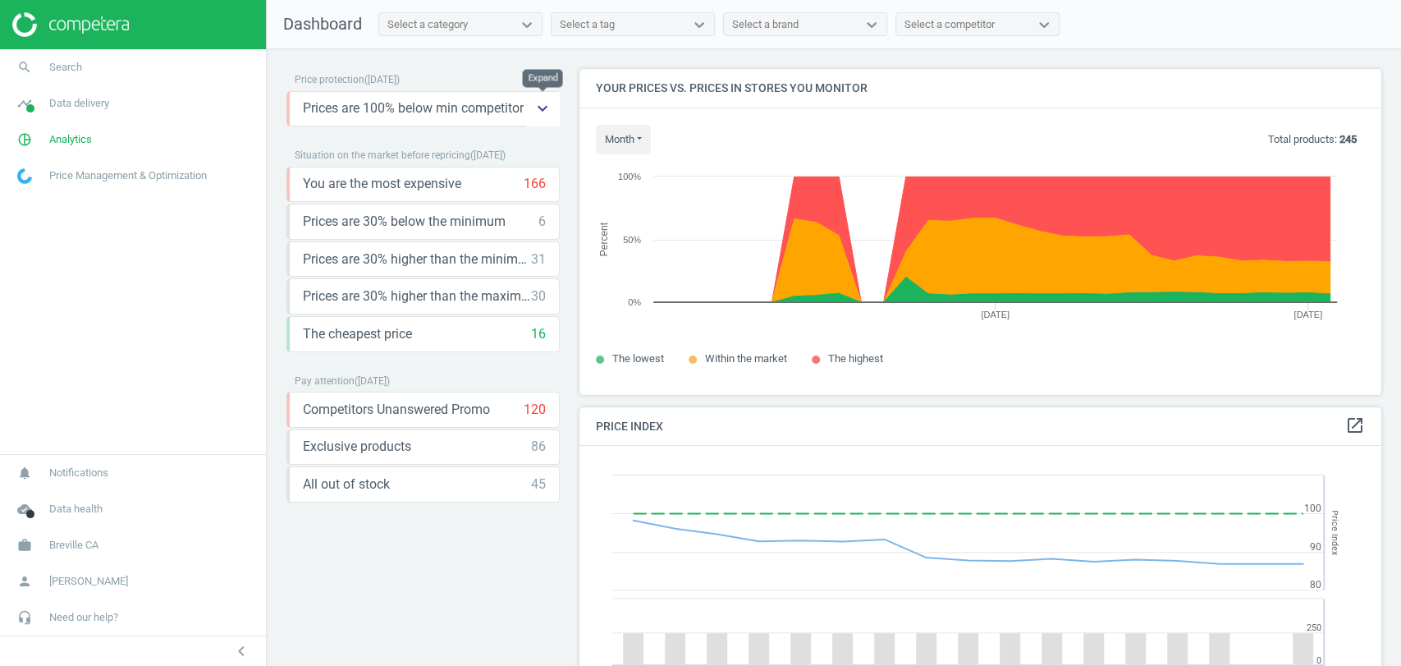
click at [543, 120] on button "keyboard_arrow_down" at bounding box center [542, 109] width 33 height 34
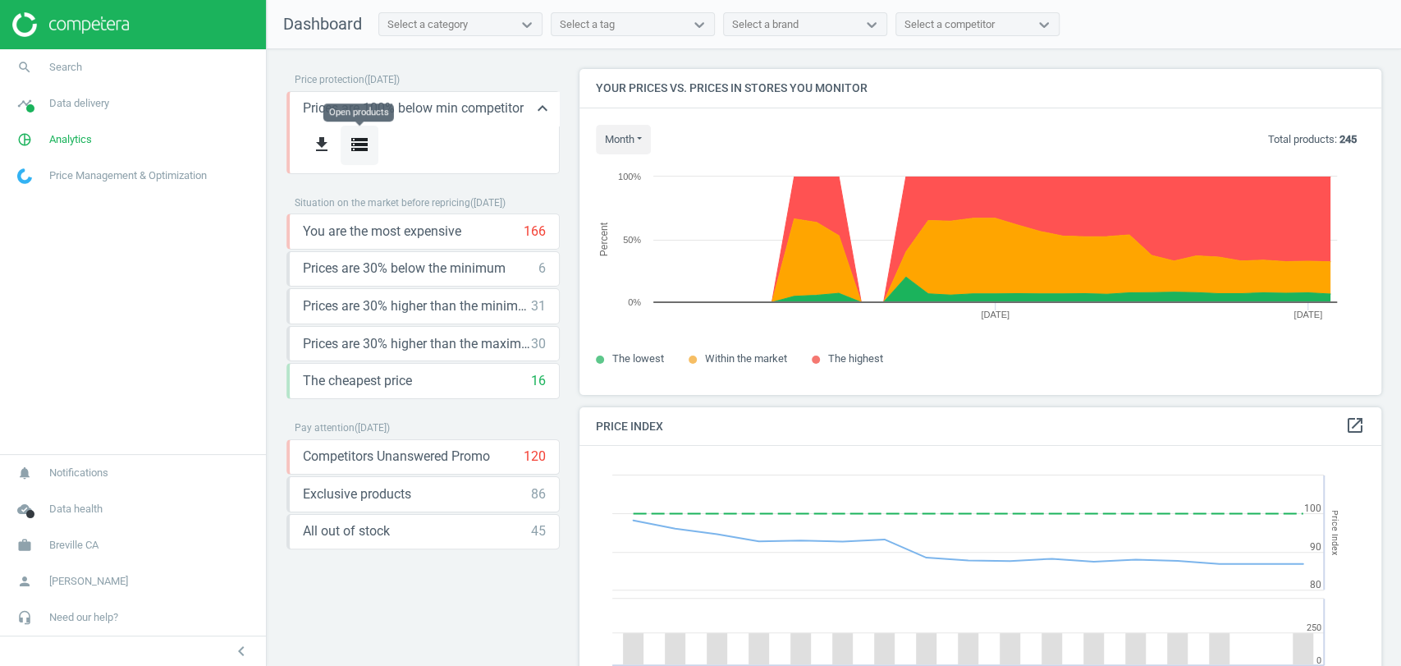
click at [355, 144] on icon "storage" at bounding box center [360, 145] width 20 height 20
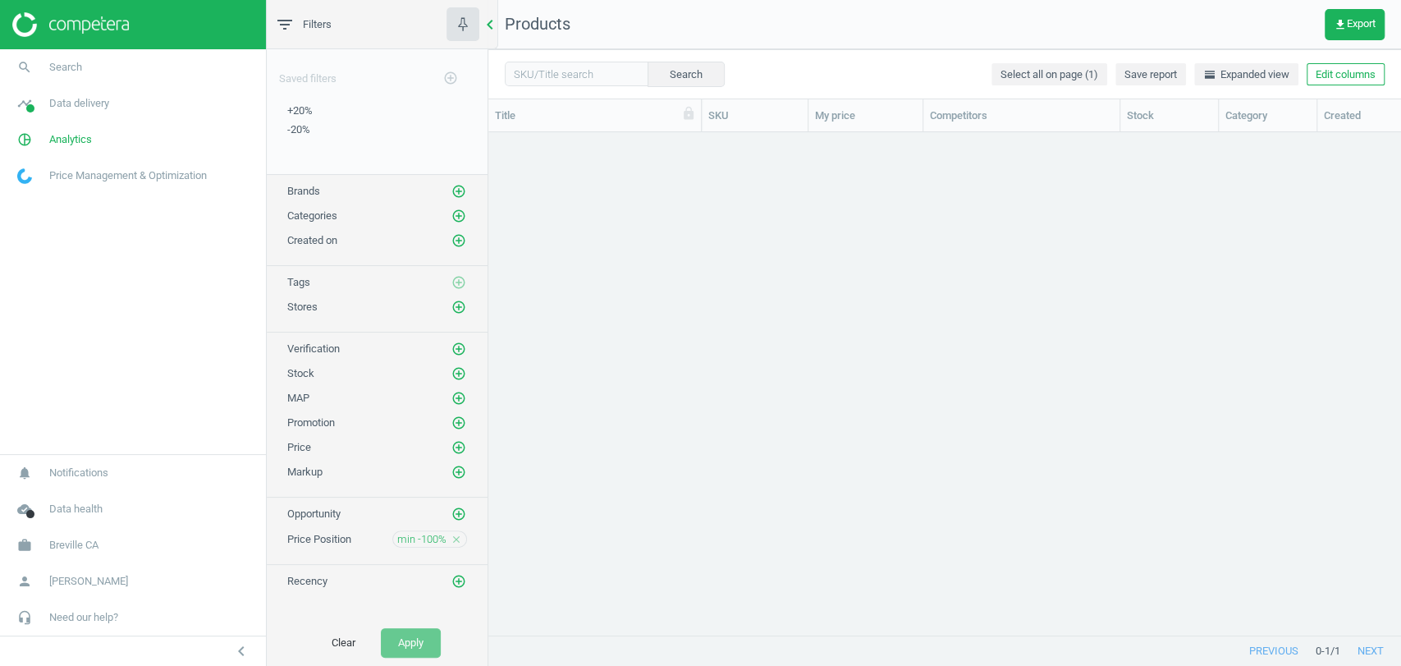
scroll to position [474, 898]
click at [587, 153] on link "Nespresso Vertuo Bundle, Black" at bounding box center [571, 149] width 149 height 15
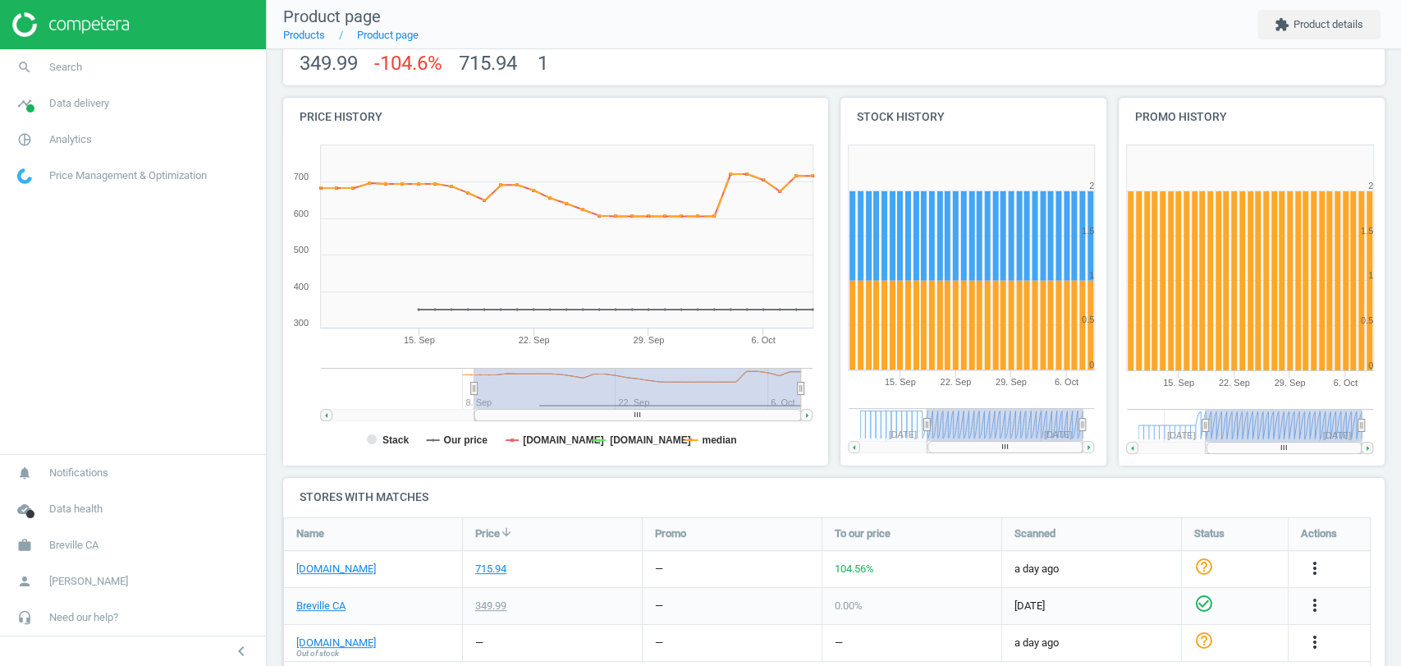
scroll to position [191, 0]
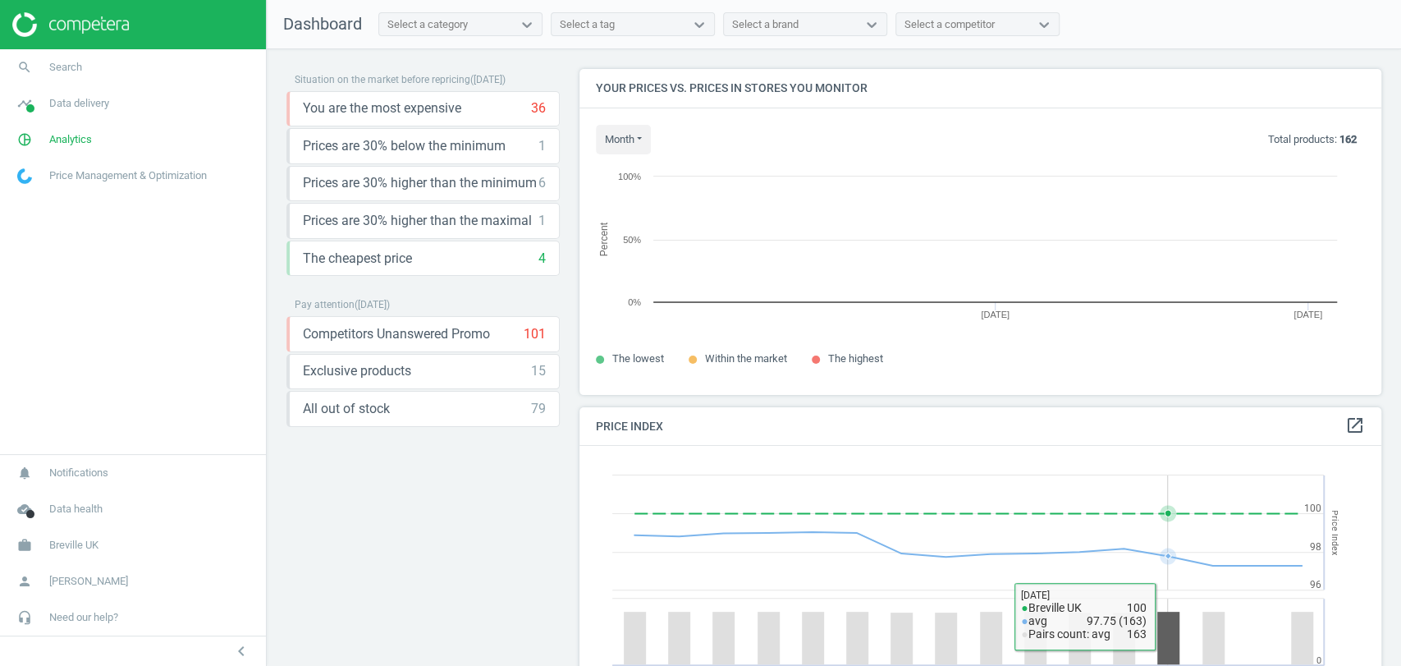
scroll to position [354, 816]
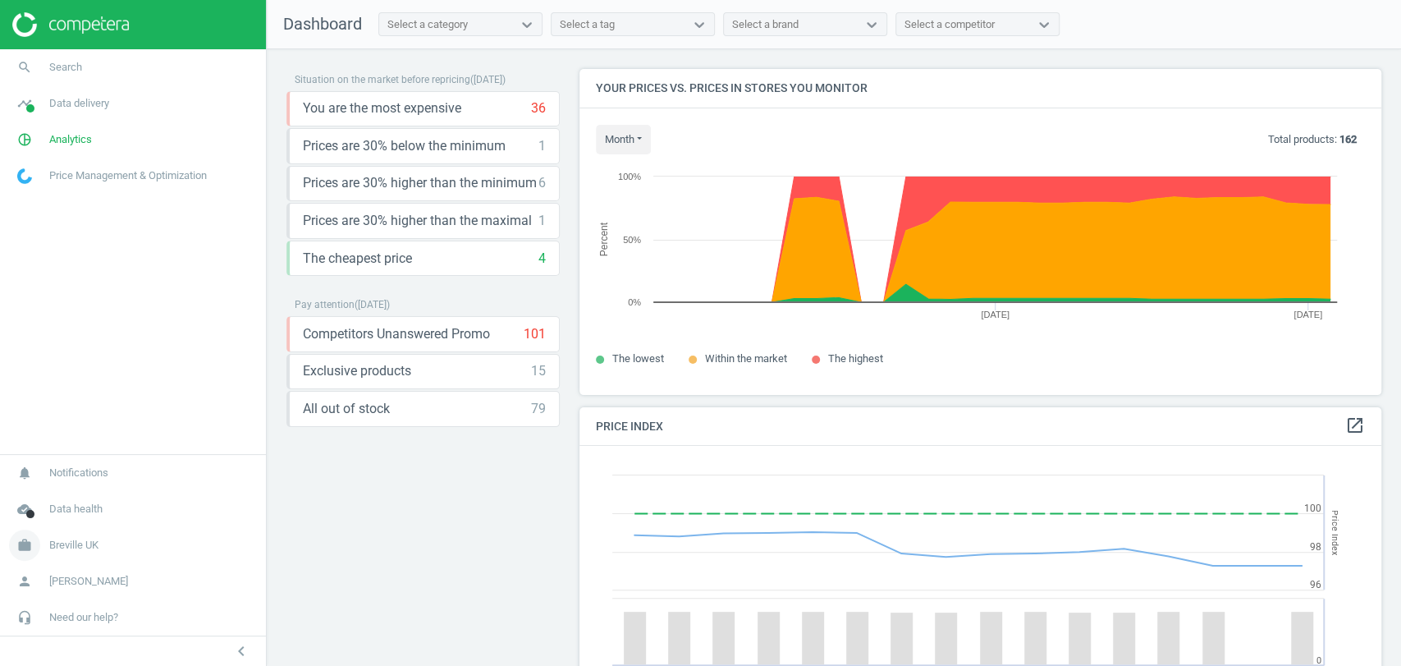
click at [99, 536] on link "work Breville UK" at bounding box center [133, 545] width 266 height 36
click at [65, 498] on span "Switch campaign" at bounding box center [54, 496] width 73 height 13
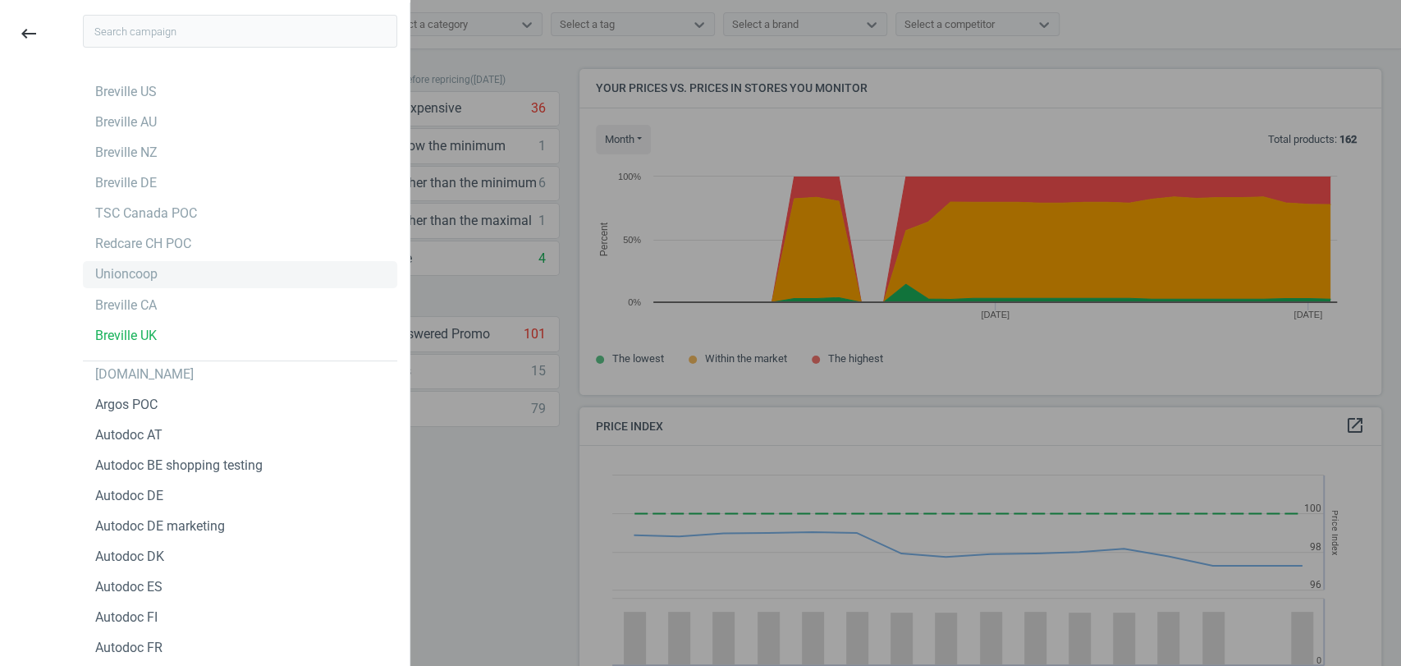
click at [152, 273] on div "Unioncoop" at bounding box center [126, 274] width 62 height 18
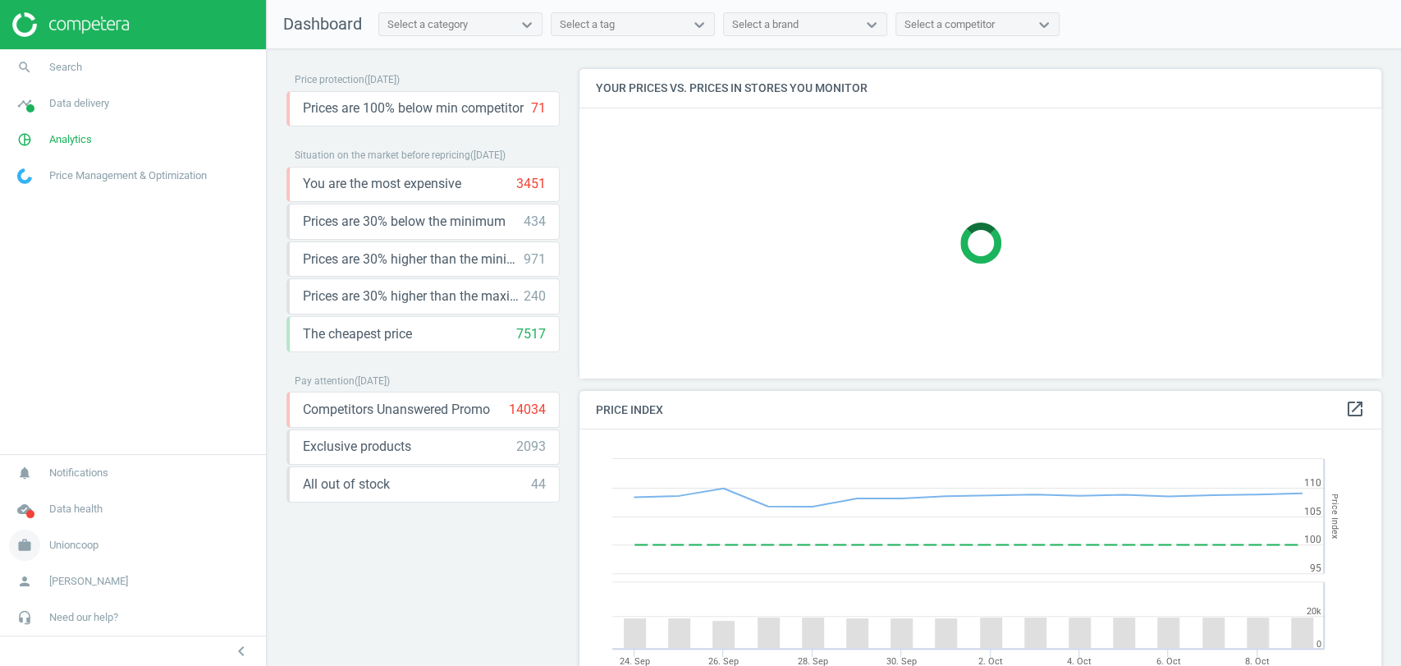
scroll to position [406, 816]
click at [89, 540] on span "Unioncoop" at bounding box center [73, 545] width 49 height 15
click at [58, 496] on span "Switch campaign" at bounding box center [54, 496] width 73 height 13
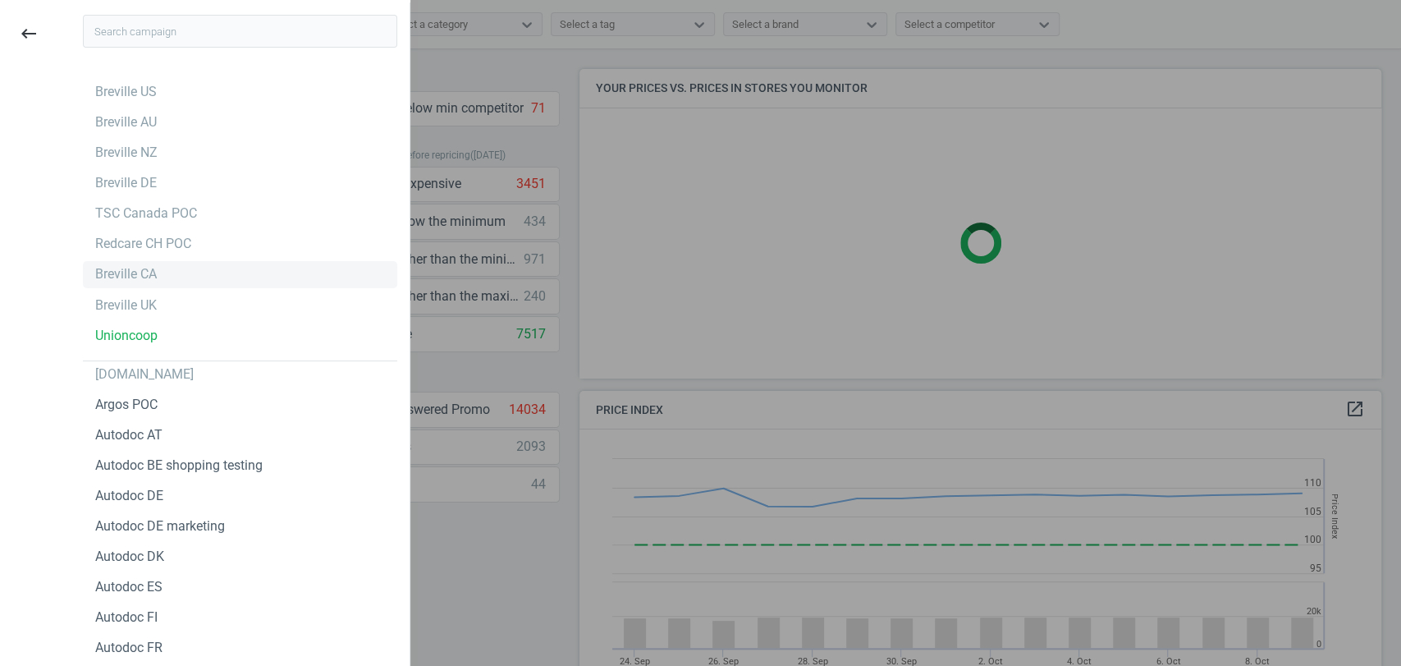
scroll to position [354, 816]
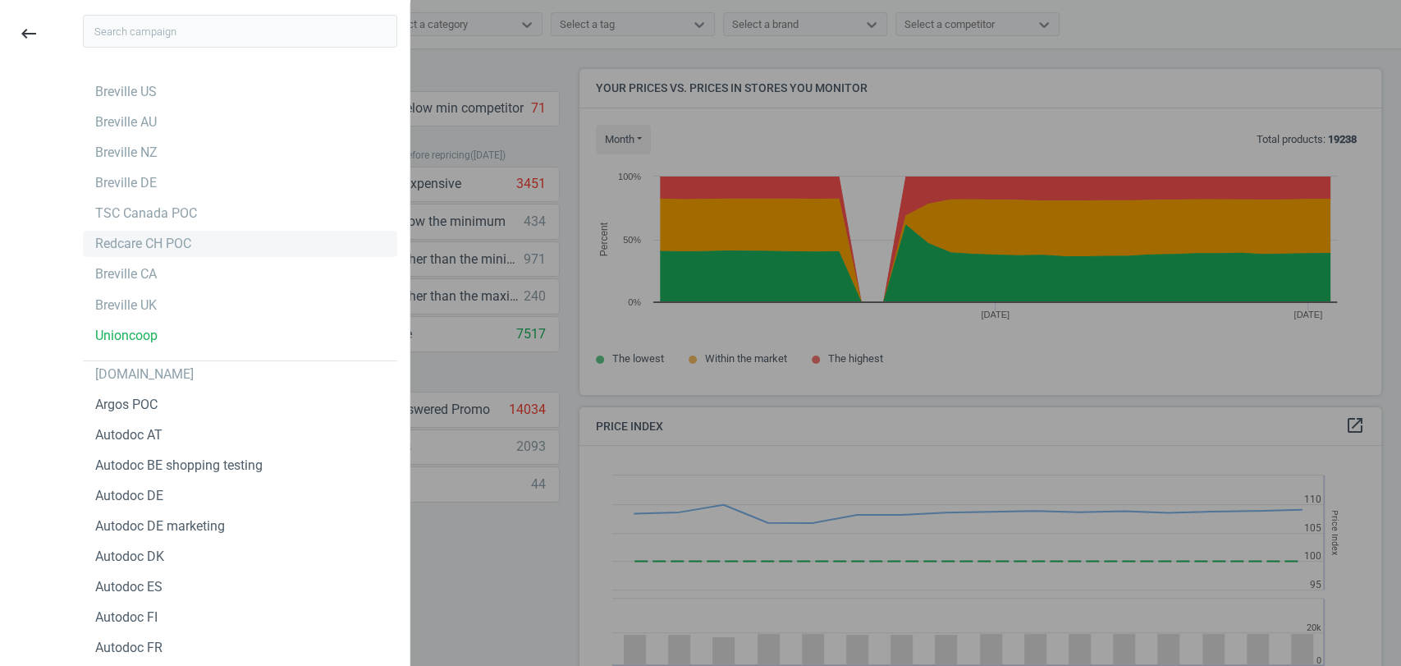
click at [172, 241] on div "Redcare CH POC" at bounding box center [143, 244] width 96 height 18
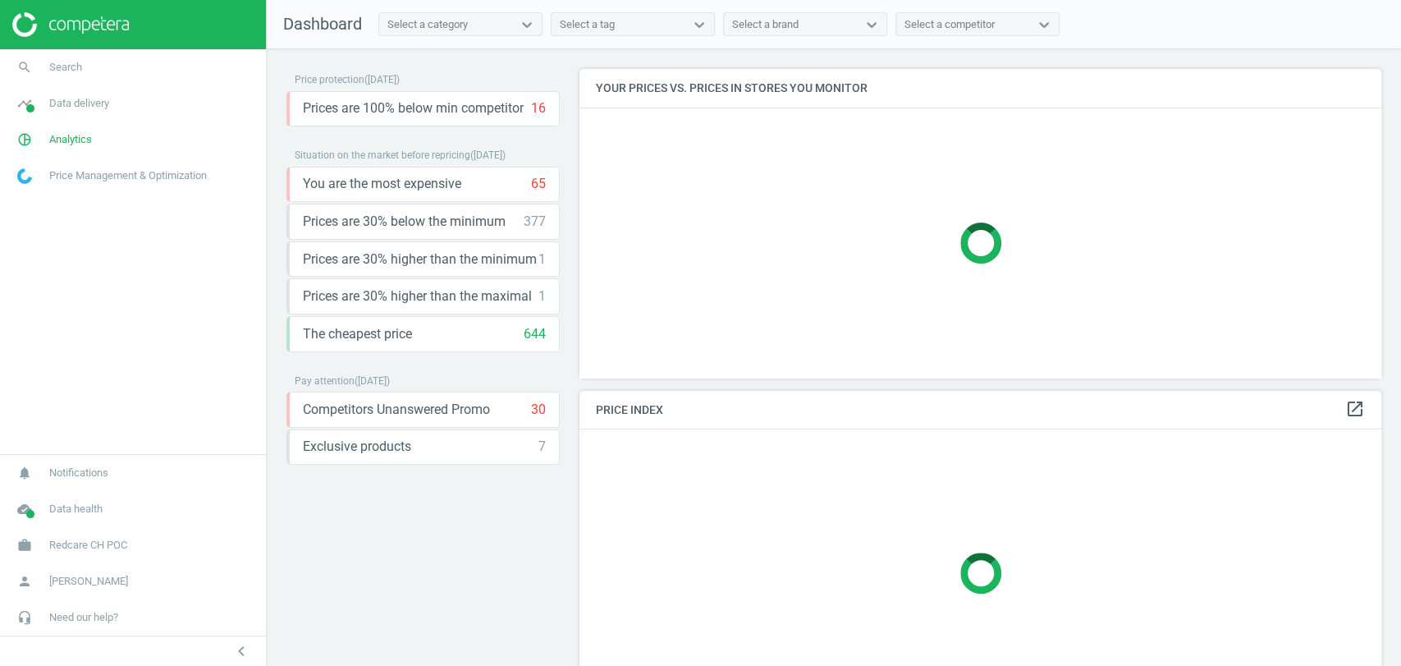
scroll to position [354, 816]
